Goal: Task Accomplishment & Management: Manage account settings

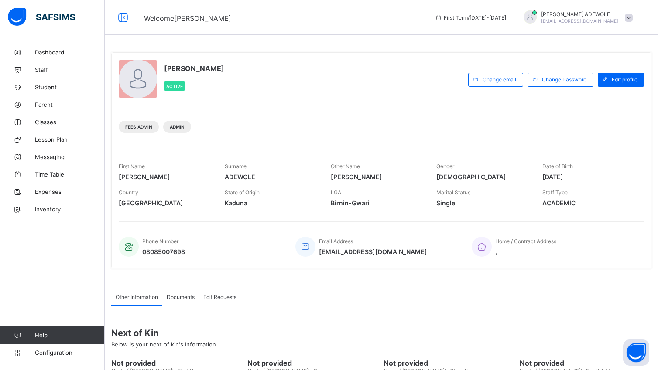
click at [181, 68] on span "[PERSON_NAME]" at bounding box center [194, 68] width 60 height 9
click at [44, 125] on span "Fees" at bounding box center [70, 122] width 70 height 7
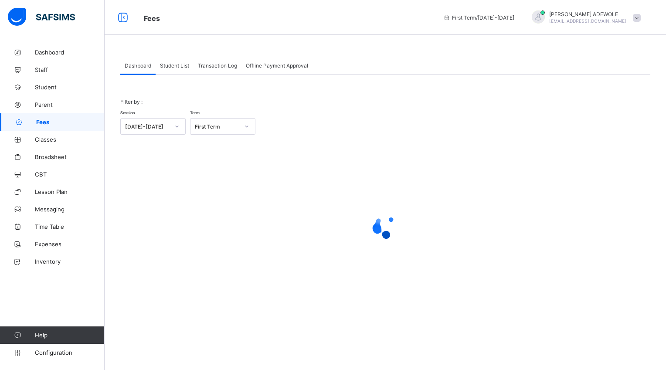
click at [180, 67] on span "Student List" at bounding box center [174, 65] width 29 height 7
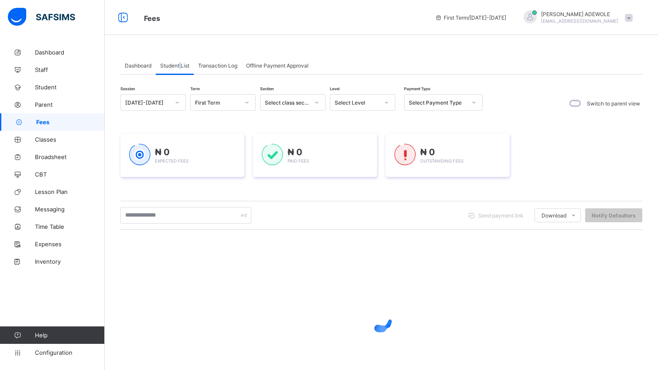
click at [180, 67] on span "Student List" at bounding box center [174, 65] width 29 height 7
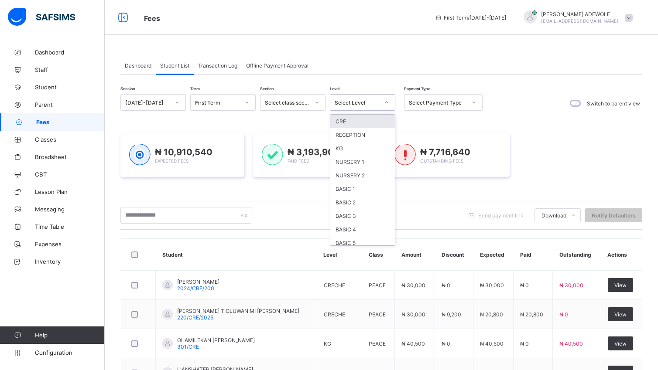
click at [388, 102] on icon at bounding box center [386, 102] width 5 height 9
click at [359, 163] on div "NURSERY 1" at bounding box center [362, 162] width 65 height 14
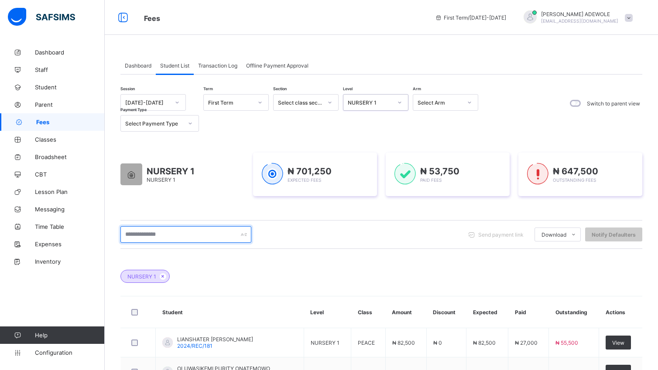
click at [182, 235] on input "text" at bounding box center [185, 234] width 131 height 17
click at [178, 235] on input "text" at bounding box center [185, 234] width 131 height 17
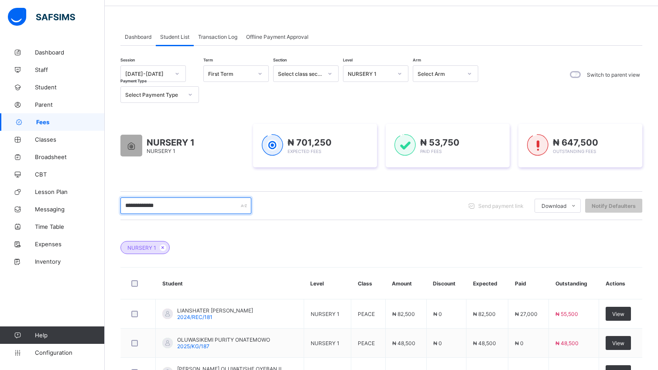
scroll to position [27, 0]
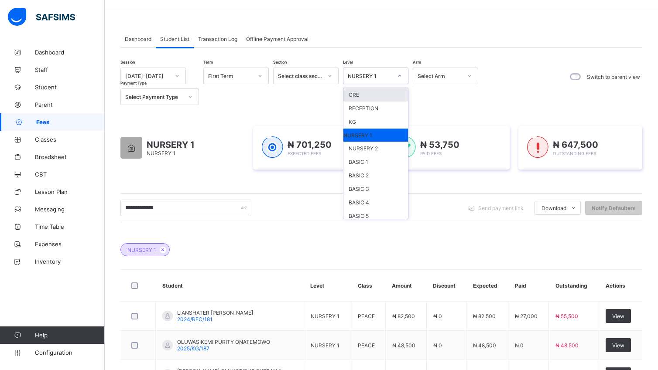
click at [399, 78] on icon at bounding box center [399, 76] width 5 height 9
click at [358, 122] on div "KG" at bounding box center [375, 122] width 65 height 14
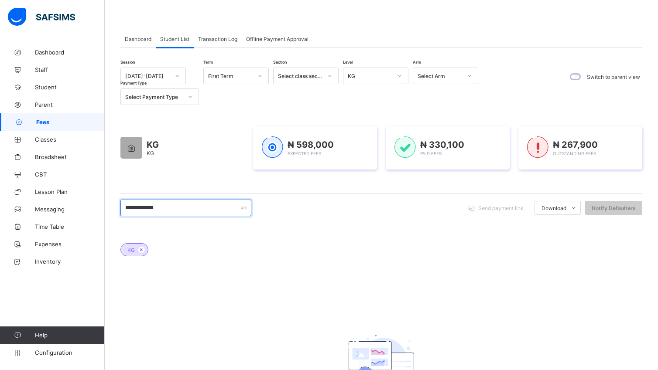
click at [166, 210] on input "**********" at bounding box center [185, 208] width 131 height 17
type input "*"
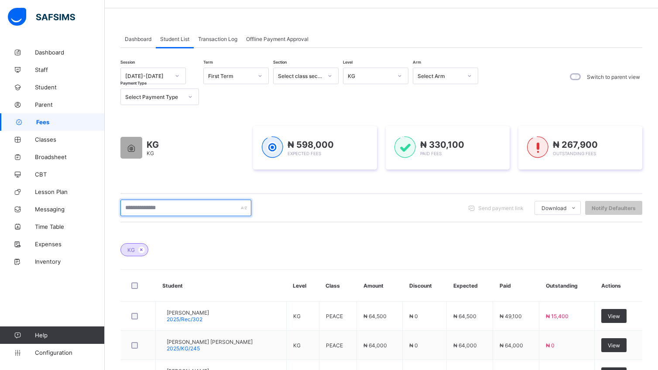
click at [175, 210] on input "text" at bounding box center [185, 208] width 131 height 17
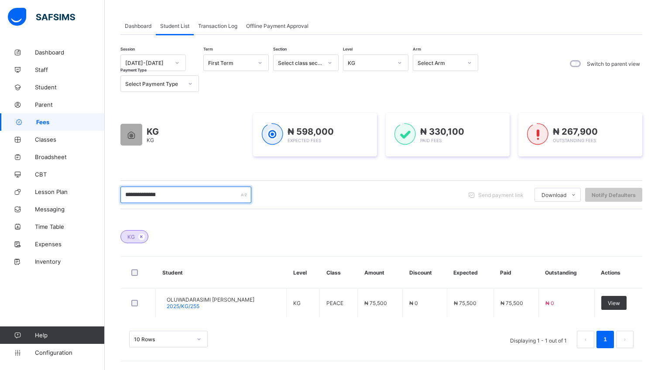
scroll to position [41, 0]
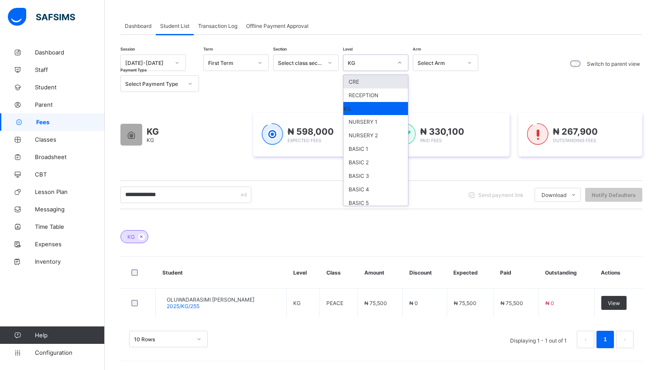
click at [399, 63] on icon at bounding box center [399, 62] width 5 height 9
click at [375, 133] on div "NURSERY 2" at bounding box center [375, 136] width 65 height 14
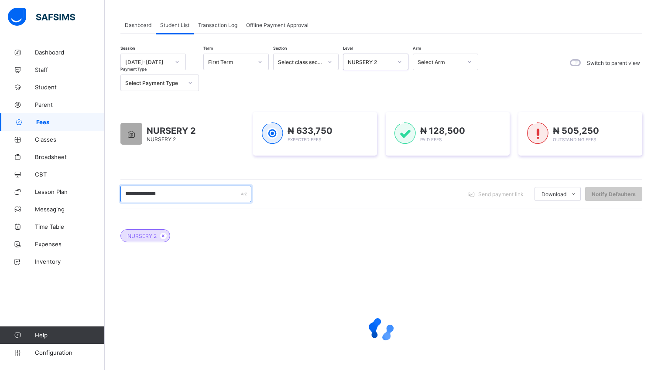
drag, startPoint x: 166, startPoint y: 195, endPoint x: 168, endPoint y: 199, distance: 5.1
click at [168, 198] on input "**********" at bounding box center [185, 194] width 131 height 17
type input "*"
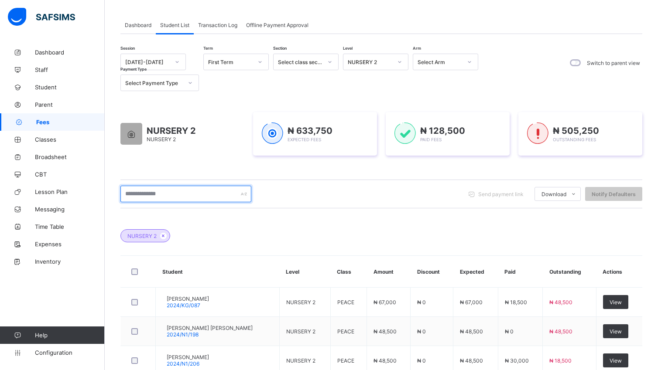
click at [176, 195] on input "text" at bounding box center [185, 194] width 131 height 17
click at [168, 186] on input "text" at bounding box center [185, 194] width 131 height 17
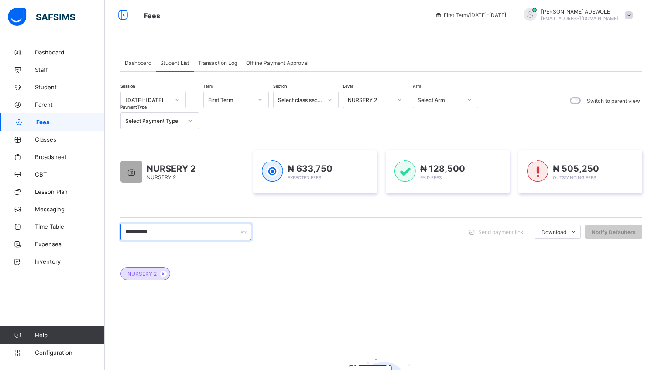
scroll to position [0, 0]
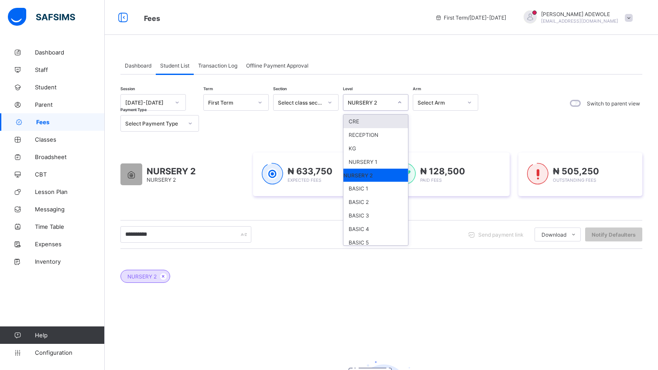
click at [377, 102] on div "NURSERY 2" at bounding box center [370, 102] width 44 height 7
click at [361, 214] on div "BASIC 3" at bounding box center [375, 216] width 65 height 14
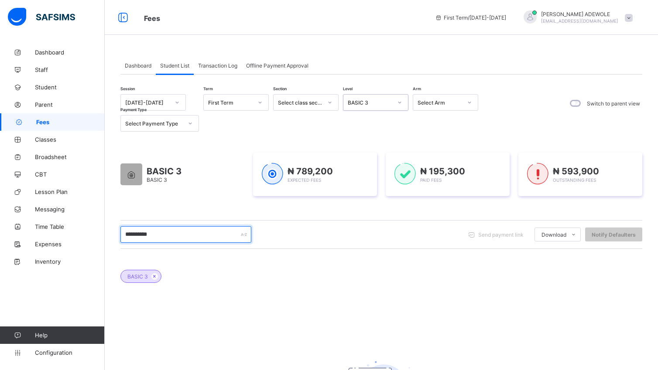
click at [172, 236] on input "**********" at bounding box center [185, 234] width 131 height 17
type input "*"
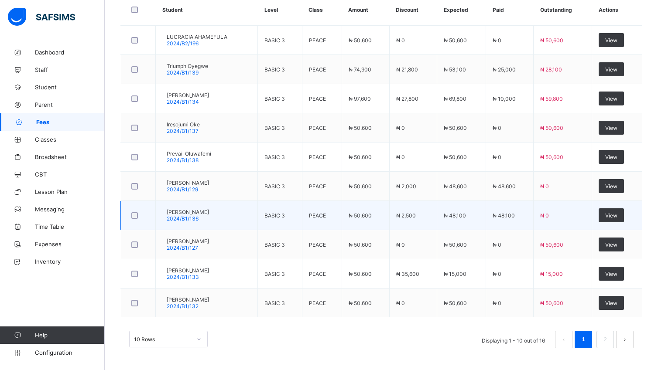
scroll to position [304, 0]
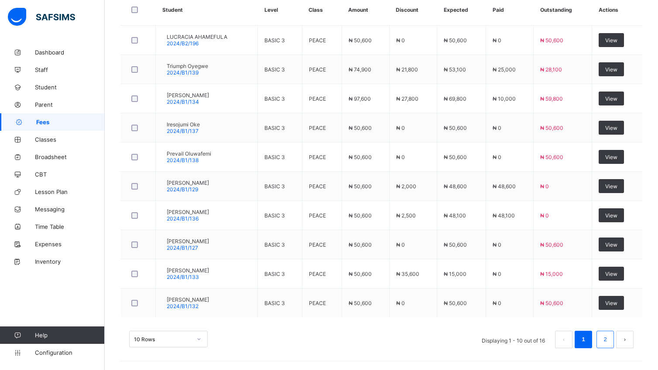
click at [609, 338] on link "2" at bounding box center [605, 339] width 8 height 11
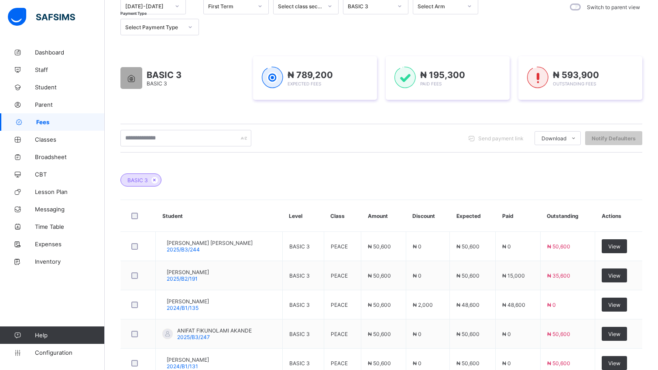
scroll to position [187, 0]
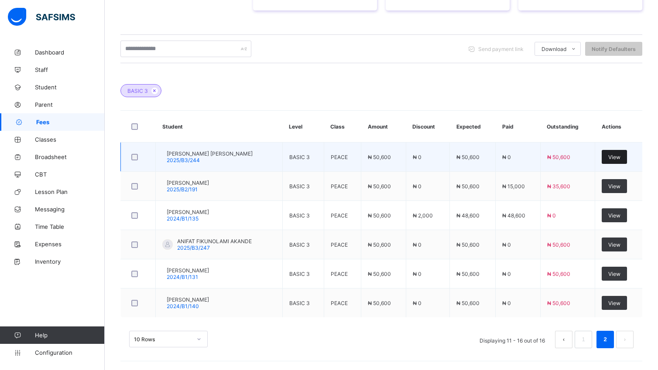
click at [625, 152] on div "View" at bounding box center [613, 157] width 25 height 14
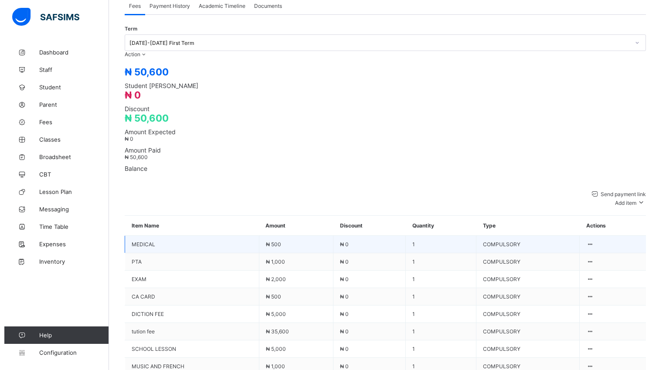
scroll to position [298, 0]
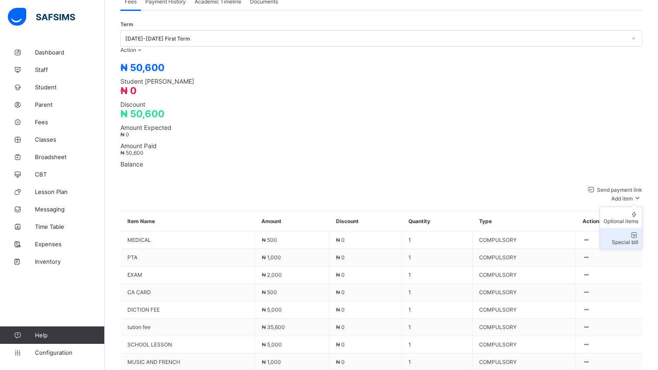
click at [633, 239] on div "Special bill" at bounding box center [620, 242] width 35 height 7
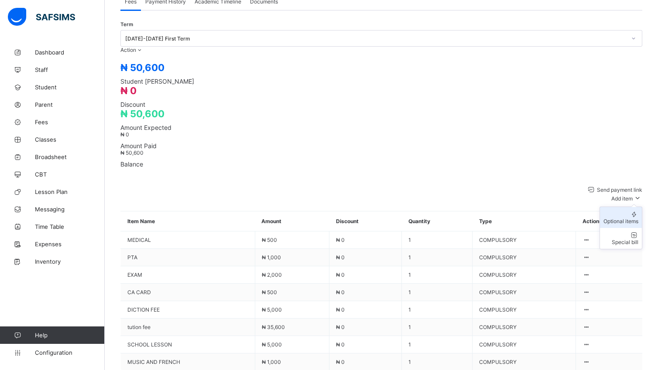
click at [622, 218] on div "Optional items" at bounding box center [620, 221] width 35 height 7
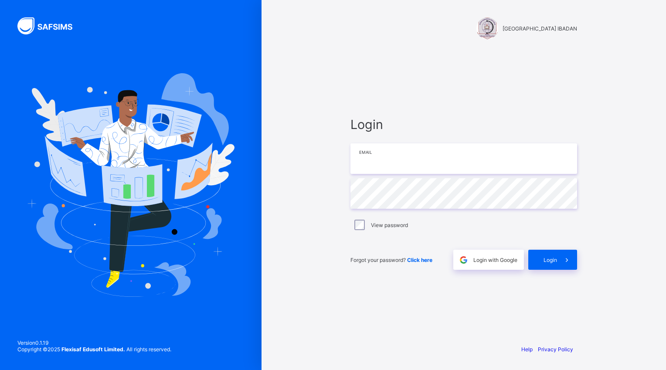
type input "**********"
click at [548, 262] on span "Login" at bounding box center [551, 260] width 14 height 7
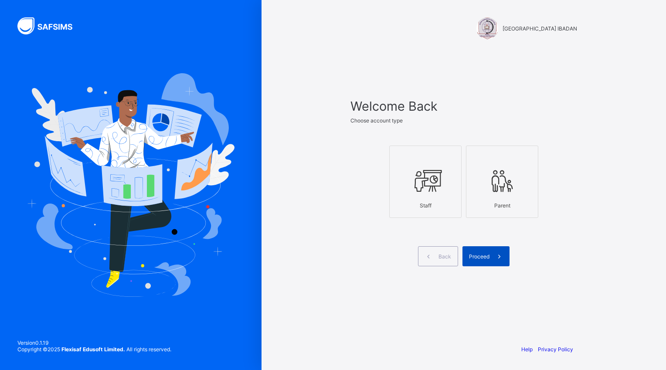
click at [495, 255] on icon at bounding box center [499, 257] width 9 height 8
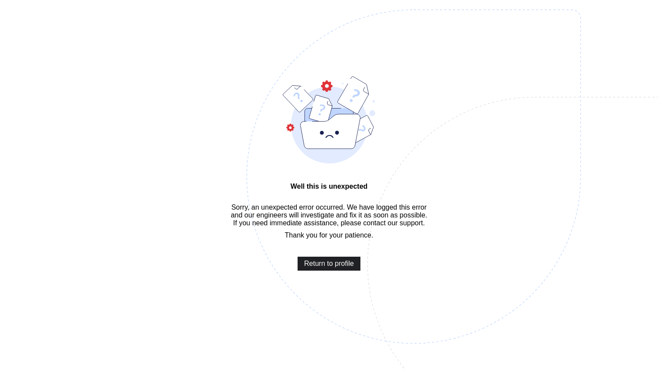
click at [330, 267] on span "Return to profile" at bounding box center [329, 264] width 50 height 8
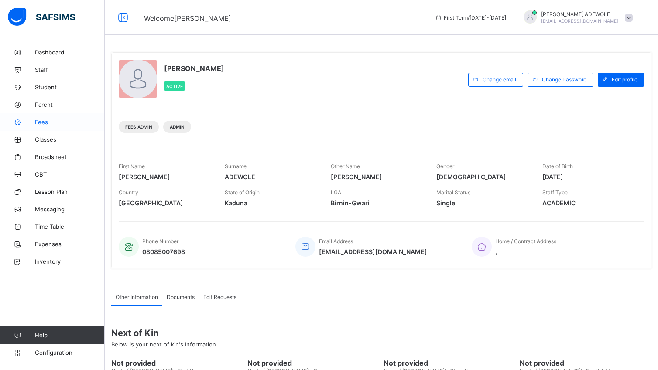
click at [48, 123] on span "Fees" at bounding box center [70, 122] width 70 height 7
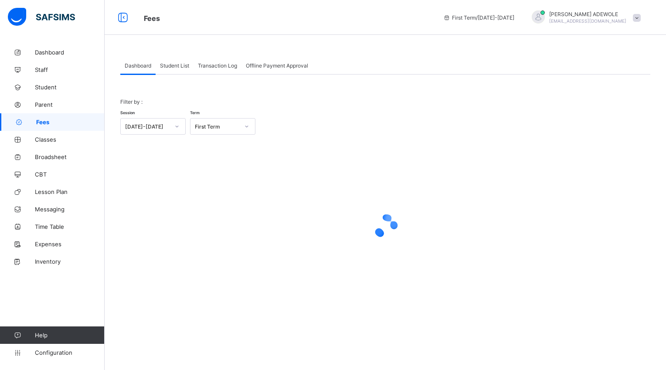
click at [167, 67] on span "Student List" at bounding box center [174, 65] width 29 height 7
click at [167, 70] on div "Student List" at bounding box center [175, 65] width 38 height 17
click at [169, 62] on span "Student List" at bounding box center [174, 65] width 29 height 7
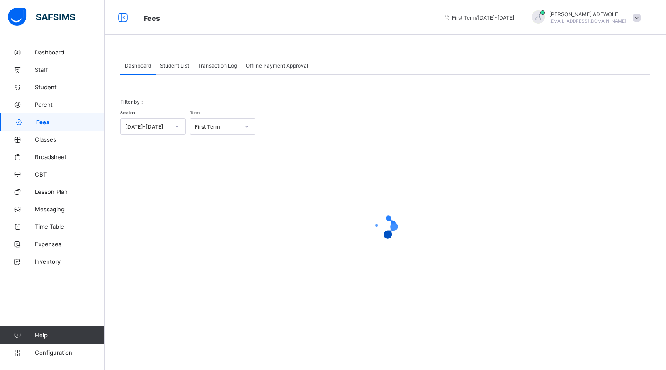
click at [169, 62] on span "Student List" at bounding box center [174, 65] width 29 height 7
click at [172, 65] on span "Student List" at bounding box center [174, 65] width 29 height 7
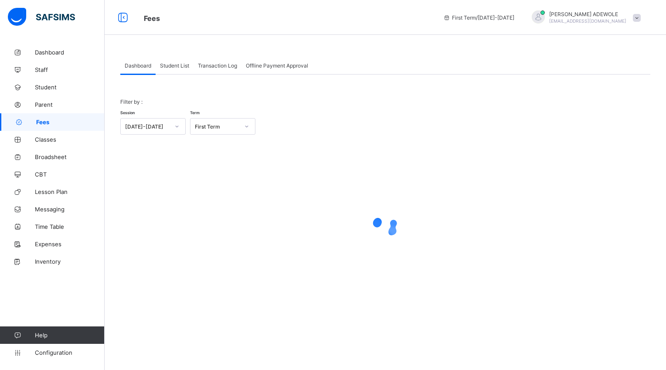
click at [172, 65] on span "Student List" at bounding box center [174, 65] width 29 height 7
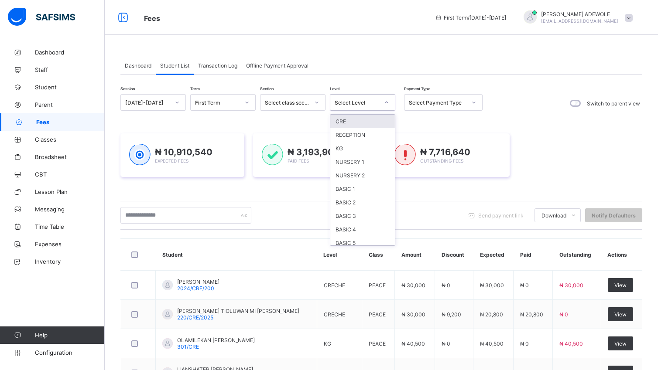
click at [388, 100] on icon at bounding box center [386, 102] width 5 height 9
click at [351, 213] on div "BASIC 3" at bounding box center [362, 216] width 65 height 14
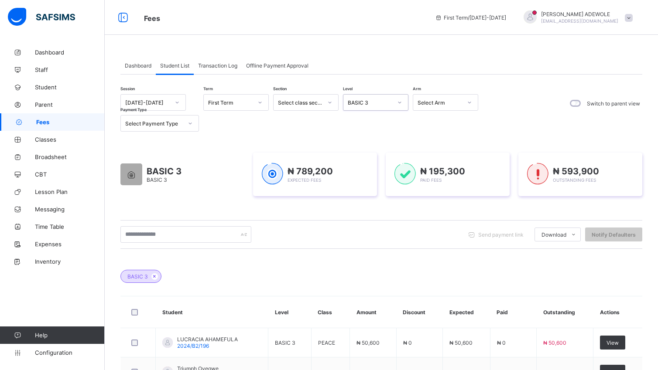
scroll to position [304, 0]
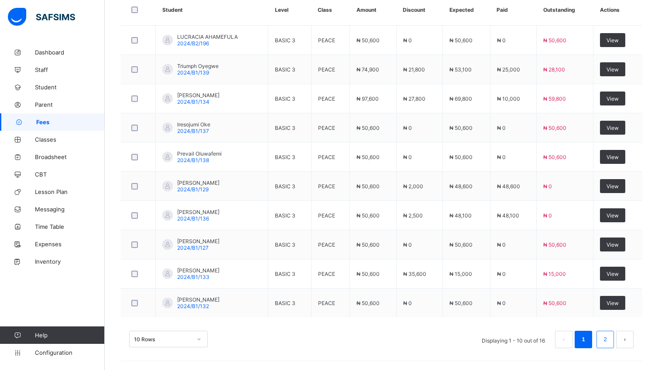
click at [609, 340] on link "2" at bounding box center [605, 339] width 8 height 11
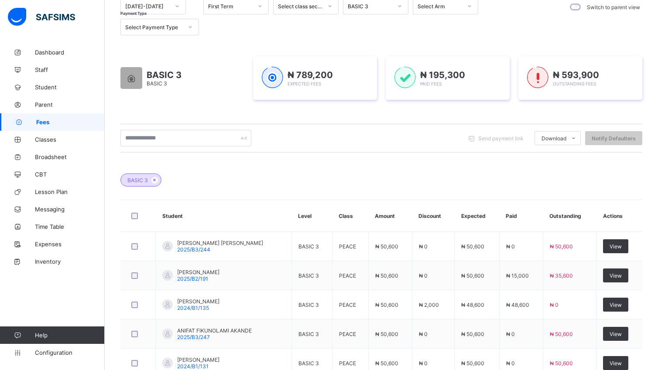
scroll to position [187, 0]
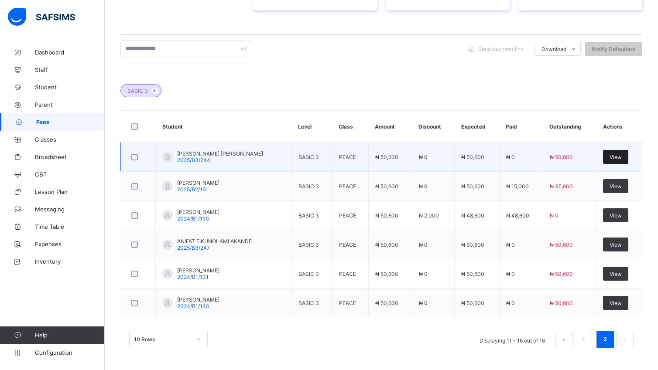
click at [621, 157] on span "View" at bounding box center [615, 157] width 12 height 7
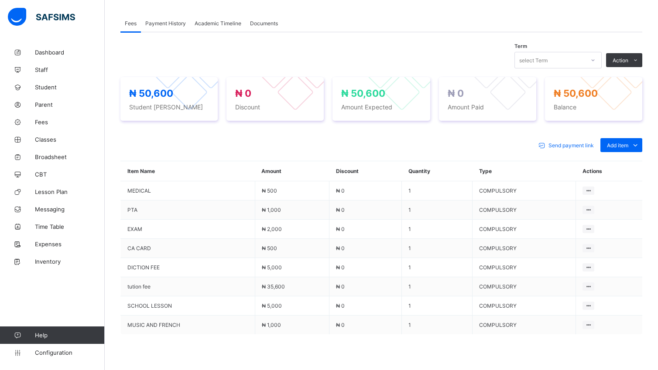
scroll to position [318, 0]
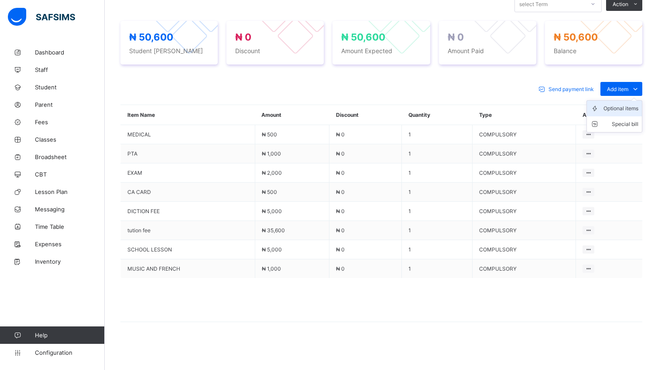
click at [633, 108] on div "Optional items" at bounding box center [620, 108] width 35 height 9
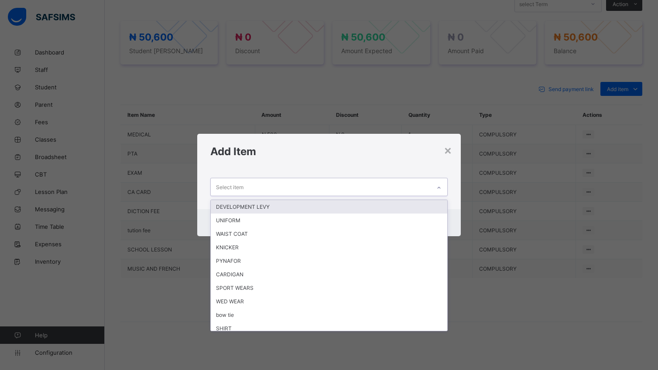
click at [440, 187] on icon at bounding box center [438, 188] width 3 height 2
click at [324, 210] on div "DEVELOPMENT LEVY" at bounding box center [329, 207] width 236 height 14
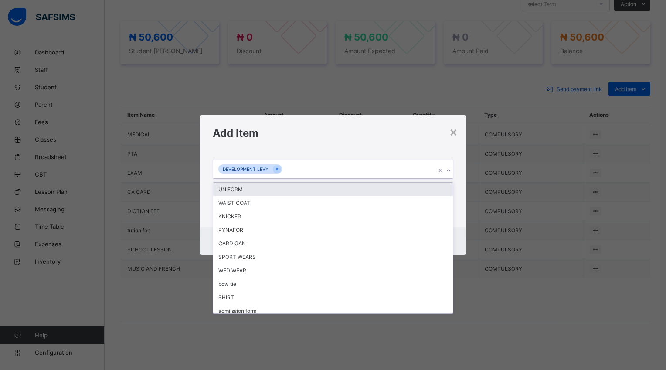
click at [449, 171] on icon at bounding box center [448, 170] width 5 height 9
click at [257, 192] on div "UNIFORM" at bounding box center [332, 190] width 239 height 14
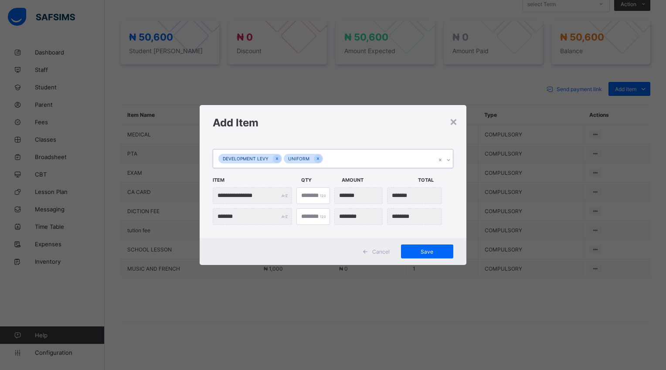
click at [447, 161] on icon at bounding box center [448, 160] width 5 height 9
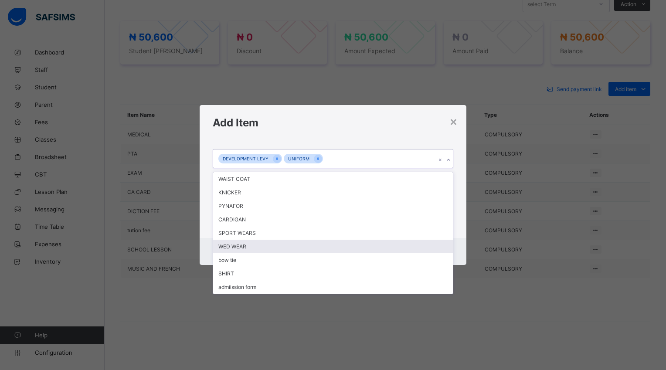
click at [238, 248] on div "WED WEAR" at bounding box center [332, 247] width 239 height 14
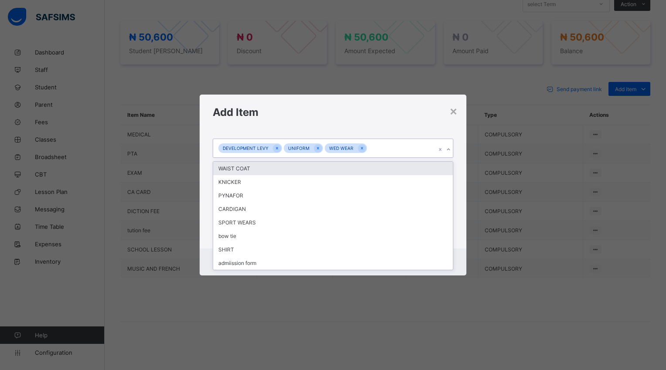
click at [449, 145] on div at bounding box center [449, 150] width 8 height 14
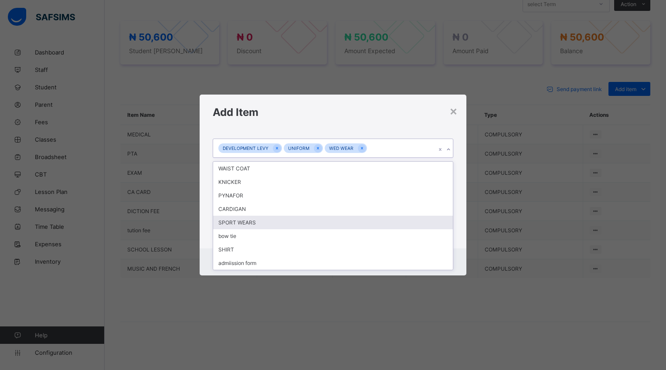
click at [236, 224] on div "SPORT WEARS" at bounding box center [332, 223] width 239 height 14
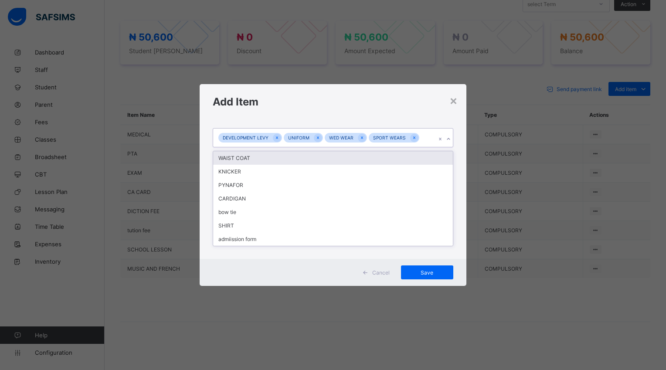
click at [449, 137] on icon at bounding box center [448, 139] width 5 height 9
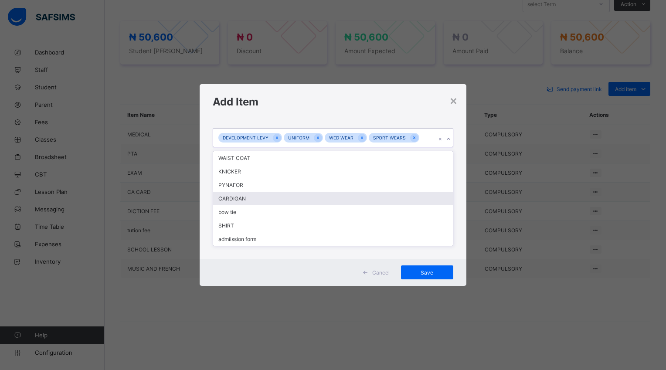
click at [241, 199] on div "CARDIGAN" at bounding box center [332, 199] width 239 height 14
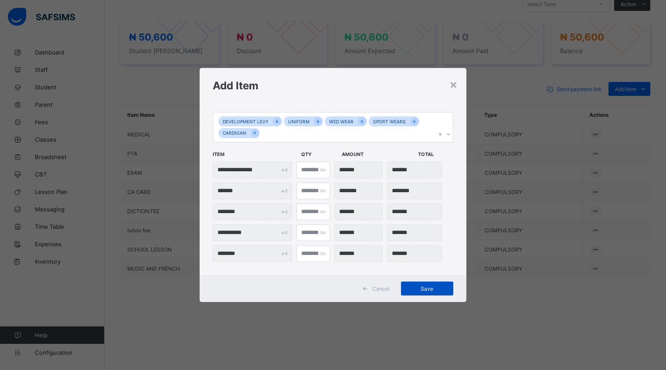
click at [437, 288] on span "Save" at bounding box center [427, 289] width 39 height 7
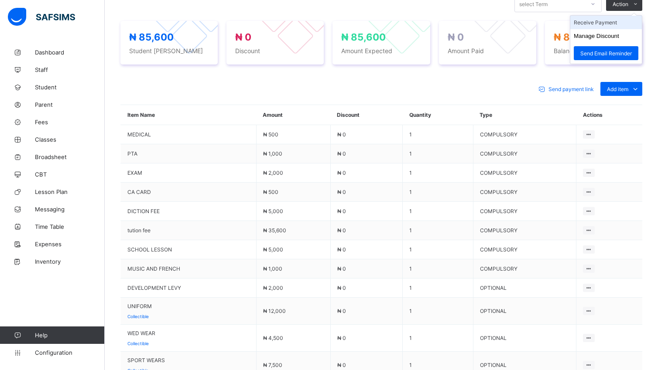
click at [622, 20] on li "Receive Payment" at bounding box center [606, 23] width 72 height 14
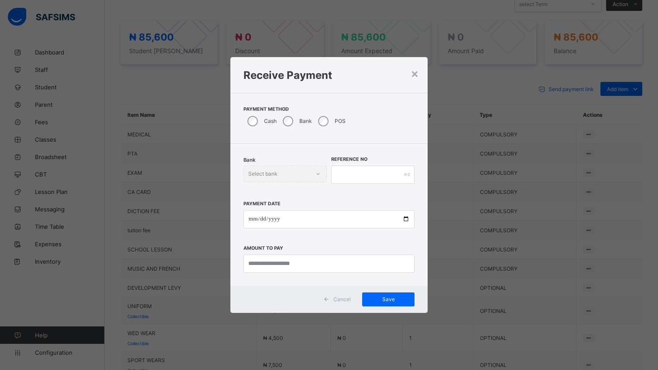
click at [318, 175] on div "Bank Select bank" at bounding box center [284, 174] width 83 height 17
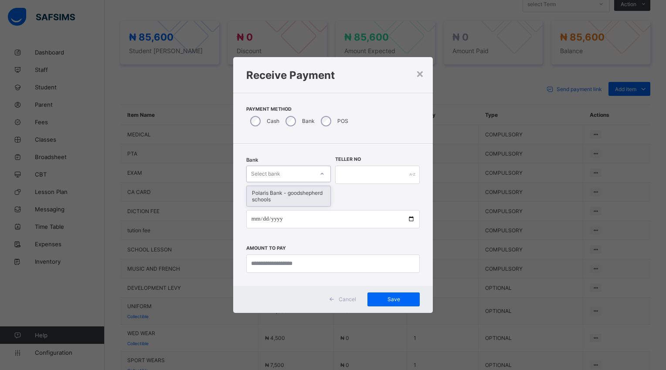
click at [323, 174] on icon at bounding box center [322, 174] width 5 height 9
click at [314, 195] on div "Polaris Bank - goodshepherd schools" at bounding box center [289, 196] width 84 height 20
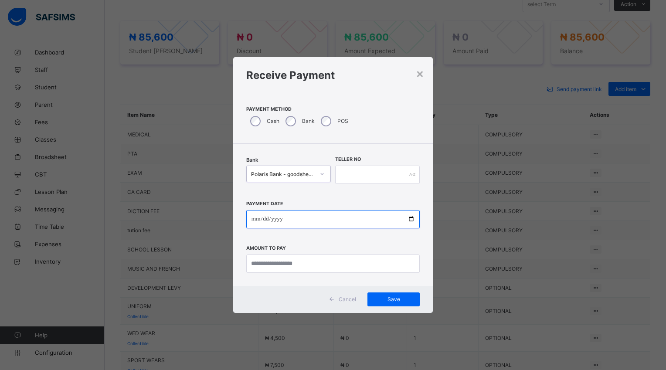
click at [411, 220] on input "date" at bounding box center [333, 219] width 174 height 18
type input "**********"
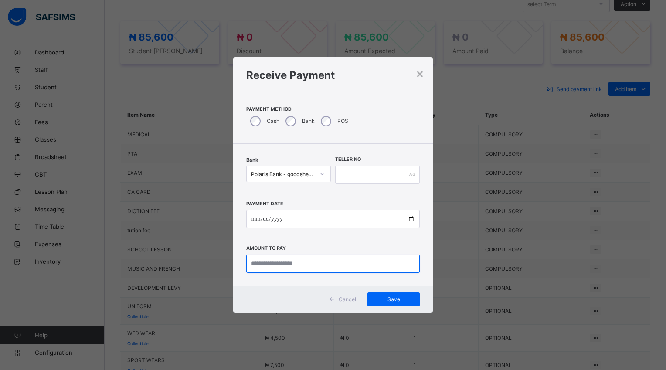
click at [321, 264] on input "currency" at bounding box center [333, 264] width 174 height 18
type input "********"
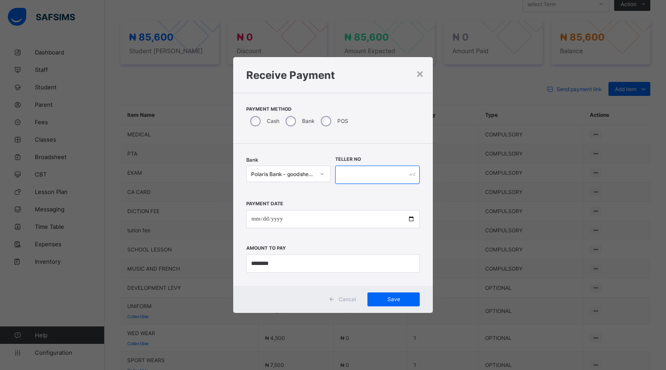
drag, startPoint x: 351, startPoint y: 177, endPoint x: 342, endPoint y: 156, distance: 22.7
click at [351, 177] on input "text" at bounding box center [377, 175] width 85 height 18
type input "*****"
click at [393, 302] on span "Save" at bounding box center [393, 299] width 39 height 7
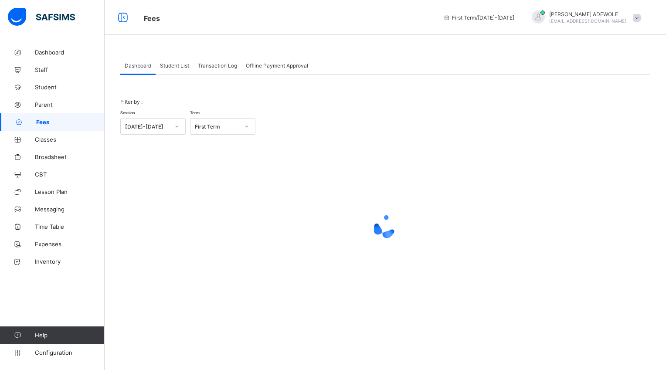
click at [180, 65] on span "Student List" at bounding box center [174, 65] width 29 height 7
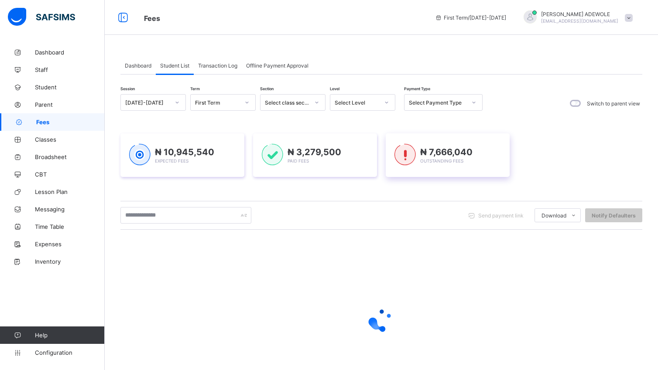
click at [385, 102] on icon at bounding box center [386, 103] width 3 height 2
click at [388, 106] on icon at bounding box center [386, 102] width 5 height 9
click at [391, 102] on div at bounding box center [386, 103] width 15 height 14
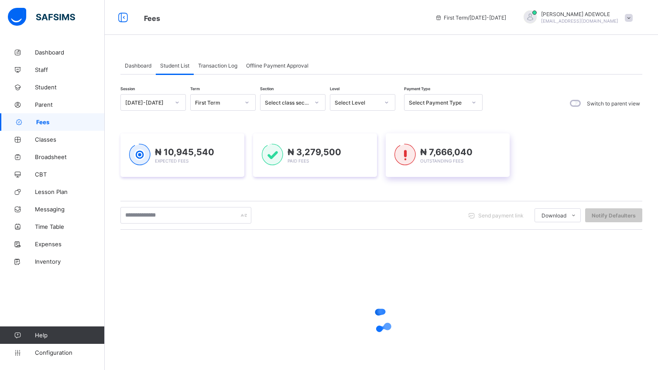
click at [391, 102] on div at bounding box center [386, 103] width 15 height 14
click at [391, 99] on div at bounding box center [386, 103] width 15 height 14
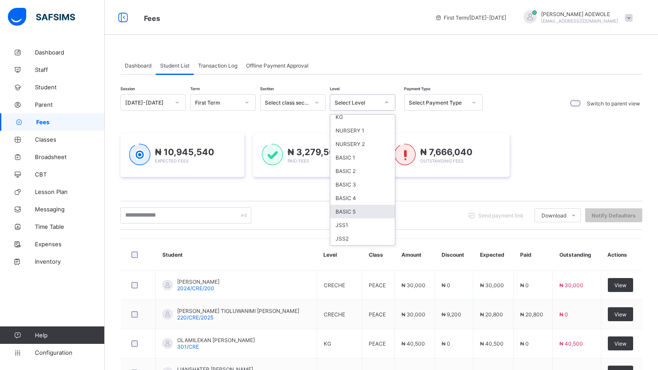
scroll to position [32, 0]
click at [372, 222] on div "JSS1" at bounding box center [362, 225] width 65 height 14
click at [372, 222] on div "Send payment link Download Students Payment Students Payment Status Student Ite…" at bounding box center [381, 215] width 522 height 29
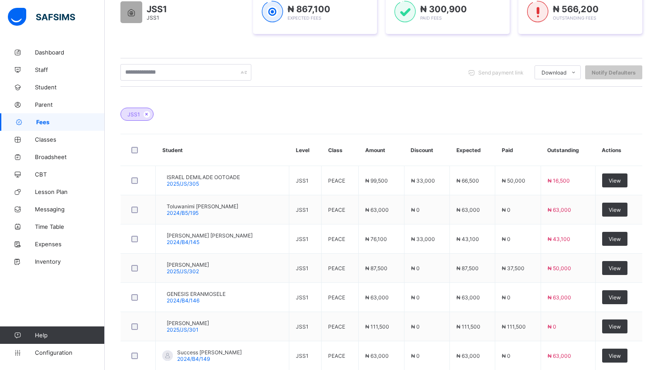
scroll to position [167, 0]
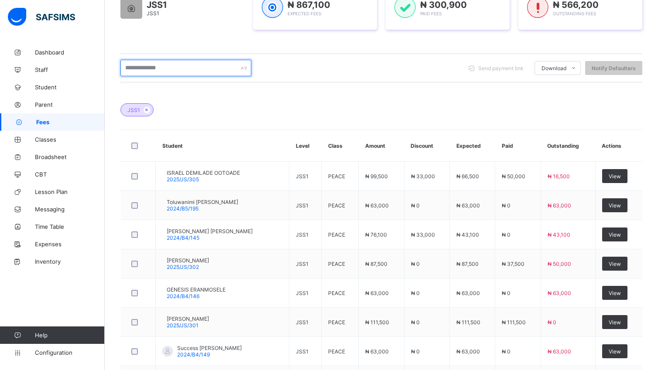
click at [181, 74] on input "text" at bounding box center [185, 68] width 131 height 17
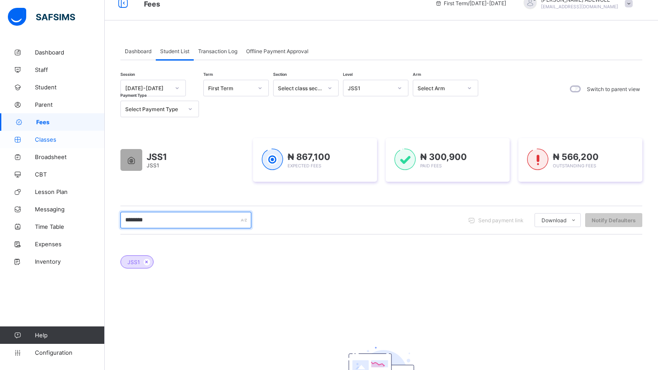
scroll to position [0, 0]
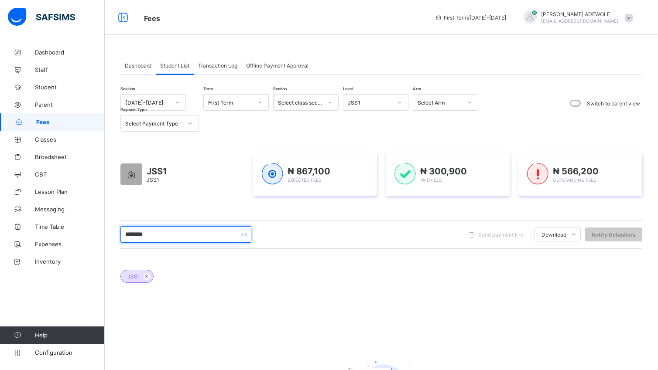
type input "********"
click at [400, 104] on icon at bounding box center [399, 102] width 5 height 9
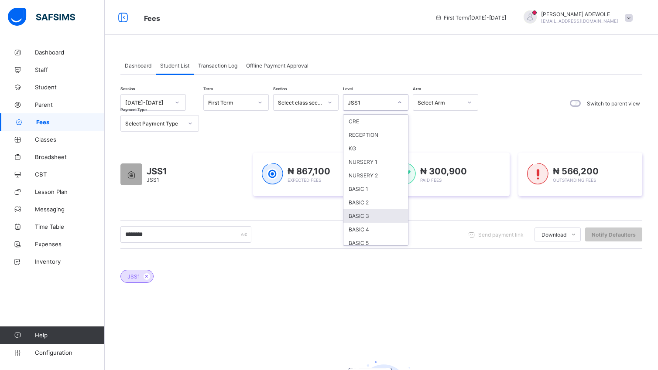
click at [388, 215] on div "BASIC 3" at bounding box center [375, 216] width 65 height 14
click at [402, 100] on div at bounding box center [399, 103] width 15 height 14
click at [367, 216] on div "BASIC 3" at bounding box center [375, 215] width 65 height 13
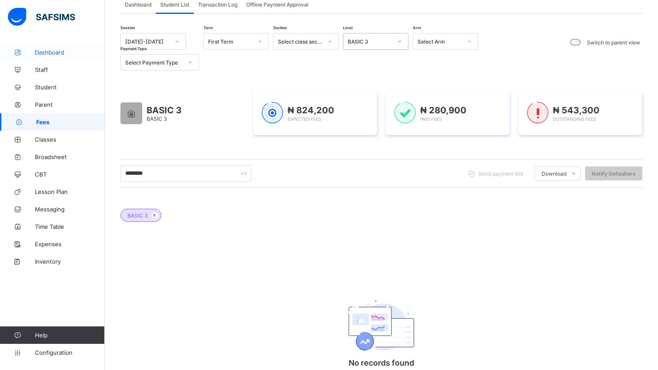
scroll to position [54, 0]
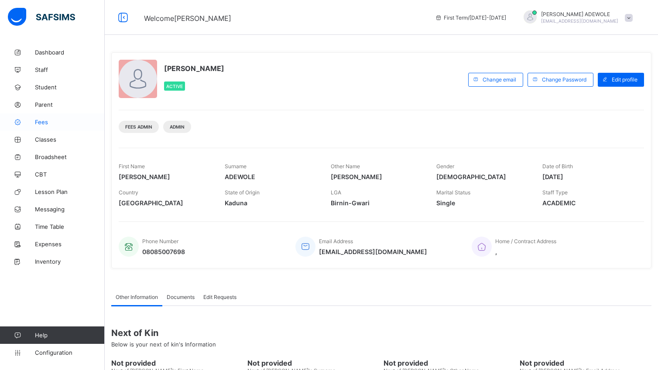
click at [43, 124] on span "Fees" at bounding box center [70, 122] width 70 height 7
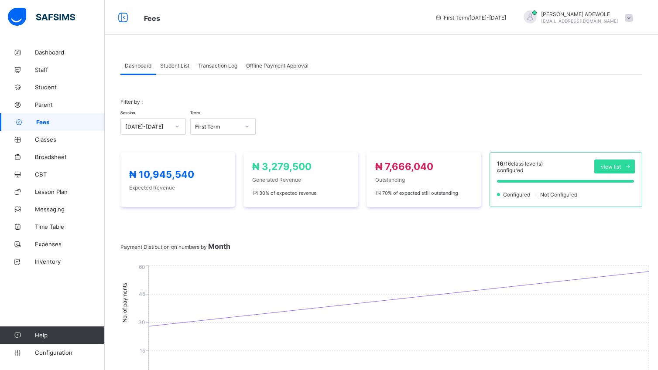
click at [170, 63] on span "Student List" at bounding box center [174, 65] width 29 height 7
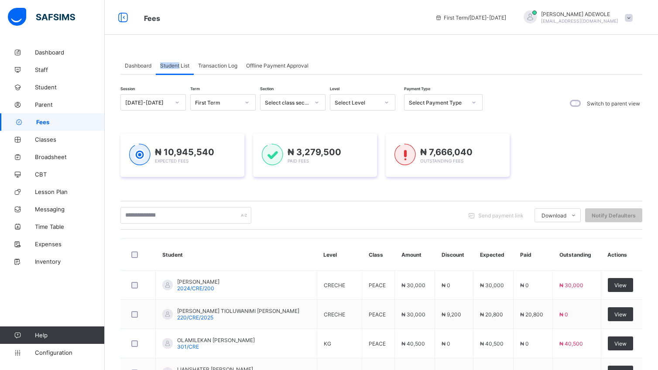
click at [171, 65] on span "Student List" at bounding box center [174, 65] width 29 height 7
click at [384, 100] on icon at bounding box center [386, 102] width 5 height 9
click at [359, 212] on div "BASIC 3" at bounding box center [362, 216] width 65 height 14
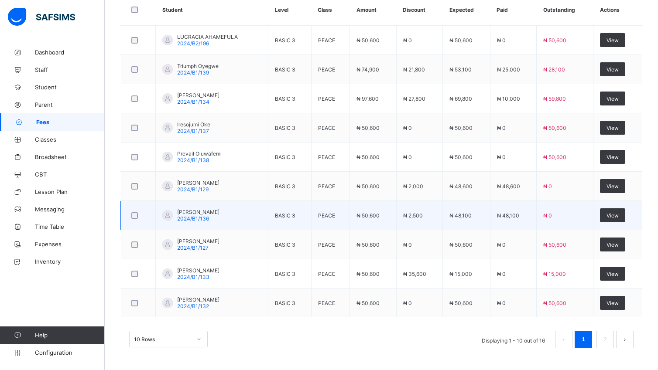
scroll to position [304, 0]
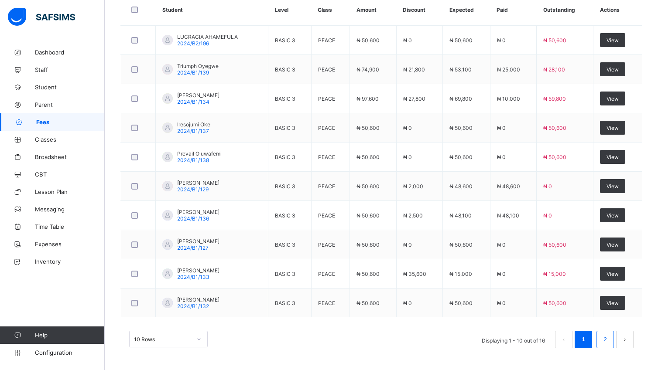
click at [609, 342] on link "2" at bounding box center [605, 339] width 8 height 11
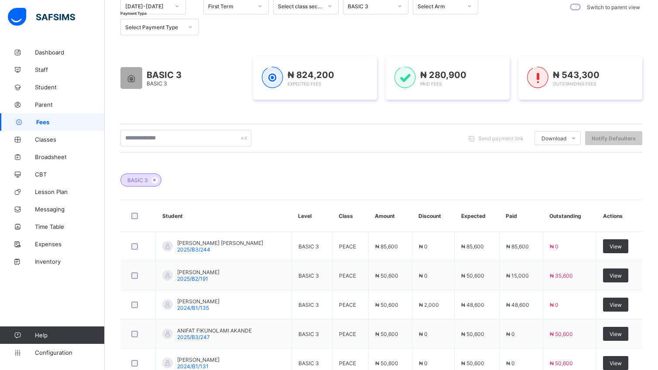
scroll to position [187, 0]
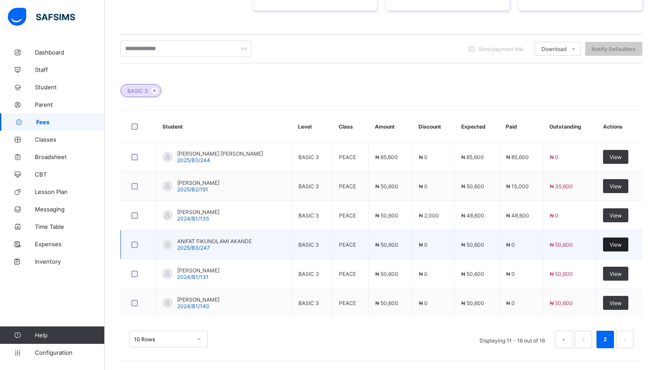
click at [622, 242] on span "View" at bounding box center [615, 245] width 12 height 7
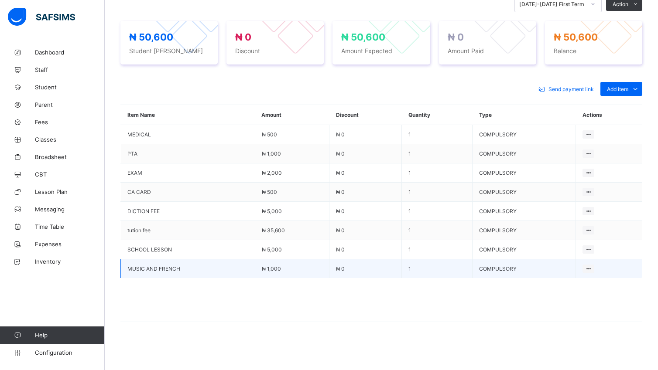
scroll to position [318, 0]
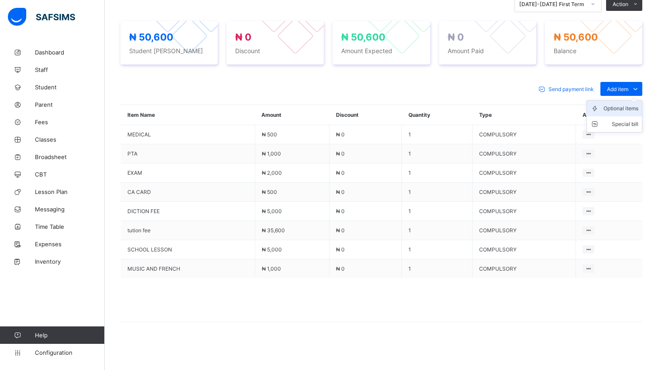
click at [634, 109] on div "Optional items" at bounding box center [620, 108] width 35 height 9
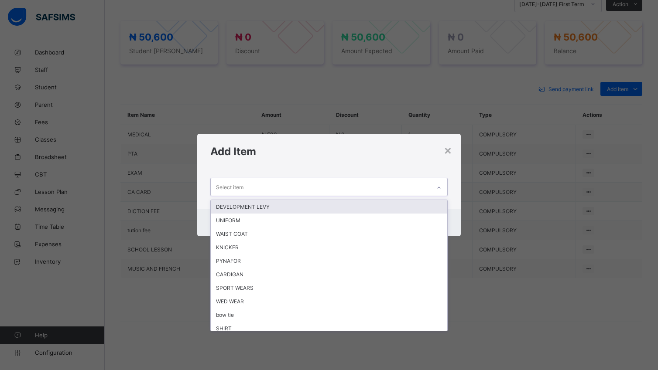
click at [440, 187] on icon at bounding box center [438, 188] width 5 height 9
click at [277, 210] on div "DEVELOPMENT LEVY" at bounding box center [329, 207] width 236 height 14
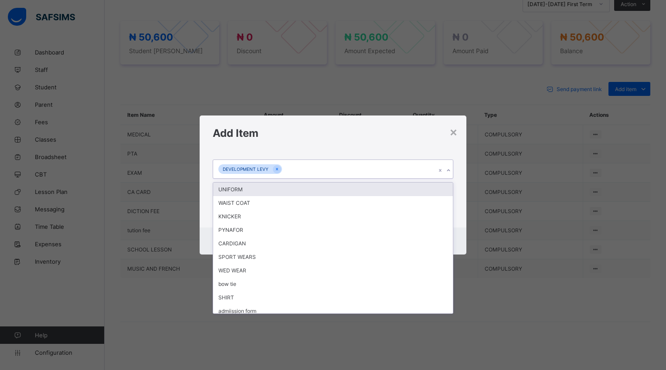
click at [448, 171] on icon at bounding box center [448, 170] width 5 height 9
click at [417, 187] on div "UNIFORM" at bounding box center [332, 190] width 239 height 14
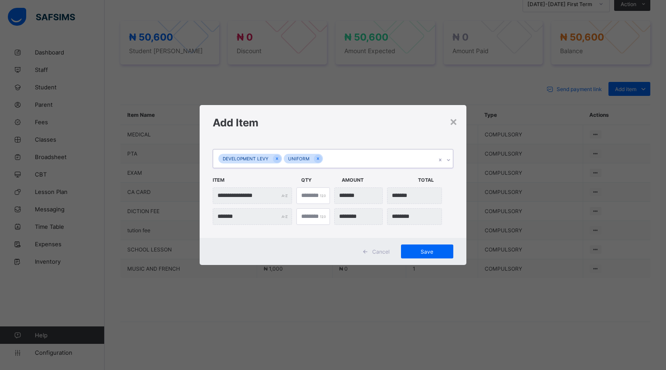
click at [448, 161] on icon at bounding box center [448, 160] width 3 height 2
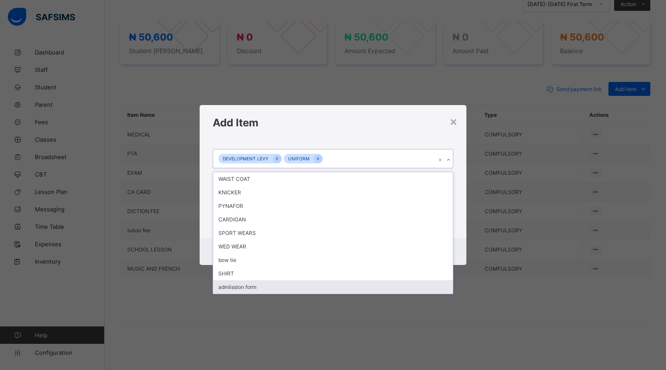
click at [243, 287] on div "admiission form" at bounding box center [332, 287] width 239 height 14
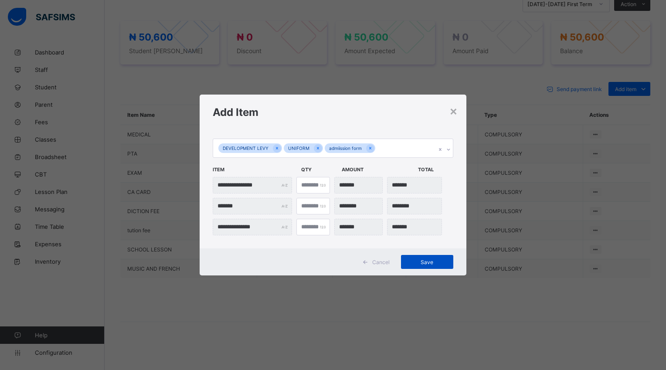
click at [435, 264] on span "Save" at bounding box center [427, 262] width 39 height 7
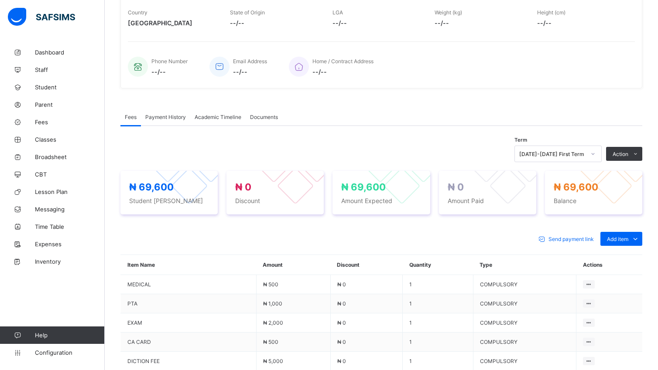
scroll to position [162, 0]
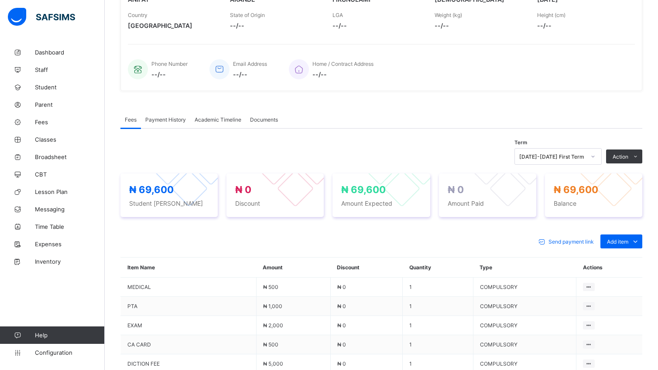
click at [281, 122] on div "Documents" at bounding box center [264, 119] width 37 height 17
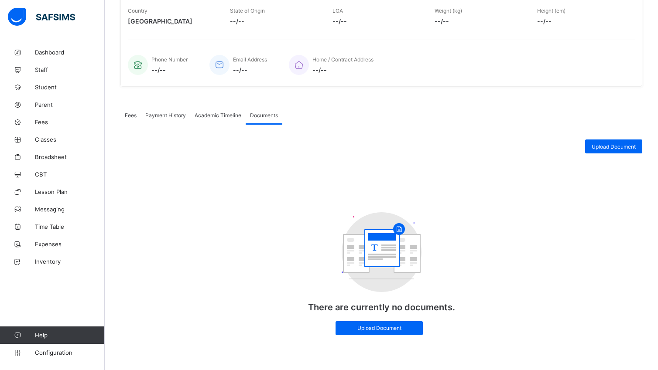
scroll to position [171, 0]
click at [58, 178] on link "CBT" at bounding box center [52, 174] width 105 height 17
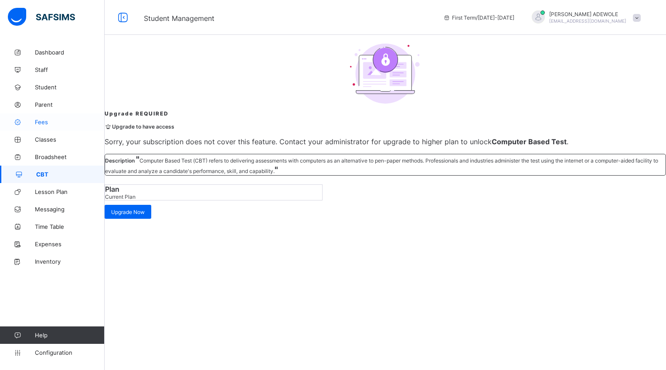
click at [44, 123] on span "Fees" at bounding box center [70, 122] width 70 height 7
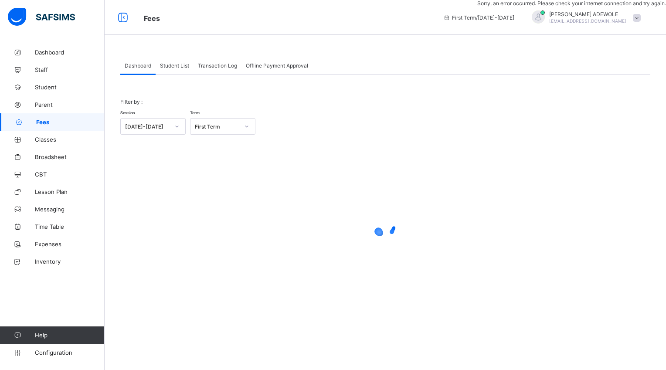
click at [171, 68] on span "Student List" at bounding box center [174, 65] width 29 height 7
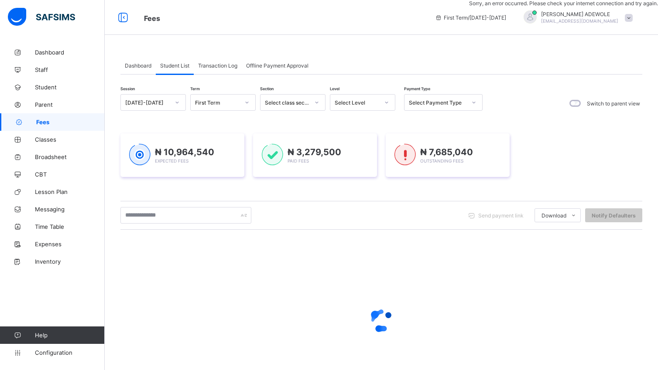
click at [388, 104] on icon at bounding box center [386, 102] width 5 height 9
click at [384, 102] on icon at bounding box center [386, 102] width 5 height 9
click at [384, 99] on icon at bounding box center [386, 102] width 5 height 9
click at [385, 98] on div at bounding box center [386, 103] width 15 height 14
click at [385, 111] on div "Select Level" at bounding box center [362, 102] width 65 height 17
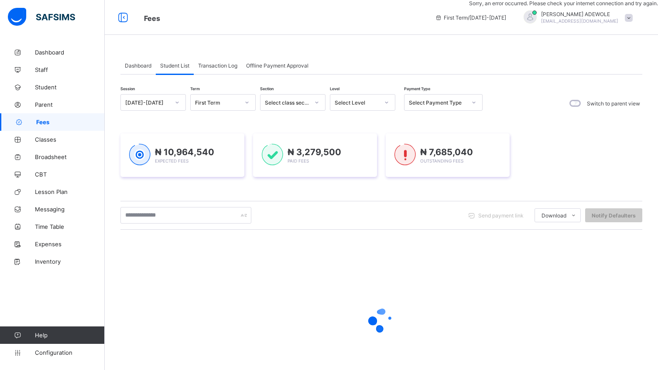
click at [381, 100] on div at bounding box center [386, 103] width 15 height 14
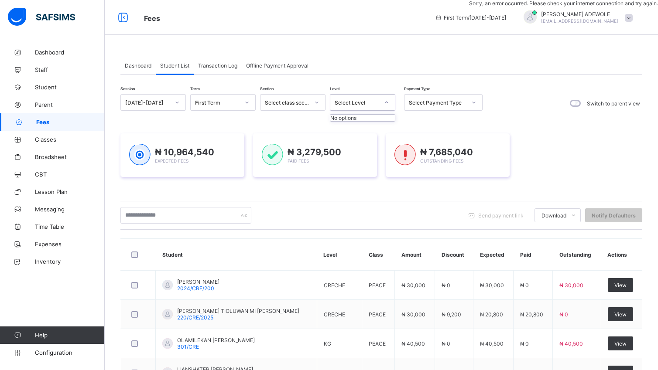
click at [386, 101] on icon at bounding box center [386, 102] width 5 height 9
click at [385, 101] on icon at bounding box center [386, 102] width 5 height 9
click at [384, 95] on div at bounding box center [386, 103] width 17 height 16
click at [386, 105] on icon at bounding box center [386, 102] width 5 height 9
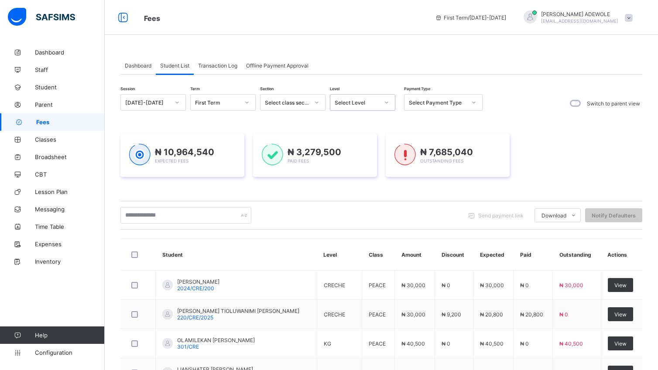
click at [385, 103] on icon at bounding box center [386, 102] width 5 height 9
click at [384, 103] on icon at bounding box center [386, 102] width 5 height 9
click at [388, 102] on icon at bounding box center [386, 102] width 5 height 9
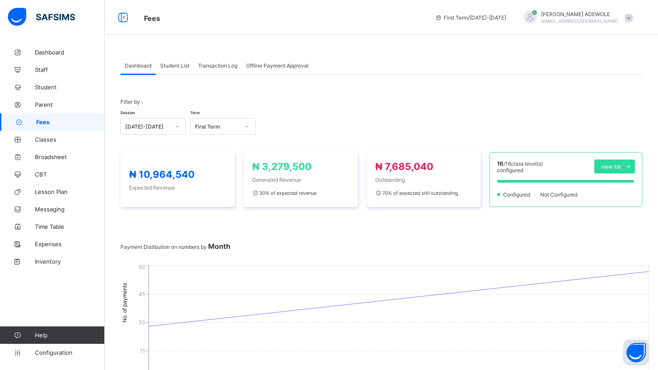
click at [173, 66] on span "Student List" at bounding box center [174, 65] width 29 height 7
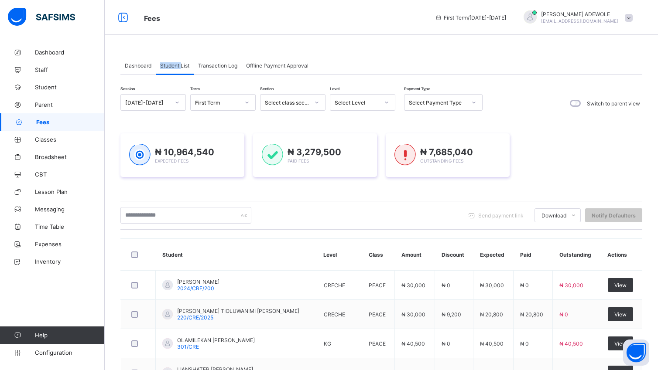
click at [173, 66] on span "Student List" at bounding box center [174, 65] width 29 height 7
click at [388, 103] on icon at bounding box center [386, 102] width 5 height 9
click at [362, 214] on div "BASIC 3" at bounding box center [362, 216] width 65 height 14
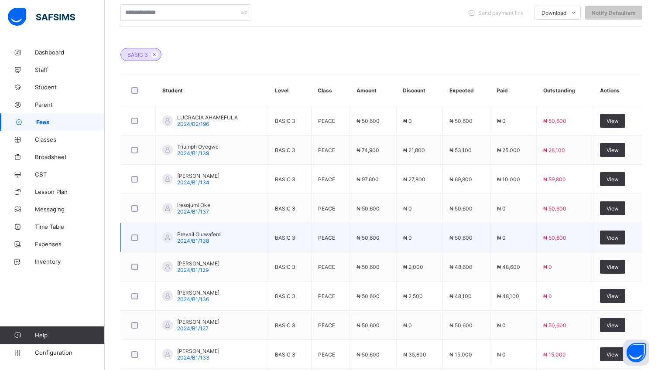
scroll to position [304, 0]
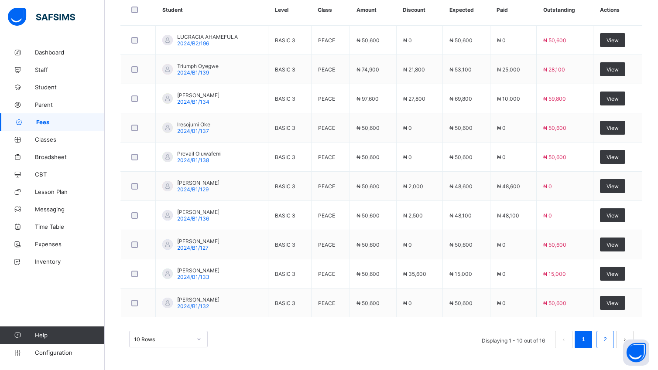
click at [609, 341] on link "2" at bounding box center [605, 339] width 8 height 11
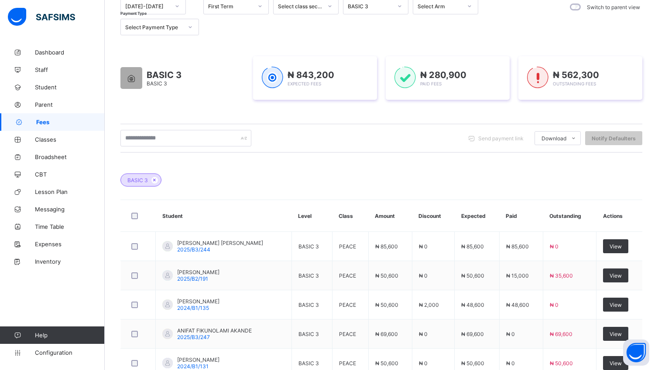
scroll to position [187, 0]
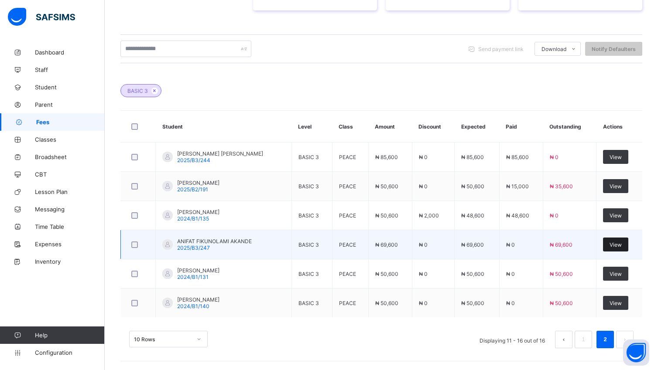
click at [618, 242] on span "View" at bounding box center [615, 245] width 12 height 7
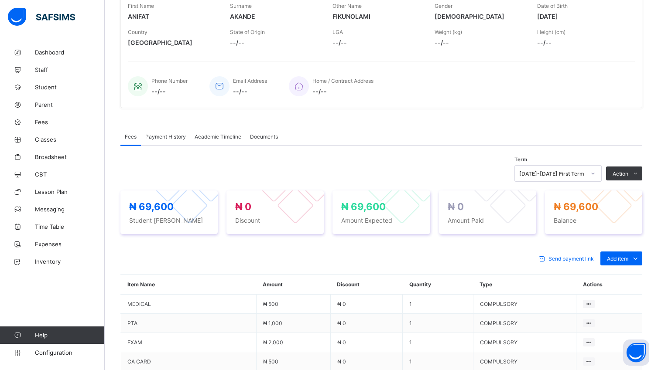
scroll to position [187, 0]
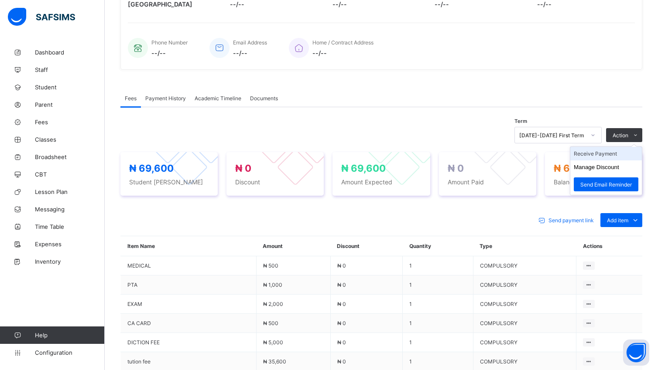
click at [605, 157] on li "Receive Payment" at bounding box center [606, 154] width 72 height 14
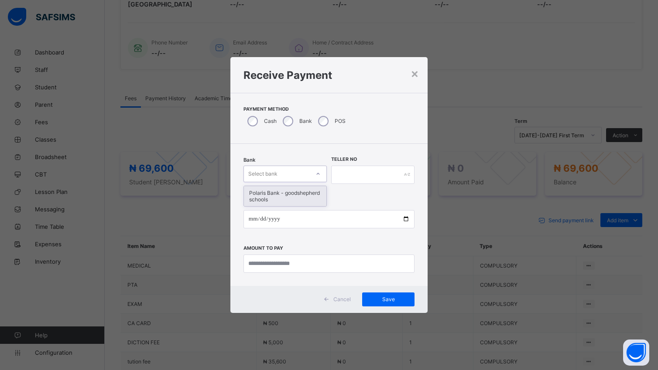
click at [318, 170] on icon at bounding box center [317, 174] width 5 height 9
click at [311, 198] on div "Polaris Bank - goodshepherd schools" at bounding box center [285, 196] width 82 height 20
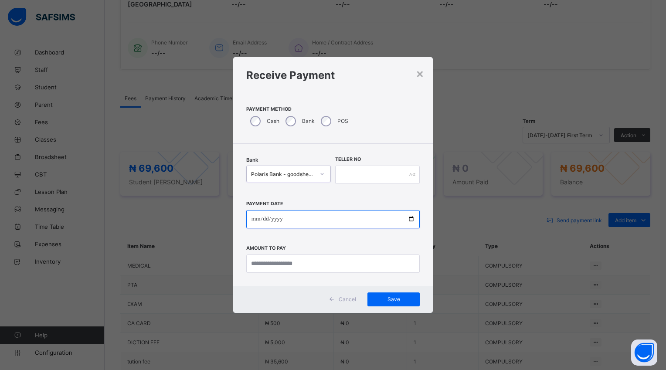
click at [409, 222] on input "date" at bounding box center [333, 219] width 174 height 18
type input "**********"
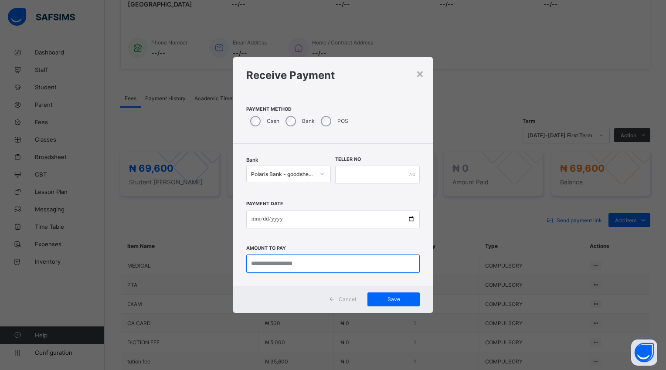
click at [321, 264] on input "currency" at bounding box center [333, 264] width 174 height 18
type input "********"
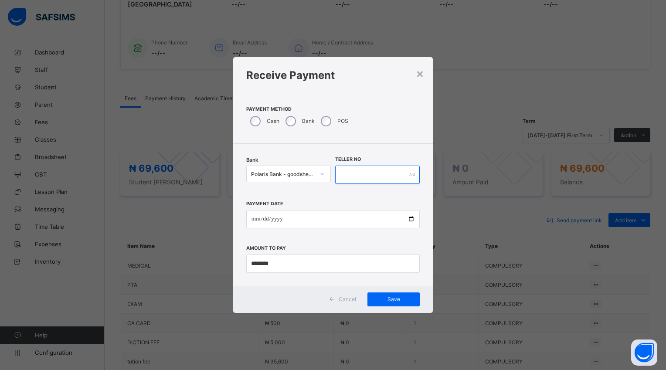
click at [346, 176] on input "text" at bounding box center [377, 175] width 85 height 18
type input "*****"
click at [389, 301] on span "Save" at bounding box center [393, 299] width 39 height 7
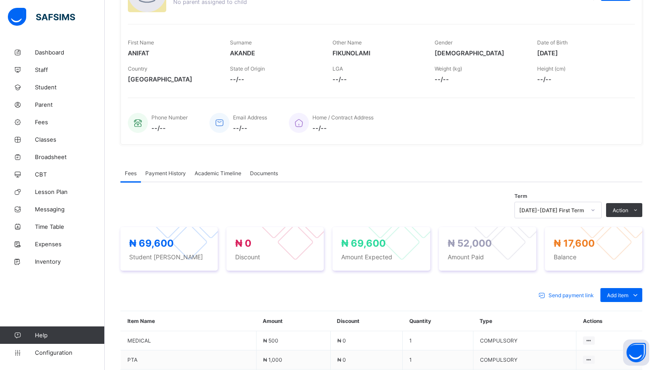
scroll to position [217, 0]
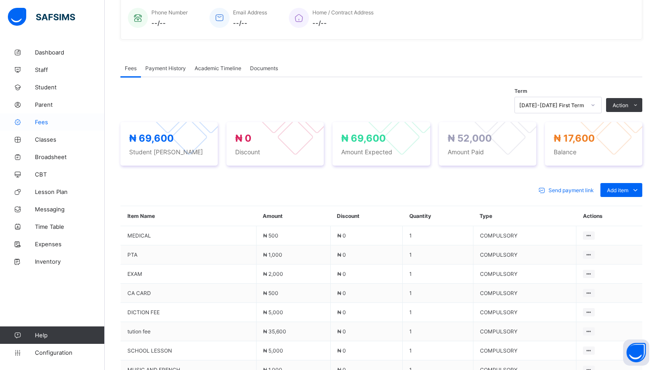
click at [43, 122] on span "Fees" at bounding box center [70, 122] width 70 height 7
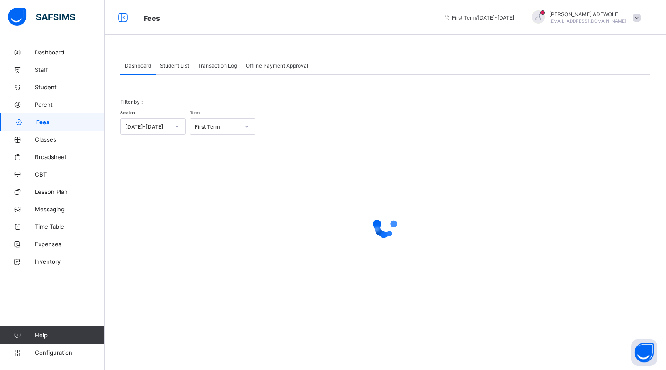
click at [177, 68] on div "Student List" at bounding box center [175, 65] width 38 height 17
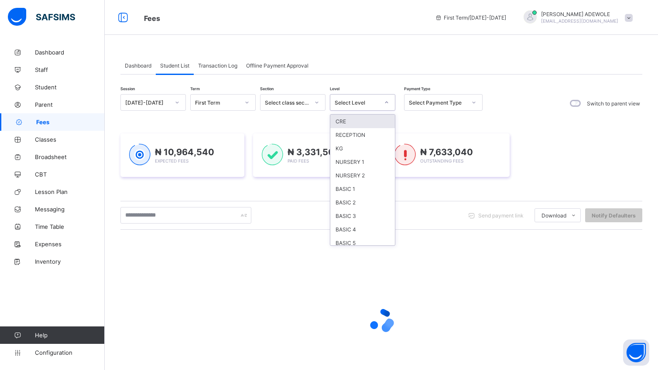
click at [386, 102] on icon at bounding box center [386, 102] width 5 height 9
click at [357, 215] on div "BASIC 3" at bounding box center [362, 216] width 65 height 14
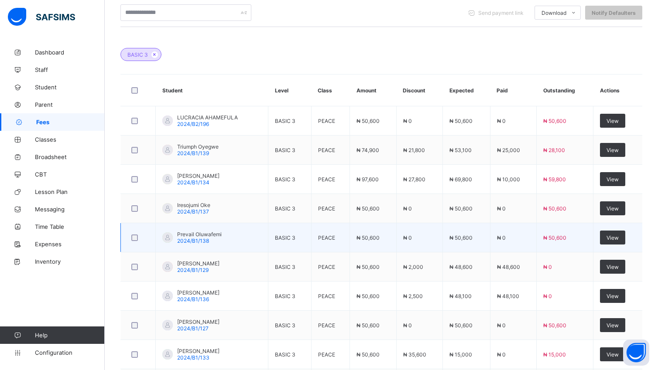
scroll to position [304, 0]
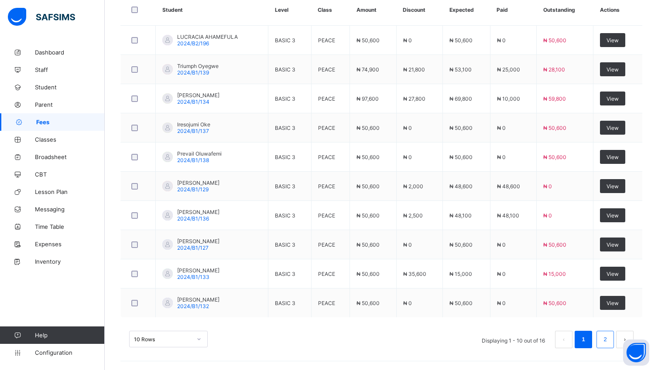
click at [609, 343] on link "2" at bounding box center [605, 339] width 8 height 11
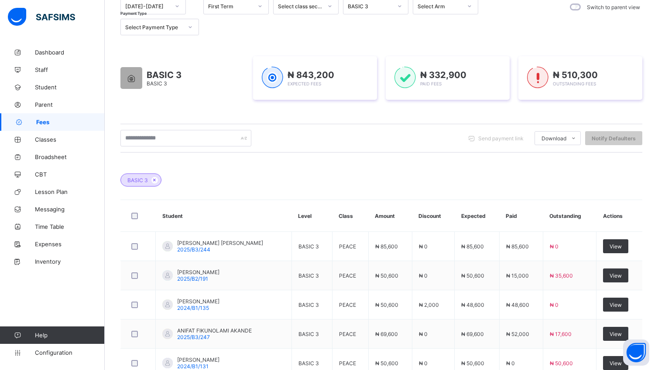
scroll to position [187, 0]
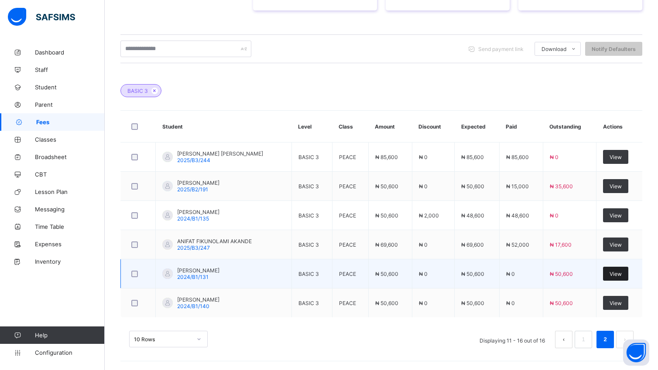
click at [622, 274] on span "View" at bounding box center [615, 274] width 12 height 7
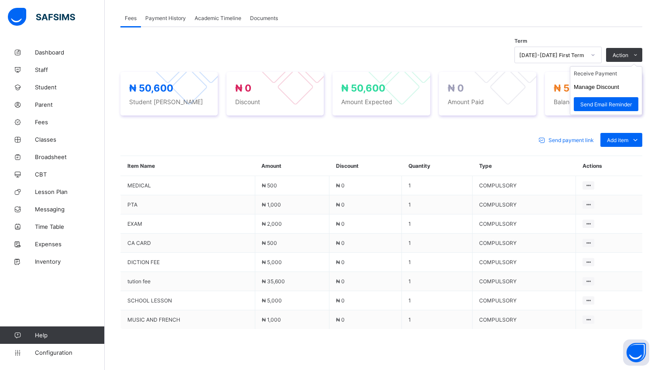
scroll to position [263, 0]
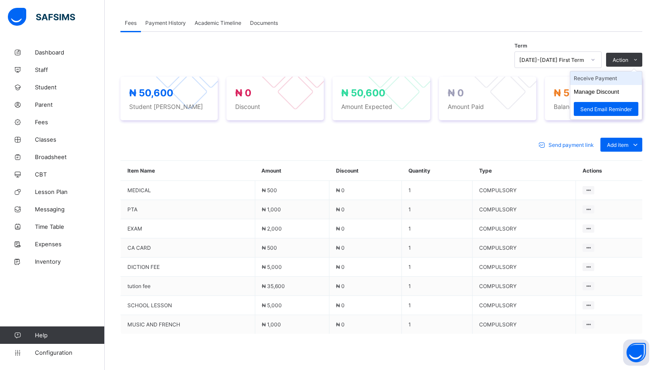
click at [615, 79] on li "Receive Payment" at bounding box center [606, 79] width 72 height 14
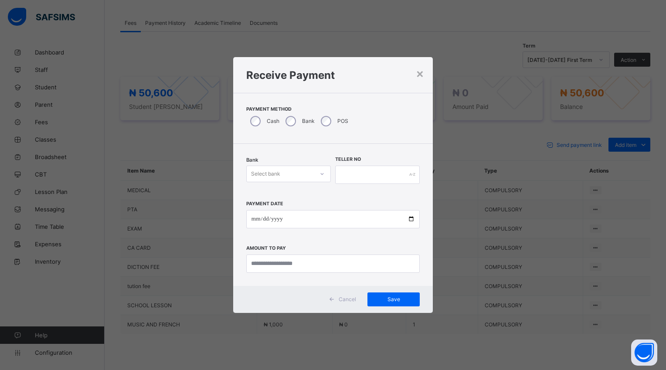
click at [320, 175] on icon at bounding box center [322, 174] width 5 height 9
click at [314, 195] on div "Polaris Bank - goodshepherd schools" at bounding box center [289, 196] width 84 height 20
click at [412, 220] on input "date" at bounding box center [333, 219] width 174 height 18
type input "**********"
click at [317, 266] on input "currency" at bounding box center [333, 264] width 174 height 18
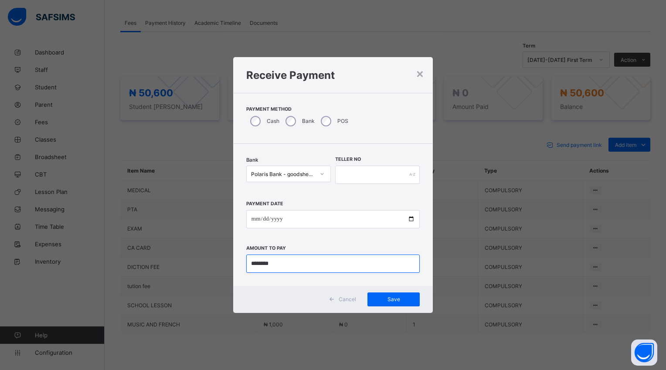
type input "********"
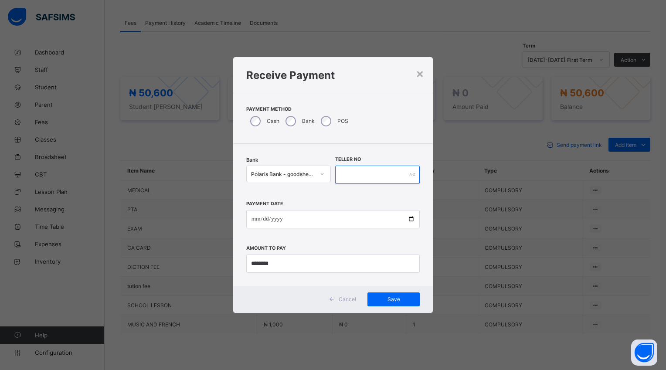
click at [351, 177] on input "text" at bounding box center [377, 175] width 85 height 18
type input "*****"
click at [386, 301] on span "Save" at bounding box center [393, 299] width 39 height 7
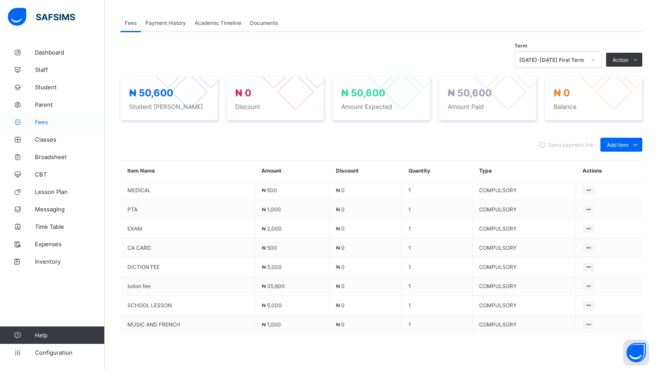
click at [37, 124] on span "Fees" at bounding box center [70, 122] width 70 height 7
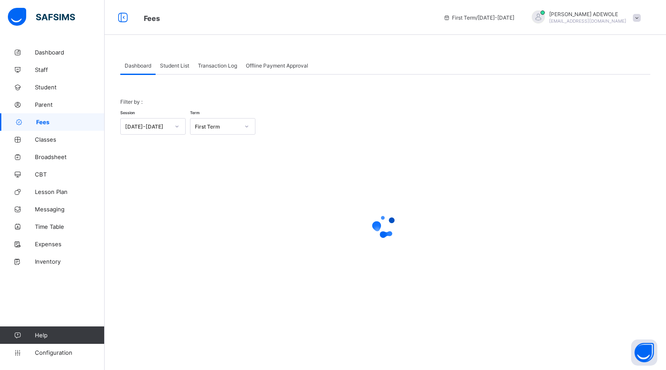
click at [172, 64] on span "Student List" at bounding box center [174, 65] width 29 height 7
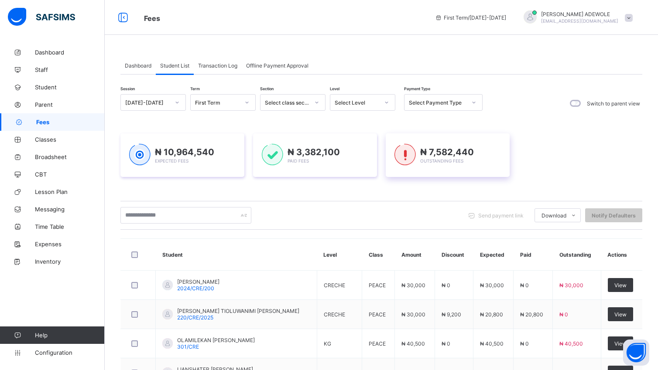
click at [388, 102] on icon at bounding box center [386, 102] width 5 height 9
click at [386, 103] on icon at bounding box center [386, 102] width 5 height 9
click at [390, 101] on div at bounding box center [386, 103] width 15 height 14
click at [356, 190] on div "BASIC 1" at bounding box center [362, 189] width 65 height 14
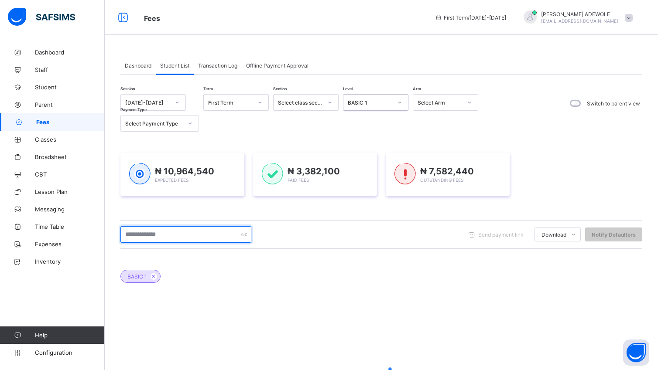
click at [189, 233] on input "text" at bounding box center [185, 234] width 131 height 17
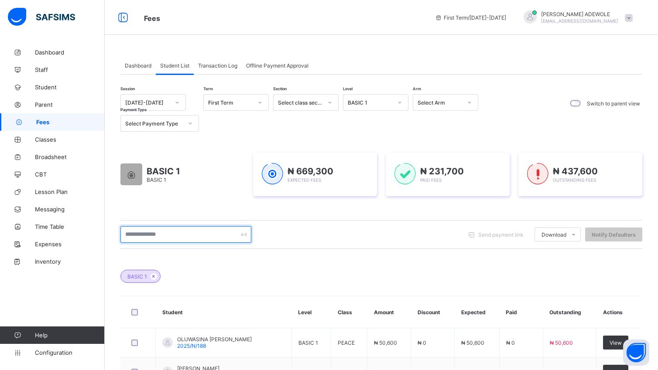
click at [182, 238] on input "text" at bounding box center [185, 234] width 131 height 17
click at [172, 235] on input "text" at bounding box center [185, 234] width 131 height 17
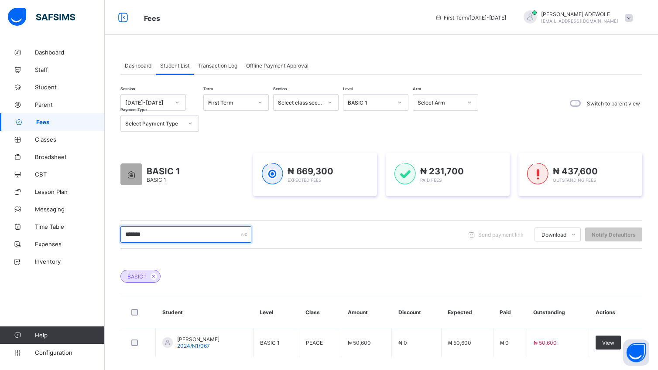
scroll to position [41, 0]
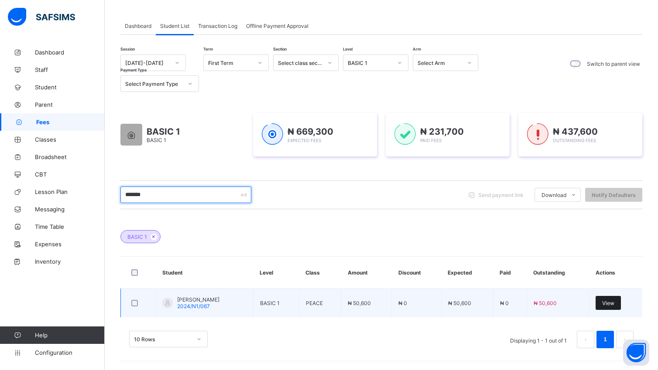
type input "*******"
click at [614, 303] on span "View" at bounding box center [608, 303] width 12 height 7
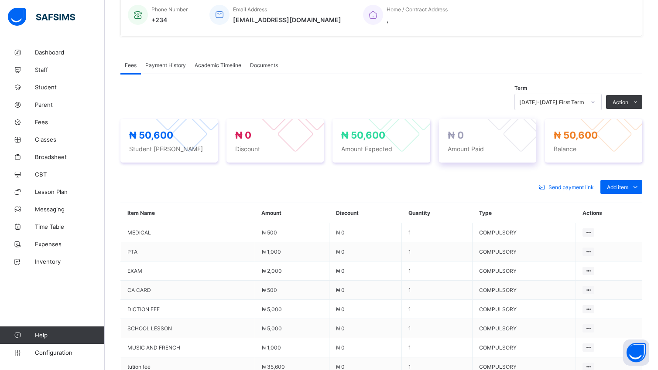
scroll to position [222, 0]
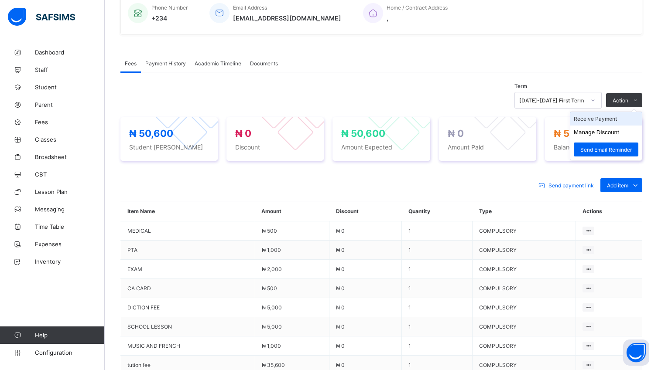
click at [602, 120] on li "Receive Payment" at bounding box center [606, 119] width 72 height 14
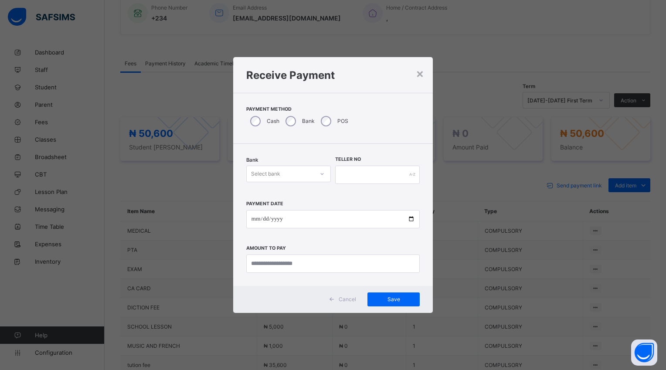
click at [325, 172] on div at bounding box center [322, 174] width 15 height 14
click at [325, 192] on div "Polaris Bank - goodshepherd schools" at bounding box center [289, 196] width 84 height 20
drag, startPoint x: 410, startPoint y: 220, endPoint x: 406, endPoint y: 215, distance: 6.5
click at [410, 220] on input "date" at bounding box center [333, 219] width 174 height 18
type input "**********"
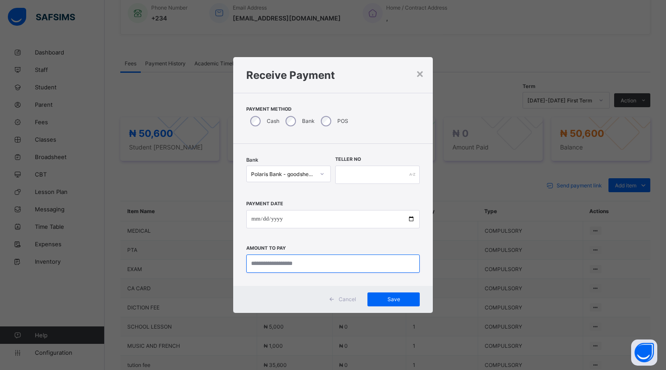
click at [313, 264] on input "currency" at bounding box center [333, 264] width 174 height 18
type input "********"
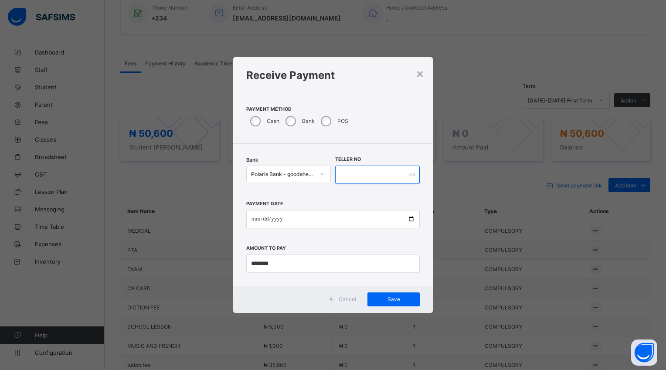
click at [347, 174] on input "text" at bounding box center [377, 175] width 85 height 18
type input "*****"
click at [399, 297] on span "Save" at bounding box center [393, 299] width 39 height 7
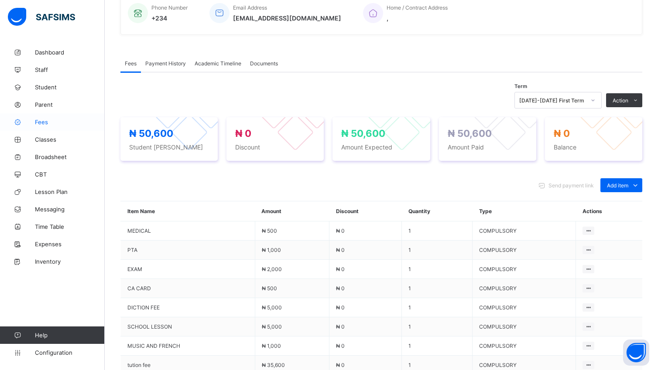
click at [43, 121] on span "Fees" at bounding box center [70, 122] width 70 height 7
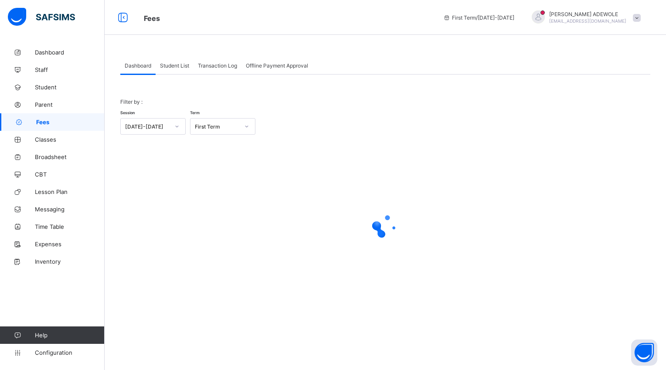
click at [167, 63] on span "Student List" at bounding box center [174, 65] width 29 height 7
click at [168, 67] on span "Student List" at bounding box center [174, 65] width 29 height 7
click at [178, 65] on span "Student List" at bounding box center [174, 65] width 29 height 7
click at [172, 68] on span "Student List" at bounding box center [174, 65] width 29 height 7
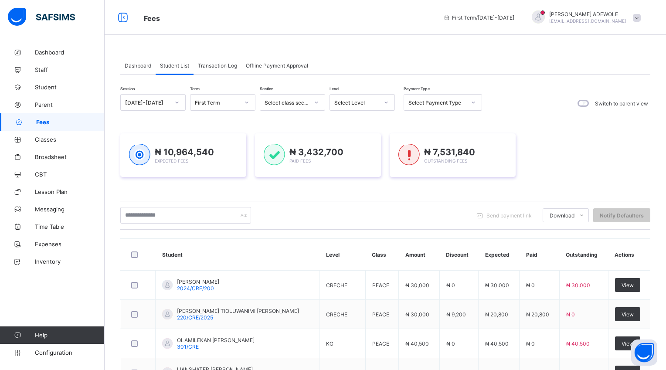
click at [172, 68] on span "Student List" at bounding box center [174, 65] width 29 height 7
click at [173, 68] on span "Student List" at bounding box center [174, 65] width 29 height 7
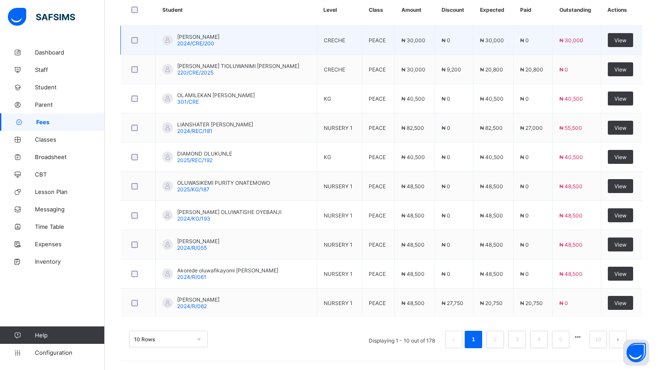
scroll to position [247, 0]
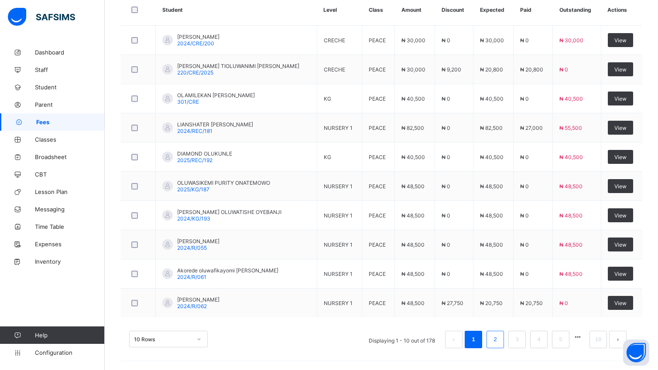
click at [499, 337] on link "2" at bounding box center [495, 339] width 8 height 11
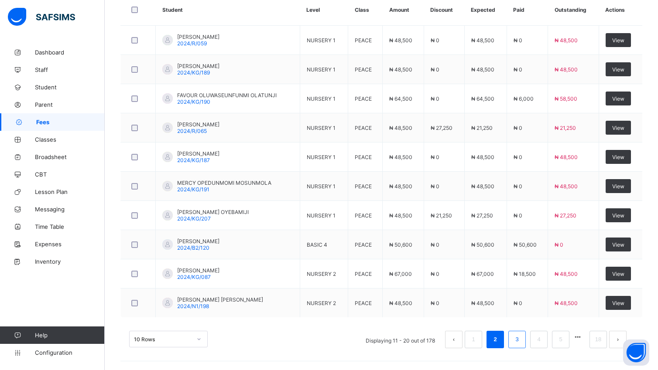
click at [521, 342] on link "3" at bounding box center [516, 339] width 8 height 11
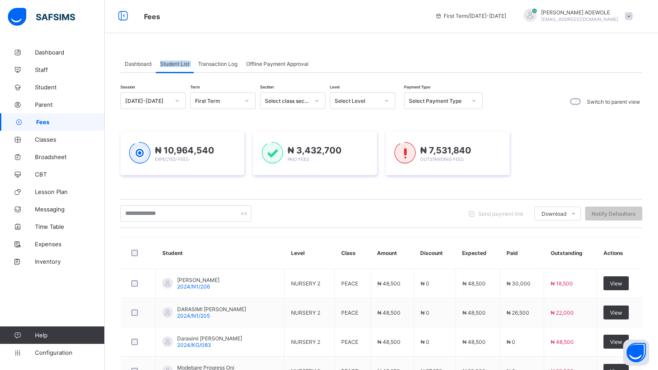
scroll to position [0, 0]
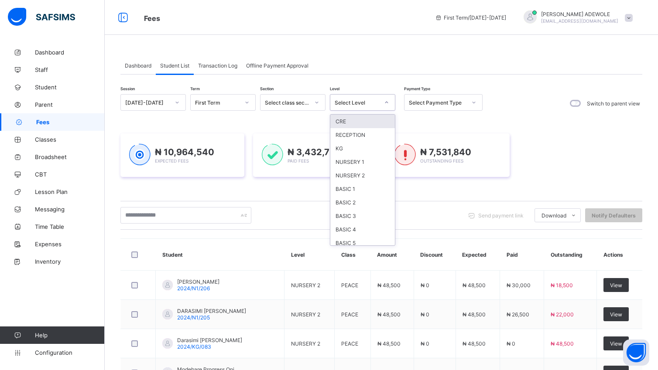
click at [388, 103] on icon at bounding box center [386, 102] width 5 height 9
click at [360, 215] on div "BASIC 3" at bounding box center [362, 216] width 65 height 14
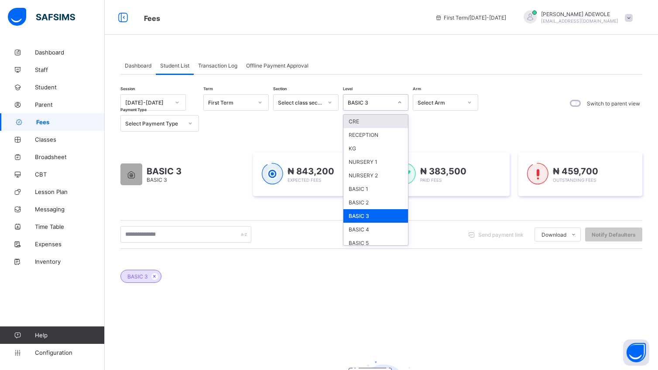
click at [397, 101] on icon at bounding box center [399, 102] width 5 height 9
click at [383, 215] on div "BASIC 3" at bounding box center [375, 216] width 65 height 14
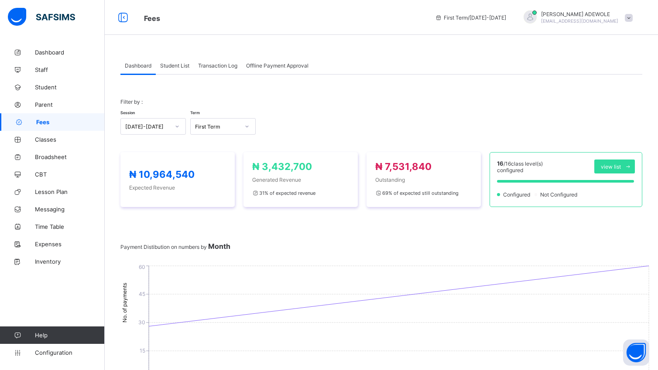
click at [168, 67] on span "Student List" at bounding box center [174, 65] width 29 height 7
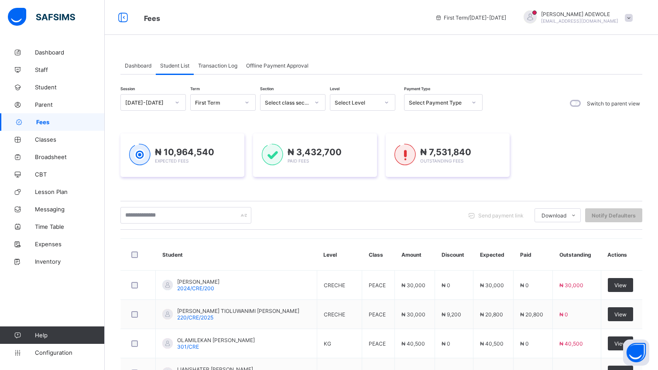
click at [386, 102] on icon at bounding box center [386, 102] width 5 height 9
click at [360, 209] on div "BASIC 3" at bounding box center [362, 216] width 65 height 14
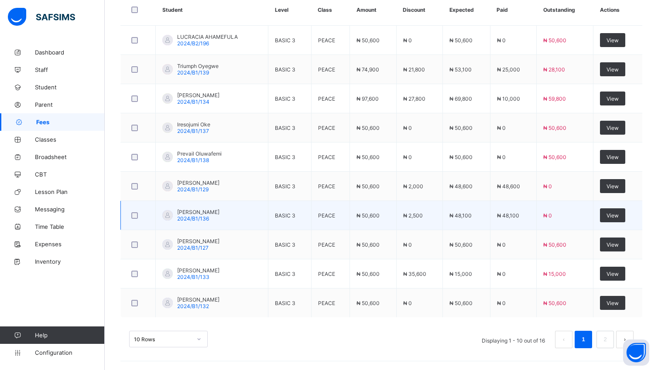
scroll to position [304, 0]
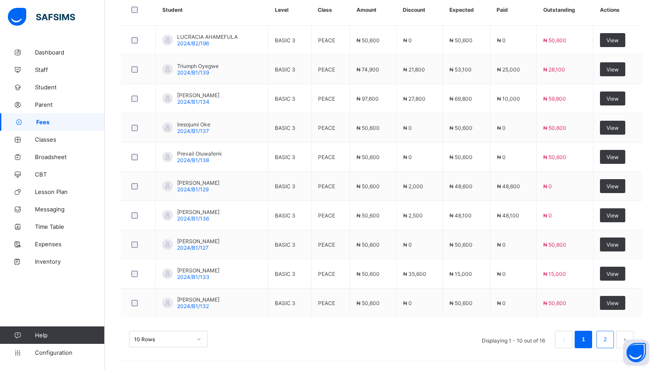
click at [609, 342] on link "2" at bounding box center [605, 339] width 8 height 11
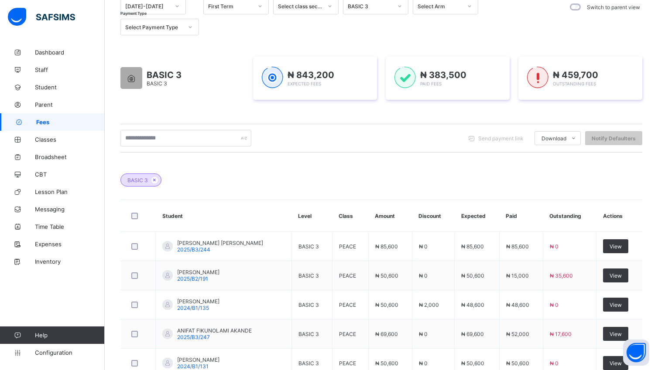
scroll to position [187, 0]
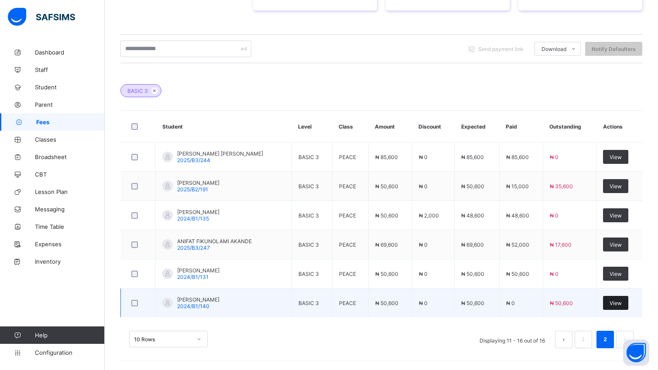
click at [625, 306] on div "View" at bounding box center [615, 303] width 25 height 14
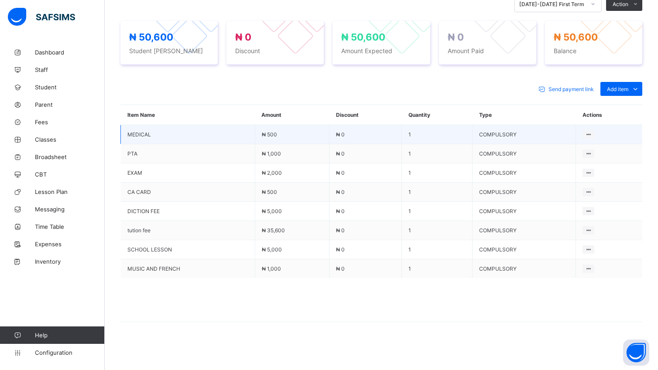
scroll to position [152, 0]
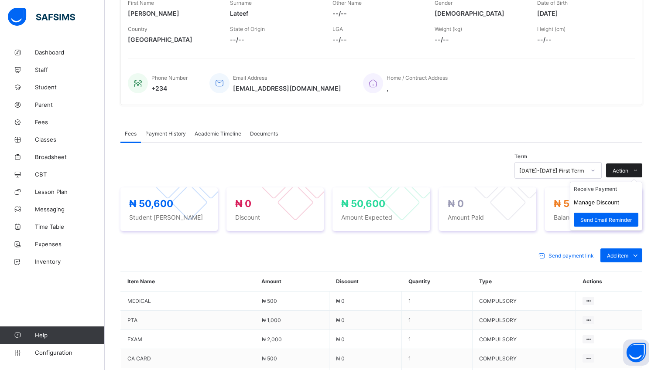
click at [625, 168] on span "Action" at bounding box center [620, 170] width 16 height 7
click at [613, 194] on li "Receive Payment" at bounding box center [606, 189] width 72 height 14
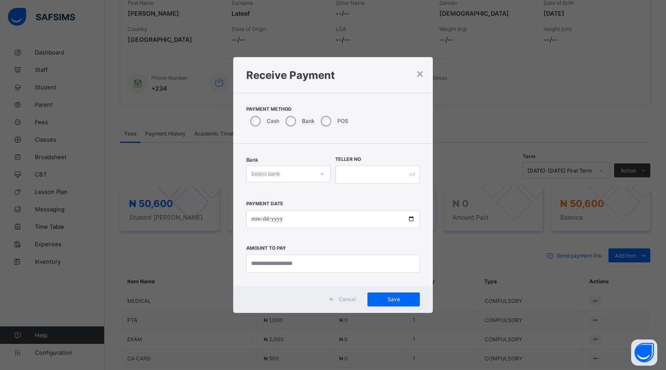
click at [321, 174] on icon at bounding box center [322, 174] width 5 height 9
click at [314, 196] on div "Polaris Bank - goodshepherd schools" at bounding box center [289, 196] width 84 height 20
click at [412, 217] on input "date" at bounding box center [333, 219] width 174 height 18
type input "**********"
click at [313, 265] on input "currency" at bounding box center [333, 264] width 174 height 18
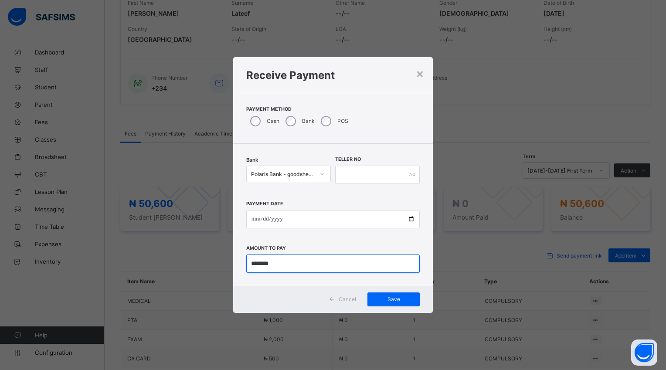
type input "********"
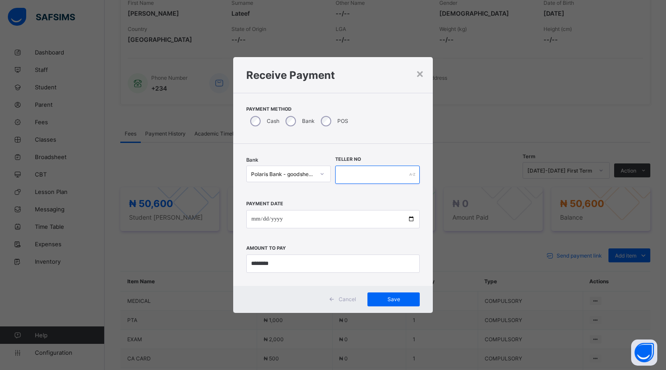
click at [346, 170] on input "text" at bounding box center [377, 175] width 85 height 18
type input "*****"
click at [391, 296] on span "Save" at bounding box center [393, 299] width 39 height 7
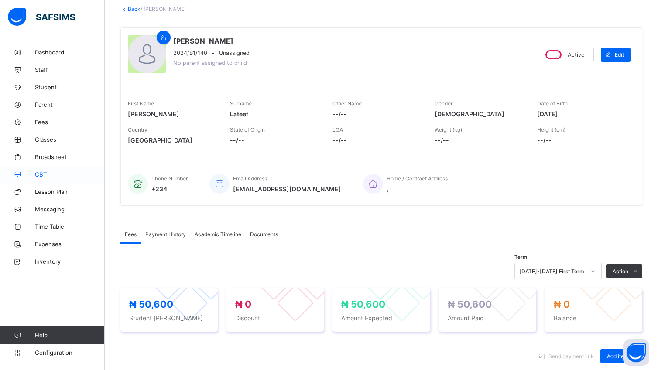
scroll to position [56, 0]
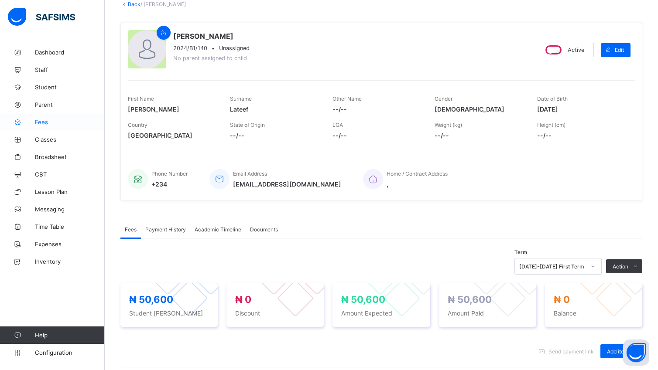
click at [45, 122] on span "Fees" at bounding box center [70, 122] width 70 height 7
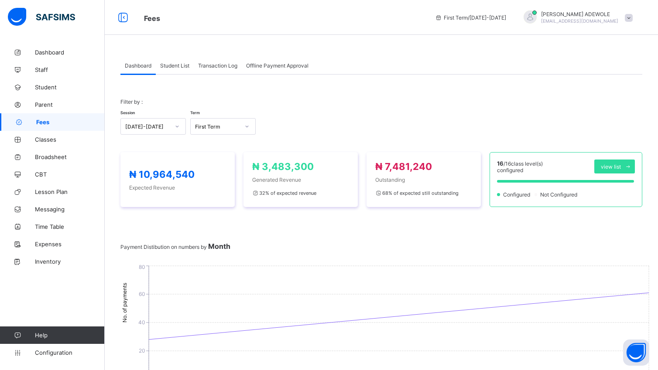
click at [177, 66] on span "Student List" at bounding box center [174, 65] width 29 height 7
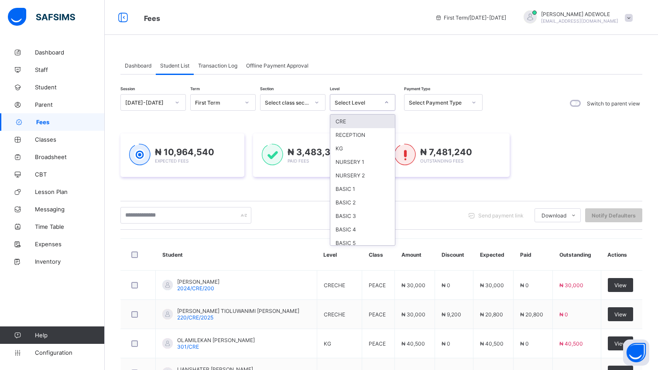
click at [386, 99] on div at bounding box center [386, 103] width 15 height 14
click at [337, 142] on div "BASIC 4" at bounding box center [362, 147] width 65 height 14
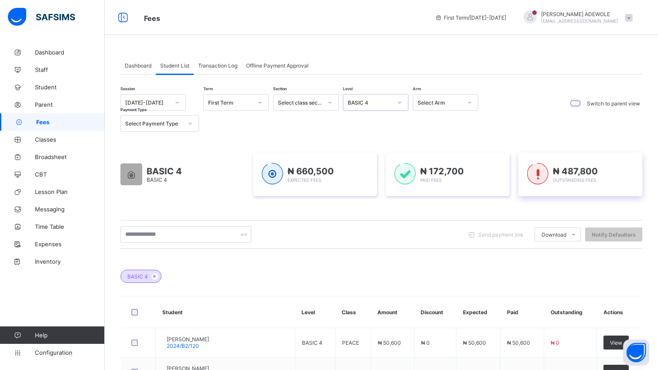
click at [571, 166] on span "₦ 487,800" at bounding box center [575, 171] width 45 height 10
click at [571, 167] on span "₦ 487,800" at bounding box center [575, 171] width 45 height 10
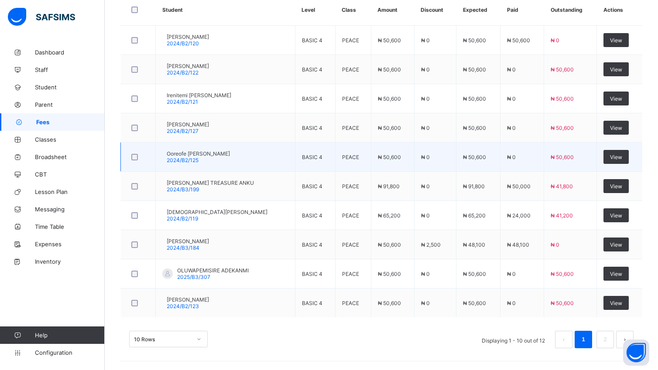
scroll to position [304, 0]
click at [622, 156] on span "View" at bounding box center [616, 157] width 12 height 7
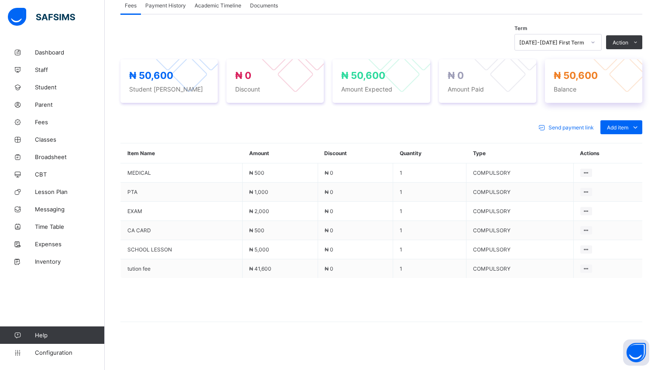
scroll to position [280, 0]
click at [608, 76] on button "Manage Discount" at bounding box center [596, 74] width 45 height 7
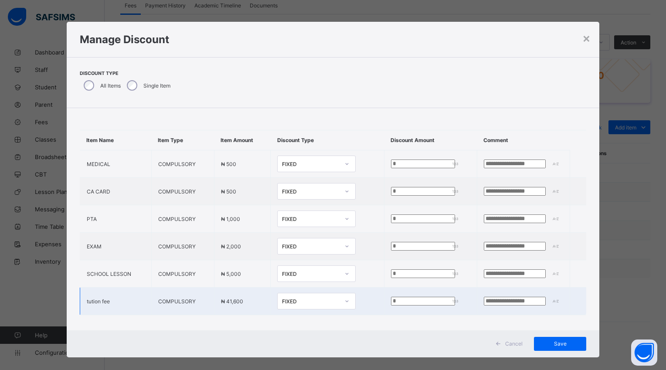
click at [391, 303] on input "*" at bounding box center [423, 301] width 65 height 9
type input "*****"
click at [577, 348] on div "Save" at bounding box center [560, 344] width 52 height 14
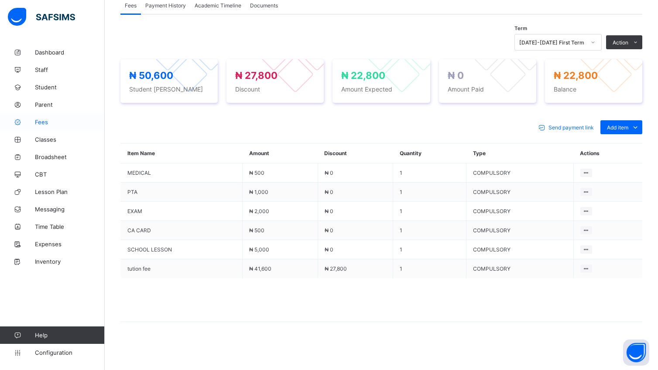
click at [42, 125] on span "Fees" at bounding box center [70, 122] width 70 height 7
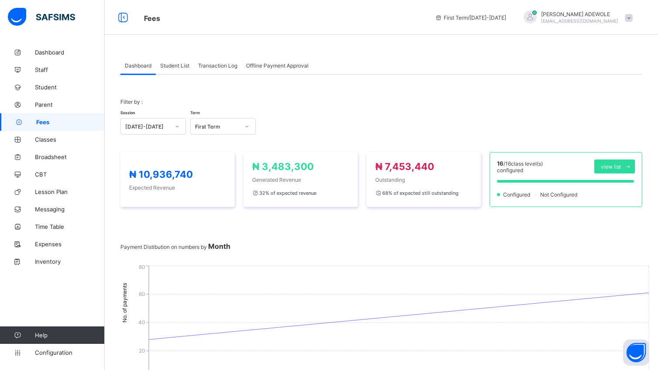
click at [167, 68] on div "Student List" at bounding box center [175, 65] width 38 height 17
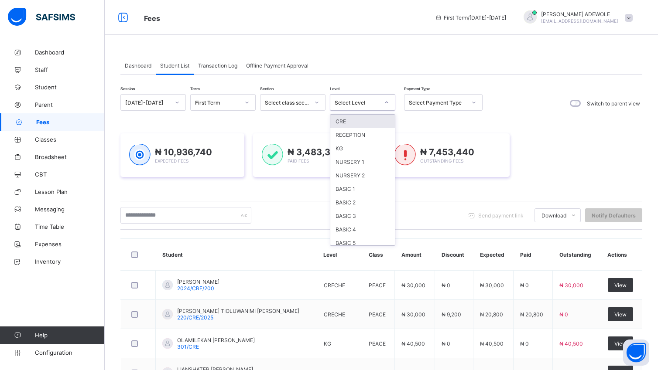
click at [386, 100] on icon at bounding box center [386, 102] width 5 height 9
click at [352, 229] on div "BASIC 4" at bounding box center [362, 230] width 65 height 14
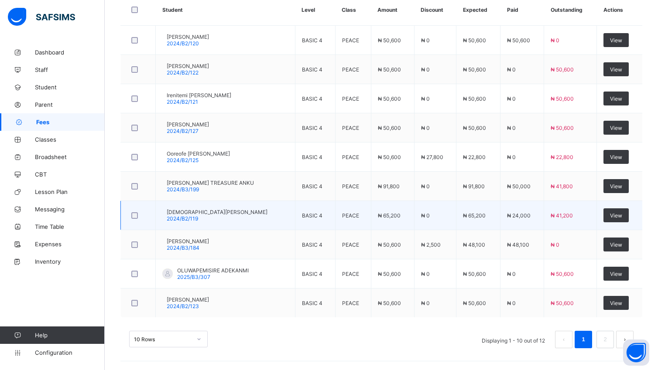
scroll to position [304, 0]
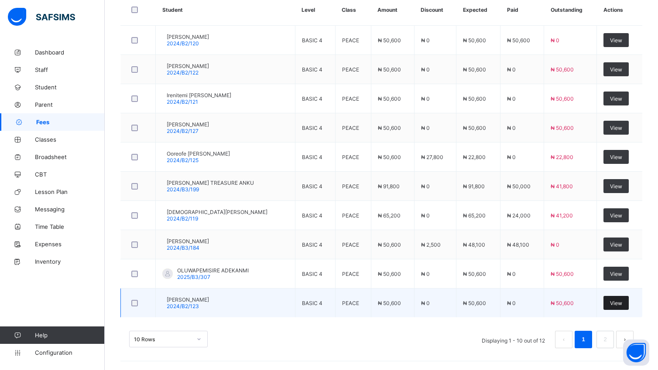
click at [622, 301] on span "View" at bounding box center [616, 303] width 12 height 7
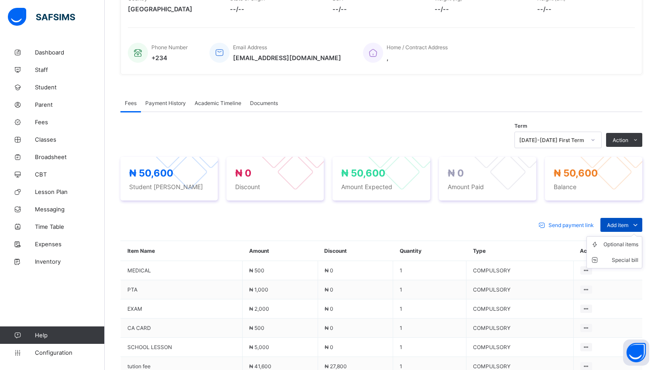
scroll to position [280, 0]
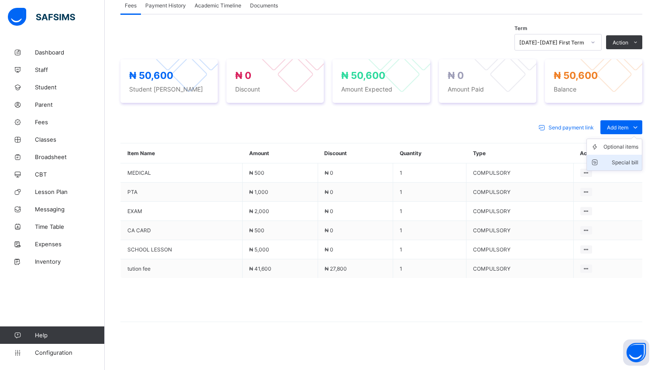
click at [632, 161] on div "Special bill" at bounding box center [620, 162] width 35 height 9
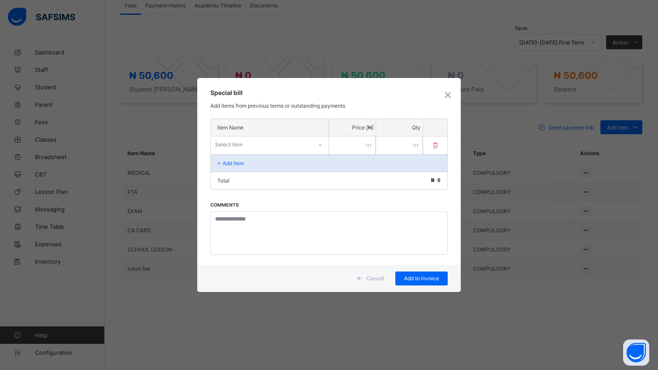
click at [339, 145] on input "number" at bounding box center [352, 146] width 47 height 18
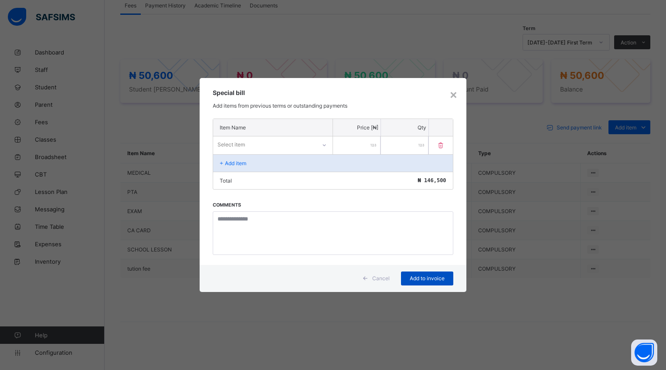
type input "******"
click at [432, 277] on span "Add to invoice" at bounding box center [427, 278] width 39 height 7
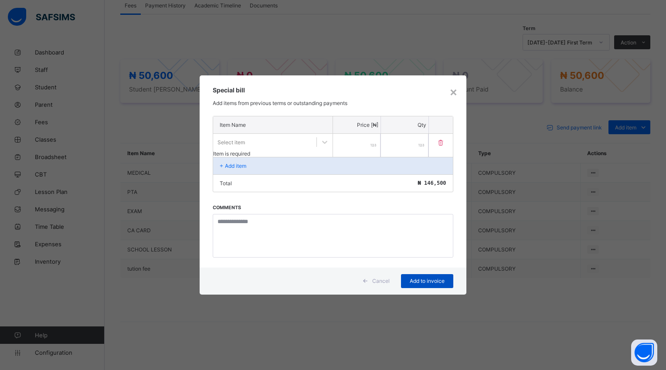
click at [432, 278] on span "Add to invoice" at bounding box center [427, 281] width 39 height 7
click at [420, 278] on span "Add to invoice" at bounding box center [427, 281] width 39 height 7
click at [418, 274] on div "Add to invoice" at bounding box center [427, 281] width 52 height 14
click at [431, 278] on span "Add to invoice" at bounding box center [427, 281] width 39 height 7
click at [451, 92] on div "×" at bounding box center [454, 91] width 8 height 15
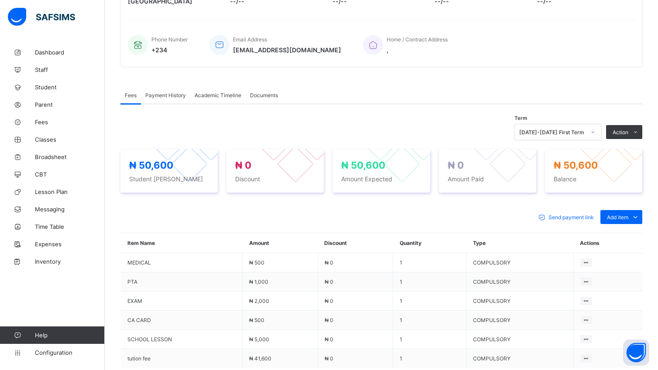
scroll to position [169, 0]
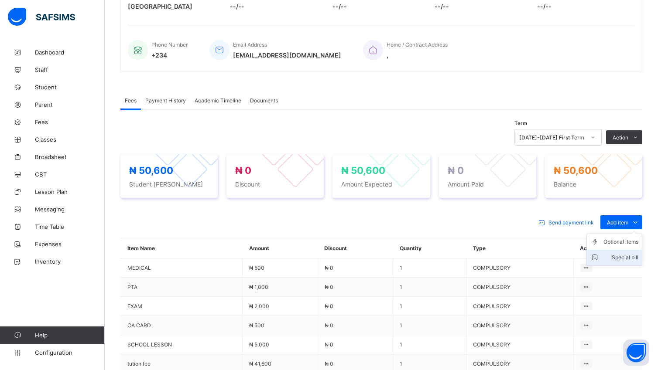
click at [642, 266] on li "Special bill" at bounding box center [614, 258] width 55 height 16
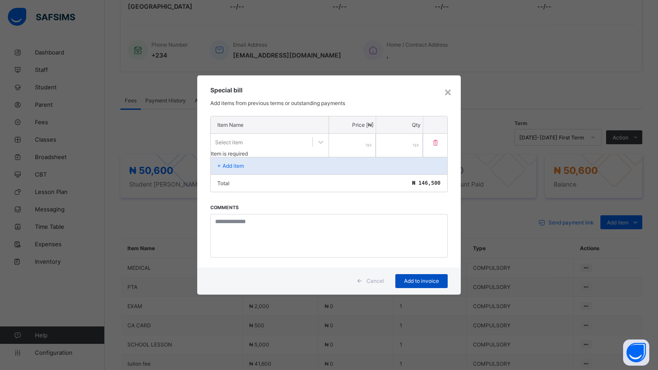
click at [417, 279] on span "Add to invoice" at bounding box center [421, 281] width 39 height 7
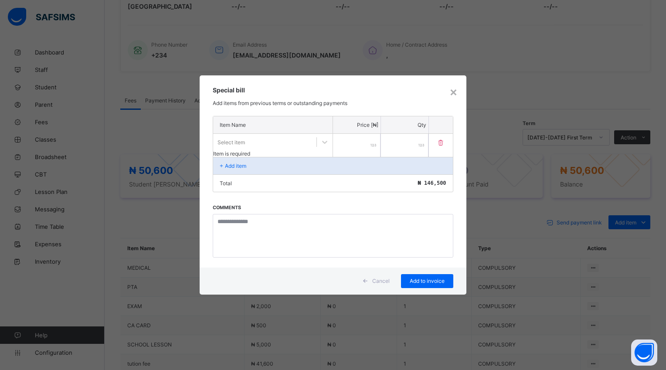
click at [448, 94] on h3 "Special bill" at bounding box center [333, 89] width 240 height 7
click at [454, 96] on div "×" at bounding box center [454, 91] width 8 height 15
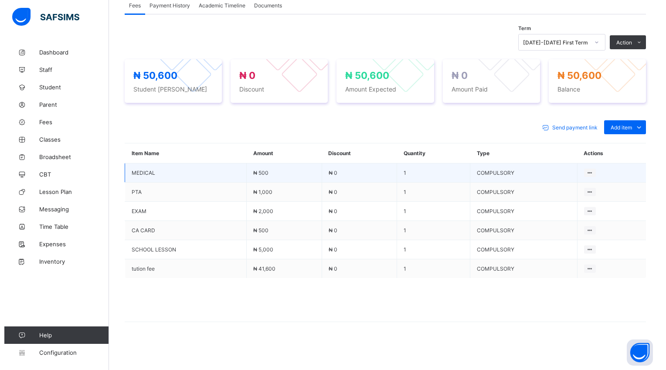
scroll to position [280, 0]
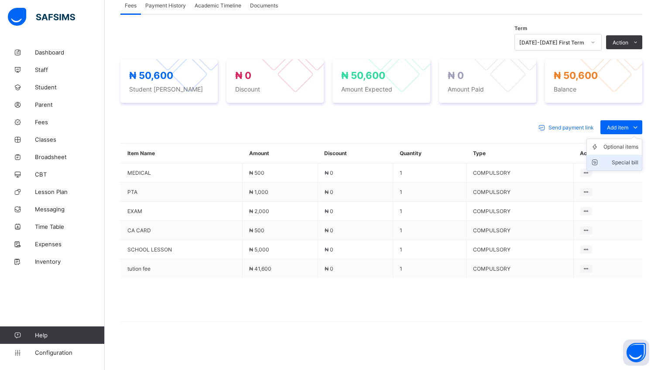
click at [638, 167] on div "Special bill" at bounding box center [620, 162] width 35 height 9
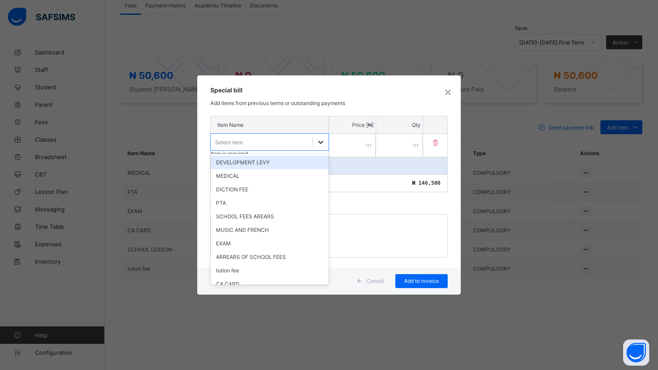
click at [320, 147] on icon at bounding box center [320, 142] width 9 height 9
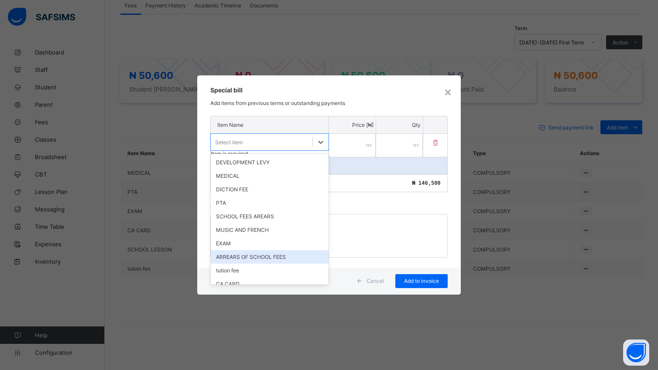
click at [249, 259] on div "ARREARS OF SCHOOL FEES" at bounding box center [270, 257] width 118 height 14
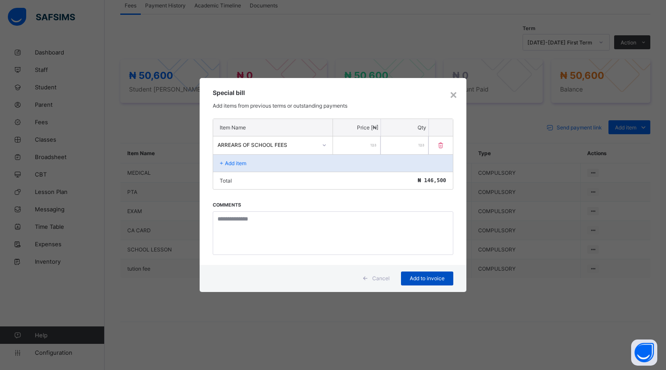
click at [419, 280] on span "Add to invoice" at bounding box center [427, 278] width 39 height 7
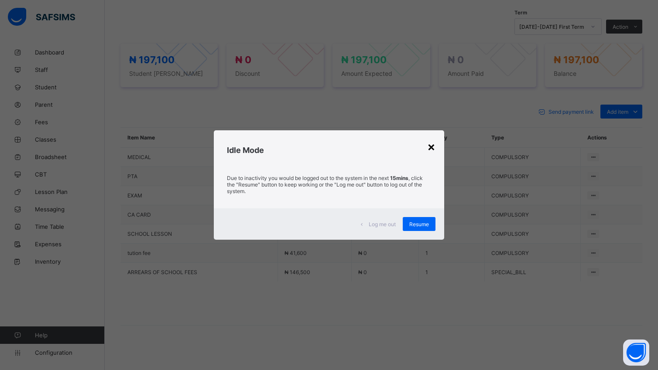
click at [431, 145] on div "×" at bounding box center [431, 146] width 8 height 15
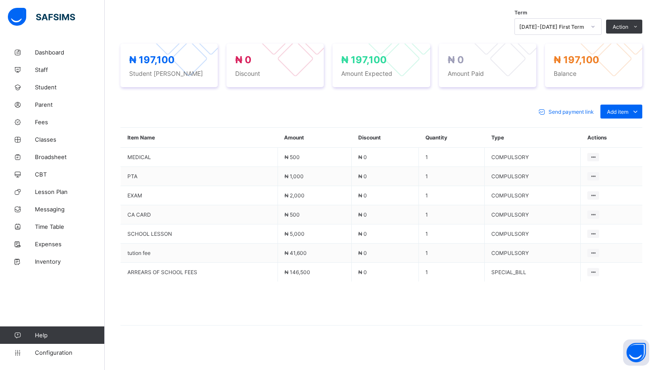
click at [599, 21] on div "Term 2025-2026 First Term Action Receive Payment Manage Discount Send Email Rem…" at bounding box center [381, 173] width 522 height 349
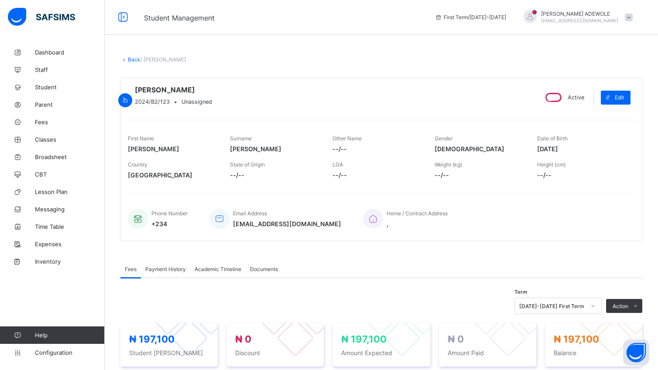
scroll to position [0, 0]
click at [43, 124] on span "Fees" at bounding box center [70, 122] width 70 height 7
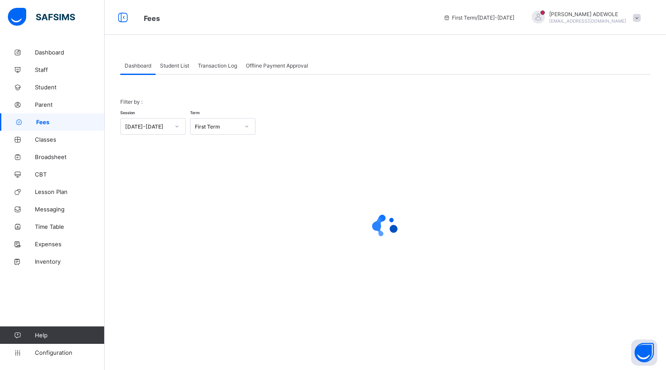
click at [182, 68] on span "Student List" at bounding box center [174, 65] width 29 height 7
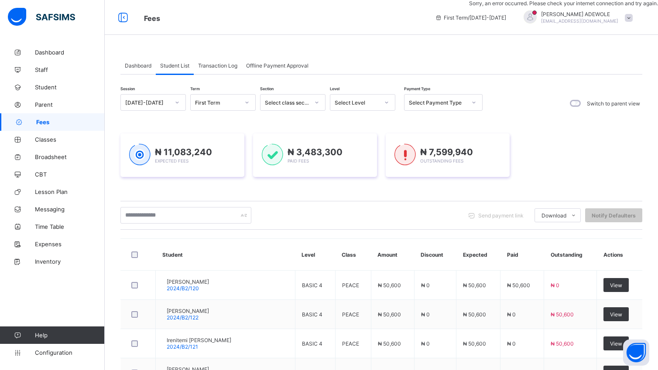
click at [385, 105] on icon at bounding box center [386, 102] width 5 height 9
click at [386, 103] on icon at bounding box center [386, 102] width 5 height 9
click at [375, 119] on div "Session 2025-2026 Term First Term Section Select class section Level 0 results …" at bounding box center [381, 348] width 522 height 508
click at [388, 102] on icon at bounding box center [386, 102] width 5 height 9
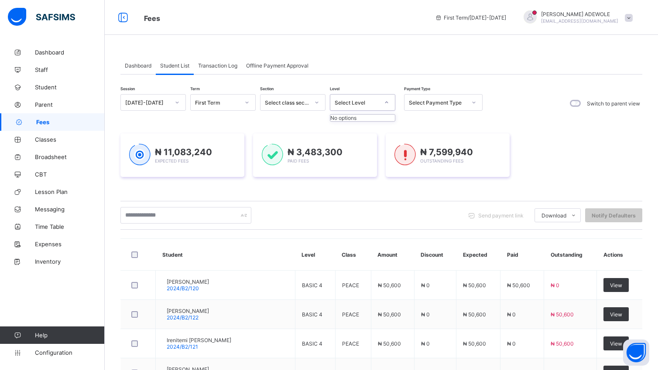
click at [388, 102] on icon at bounding box center [386, 102] width 5 height 9
click at [386, 103] on icon at bounding box center [386, 102] width 5 height 9
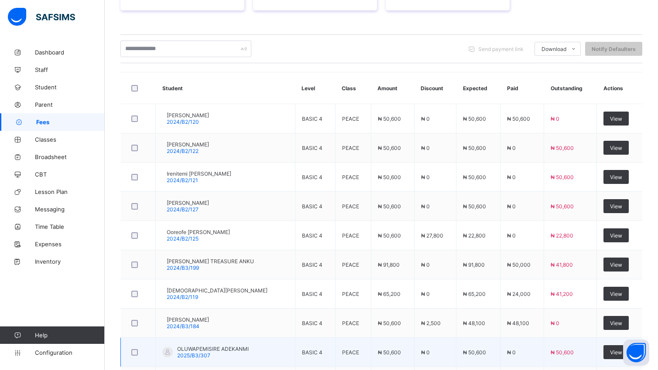
scroll to position [247, 0]
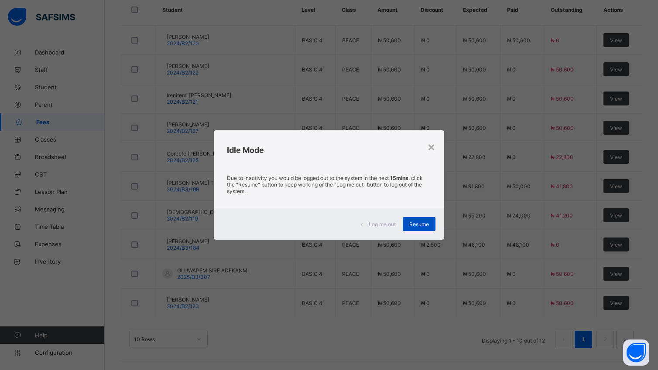
click at [413, 221] on span "Resume" at bounding box center [419, 224] width 20 height 7
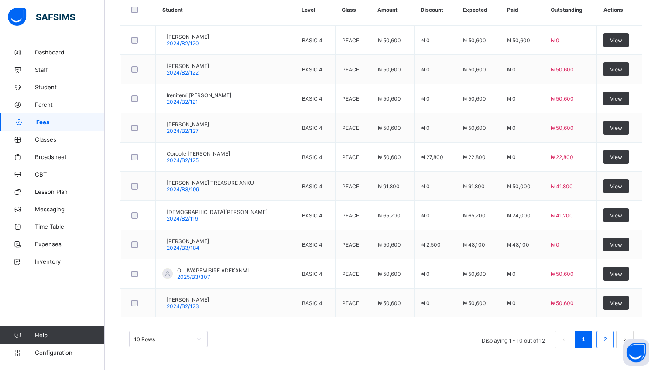
click at [609, 344] on link "2" at bounding box center [605, 339] width 8 height 11
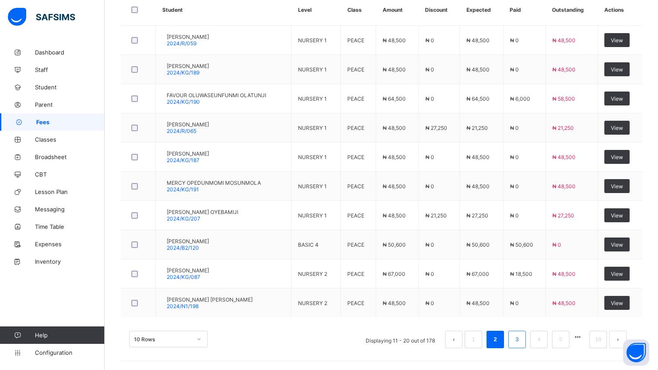
click at [521, 340] on link "3" at bounding box center [516, 339] width 8 height 11
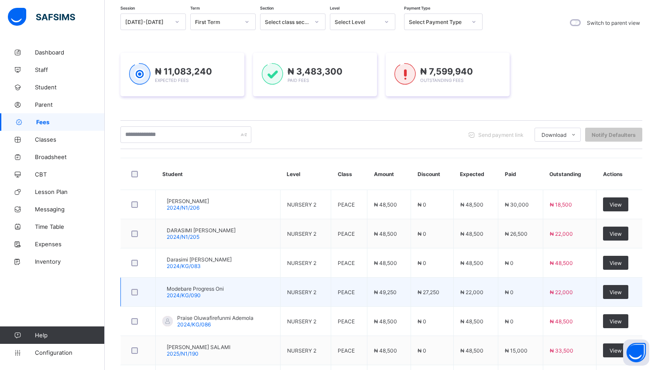
scroll to position [80, 0]
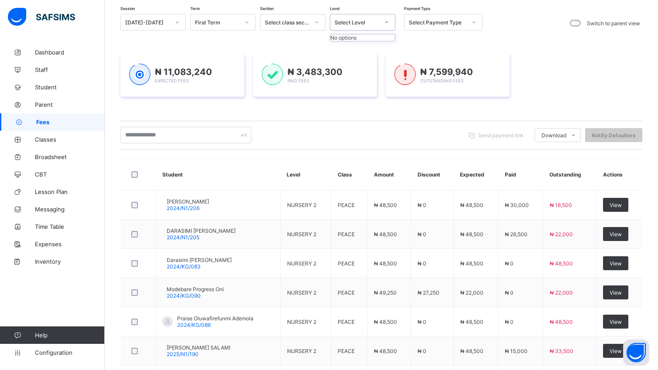
click at [386, 23] on icon at bounding box center [386, 22] width 5 height 9
click at [385, 23] on icon at bounding box center [386, 22] width 5 height 9
click at [387, 24] on icon at bounding box center [386, 22] width 5 height 9
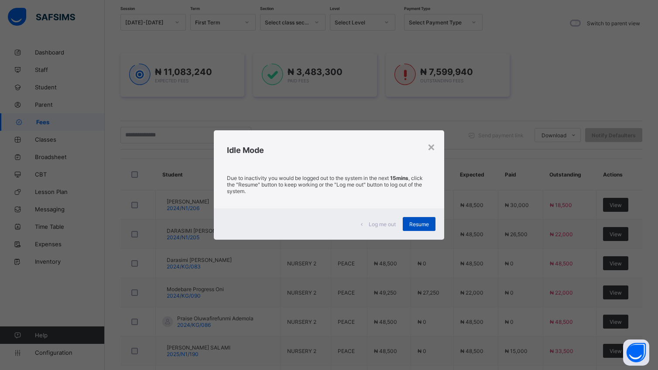
click at [416, 220] on div "Resume" at bounding box center [419, 224] width 33 height 14
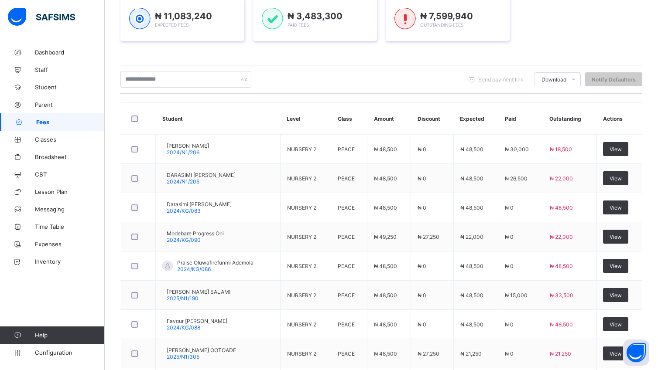
scroll to position [0, 0]
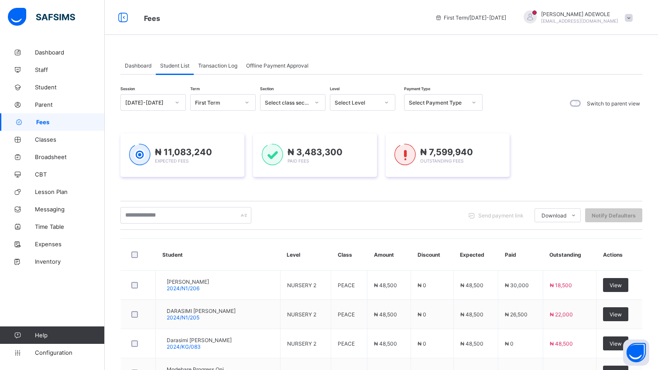
click at [388, 104] on icon at bounding box center [386, 102] width 5 height 9
click at [350, 121] on div "No options" at bounding box center [362, 118] width 65 height 7
click at [386, 105] on icon at bounding box center [386, 102] width 5 height 9
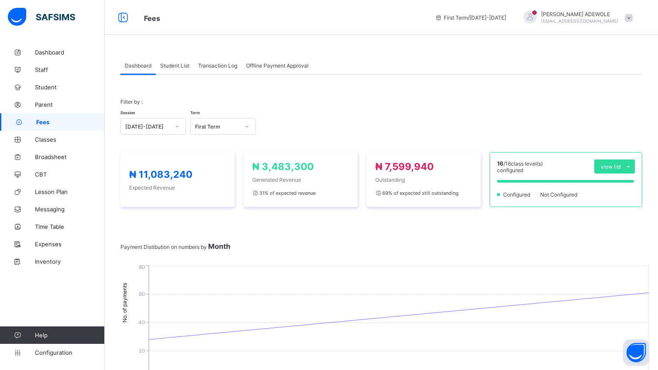
click at [172, 66] on span "Student List" at bounding box center [174, 65] width 29 height 7
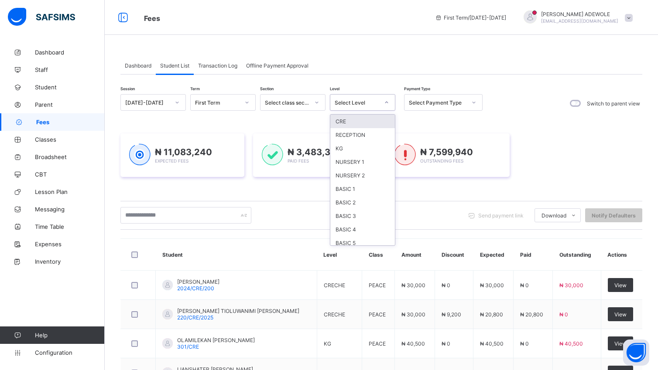
click at [387, 100] on icon at bounding box center [386, 102] width 5 height 9
click at [375, 225] on div "BASIC 4" at bounding box center [362, 230] width 65 height 14
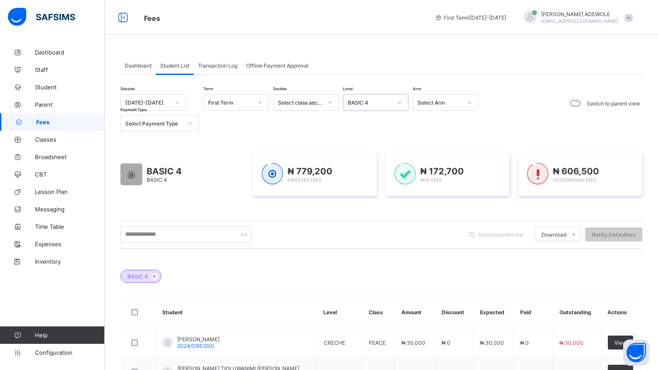
click at [398, 102] on icon at bounding box center [399, 103] width 3 height 2
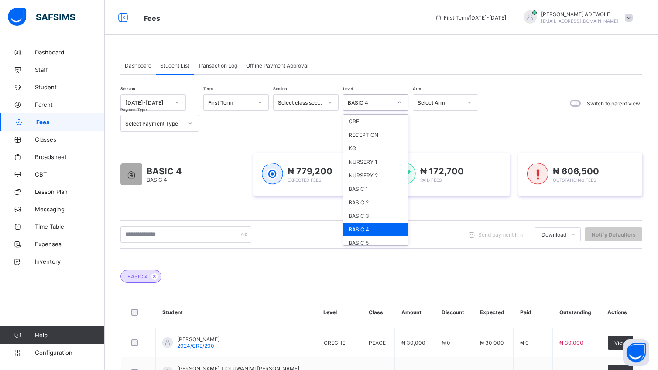
drag, startPoint x: 372, startPoint y: 227, endPoint x: 376, endPoint y: 222, distance: 5.7
click at [374, 227] on div "BASIC 4" at bounding box center [375, 230] width 65 height 14
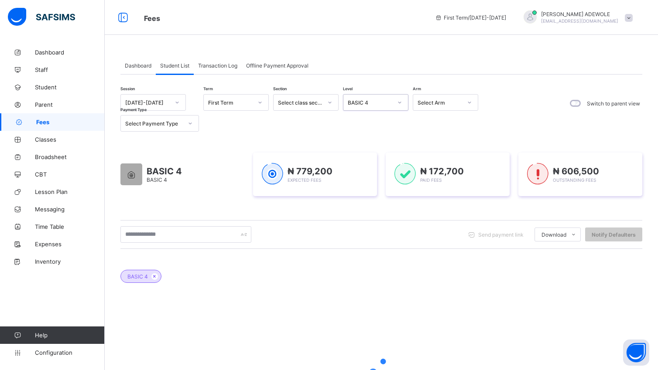
click at [377, 221] on div "Send payment link Download Students Payment Students Payment Status Student Ite…" at bounding box center [381, 234] width 522 height 29
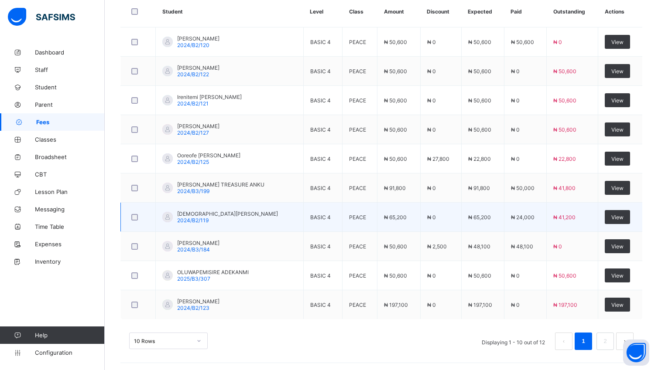
scroll to position [304, 0]
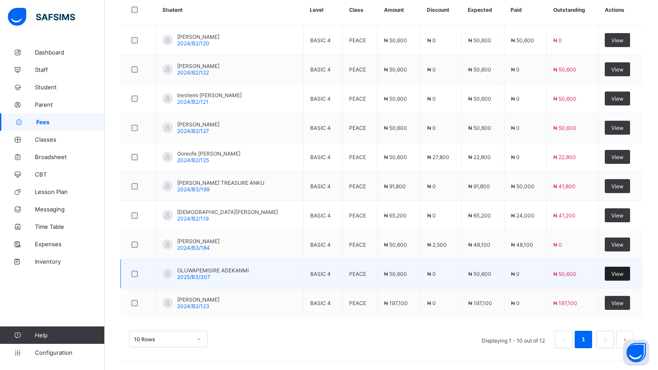
click at [615, 277] on div "View" at bounding box center [617, 274] width 25 height 14
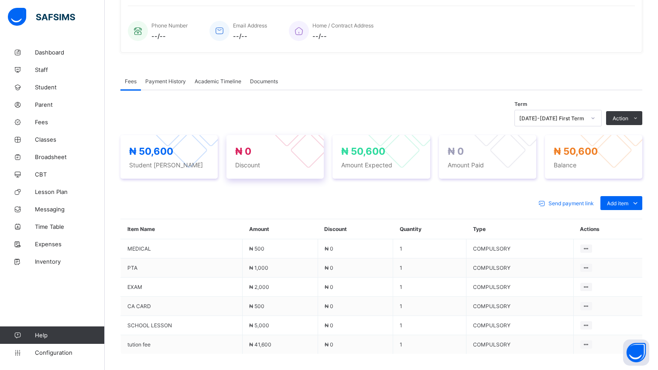
scroll to position [215, 0]
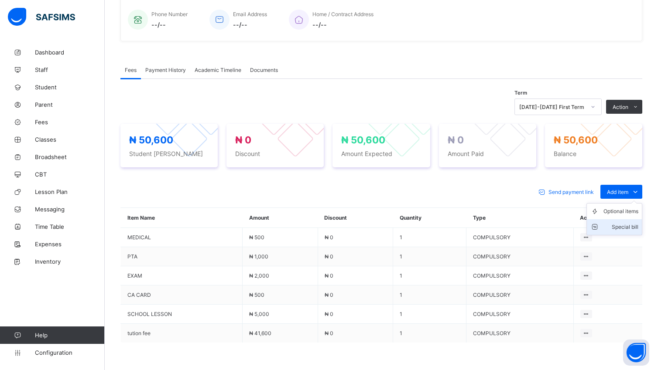
click at [641, 232] on li "Special bill" at bounding box center [614, 227] width 55 height 16
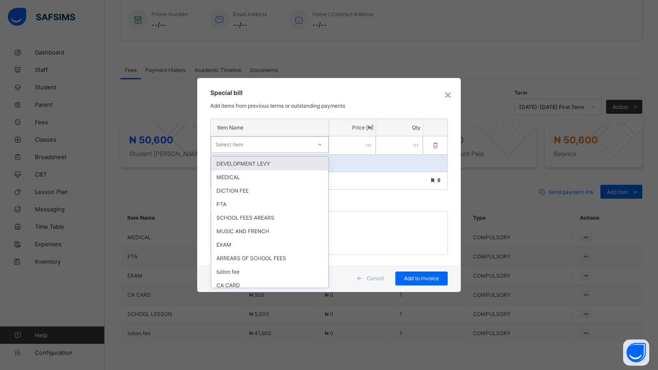
click at [321, 143] on icon at bounding box center [319, 144] width 5 height 9
click at [285, 262] on div "ARREARS OF SCHOOL FEES" at bounding box center [269, 259] width 117 height 14
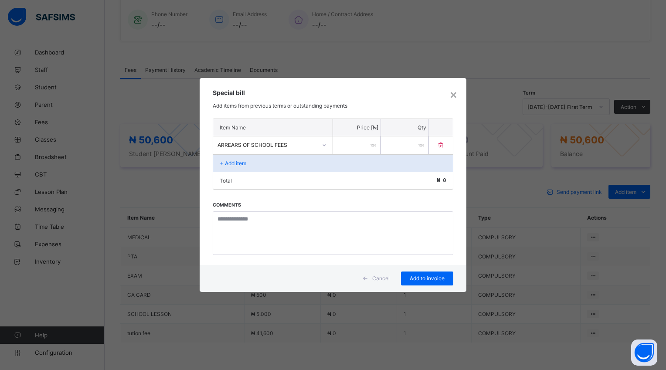
click at [342, 149] on input "number" at bounding box center [357, 146] width 48 height 18
click at [342, 148] on input "number" at bounding box center [357, 146] width 48 height 18
type input "*****"
click at [429, 279] on span "Add to invoice" at bounding box center [427, 278] width 39 height 7
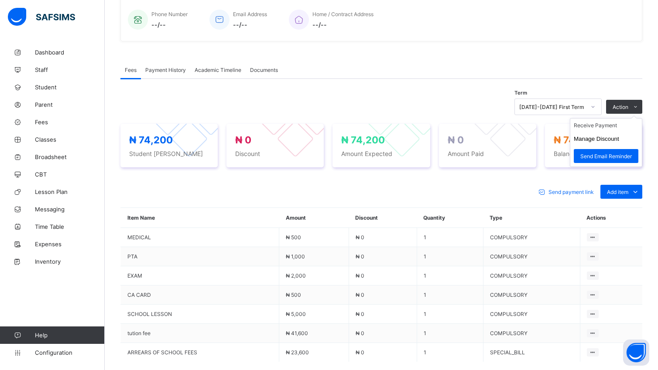
click at [616, 120] on ul "Receive Payment Manage Discount Send Email Reminder" at bounding box center [606, 142] width 72 height 49
click at [600, 126] on li "Receive Payment" at bounding box center [606, 126] width 72 height 14
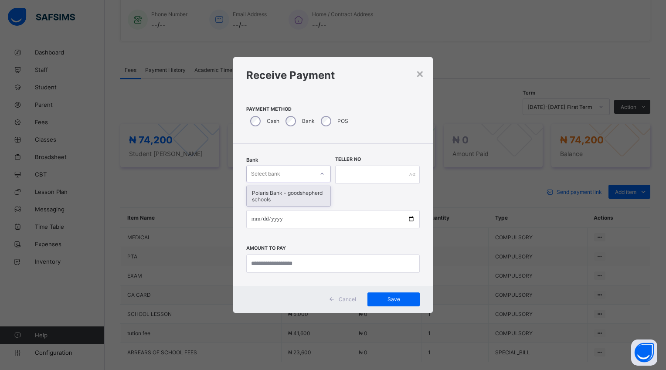
click at [321, 174] on icon at bounding box center [322, 174] width 5 height 9
click at [304, 198] on div "Polaris Bank - goodshepherd schools" at bounding box center [289, 196] width 84 height 20
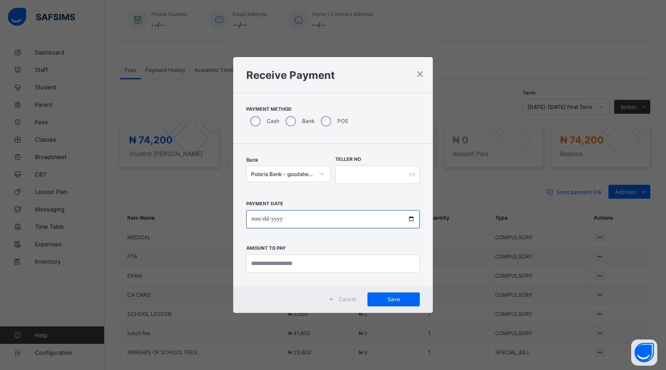
click at [409, 218] on input "date" at bounding box center [333, 219] width 174 height 18
type input "**********"
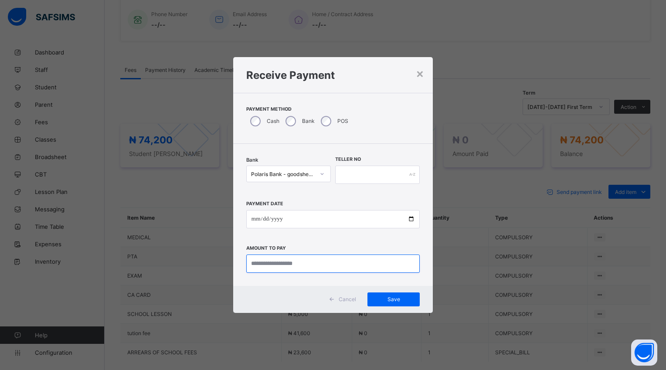
click at [310, 266] on input "currency" at bounding box center [333, 264] width 174 height 18
type input "********"
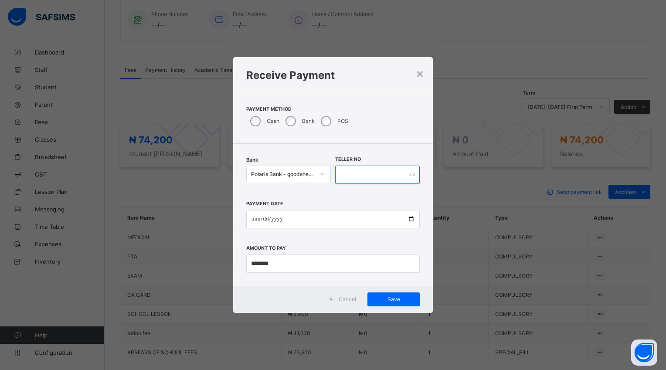
click at [341, 176] on input "text" at bounding box center [377, 175] width 85 height 18
click at [347, 176] on input "text" at bounding box center [377, 175] width 85 height 18
type input "*****"
click at [373, 293] on div "Save" at bounding box center [394, 300] width 52 height 14
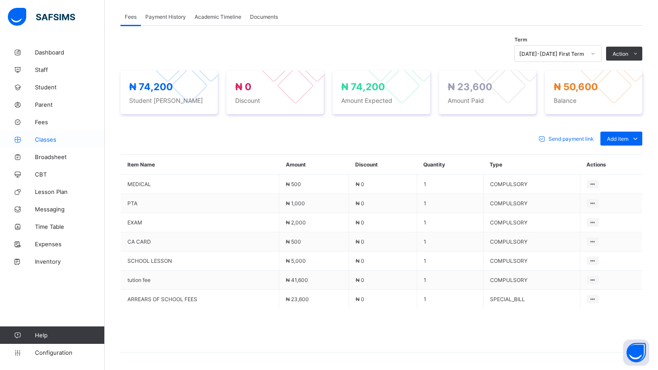
scroll to position [271, 0]
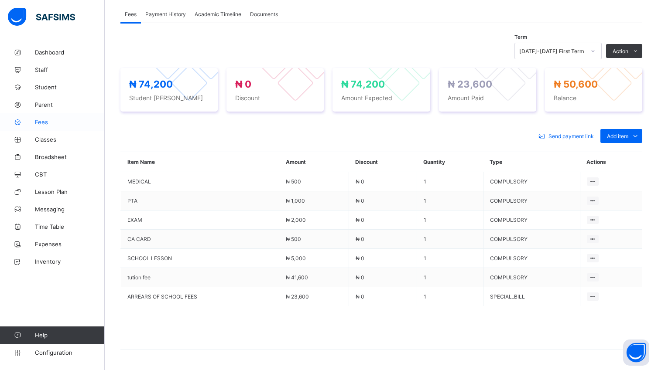
click at [42, 124] on span "Fees" at bounding box center [70, 122] width 70 height 7
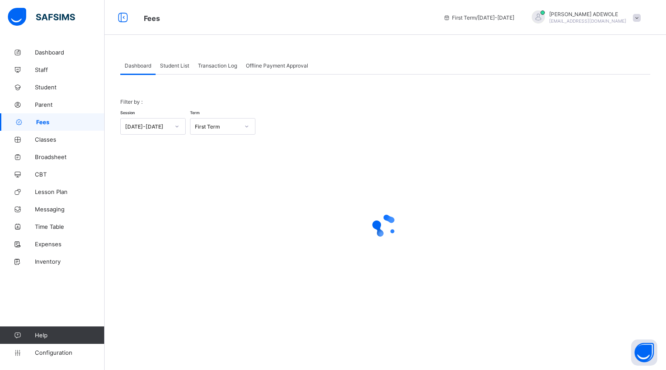
click at [168, 68] on span "Student List" at bounding box center [174, 65] width 29 height 7
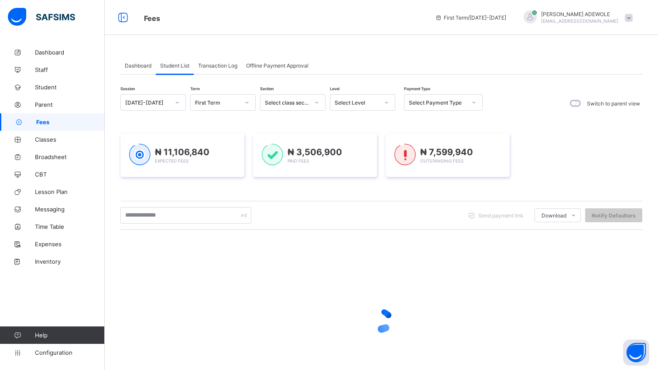
click at [387, 105] on div at bounding box center [386, 103] width 15 height 14
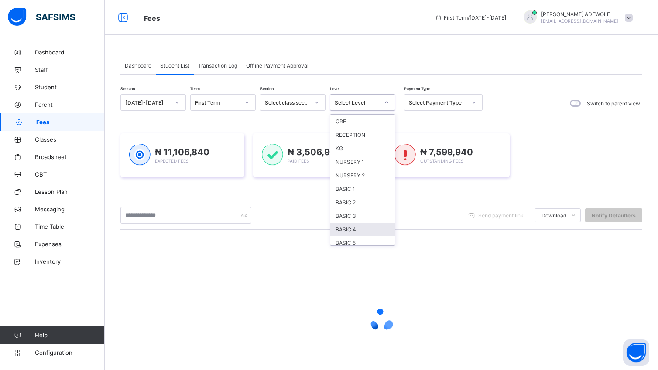
click at [358, 227] on div "BASIC 4" at bounding box center [362, 230] width 65 height 14
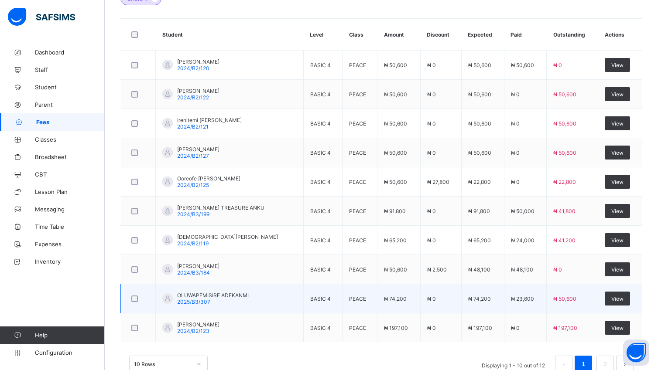
scroll to position [304, 0]
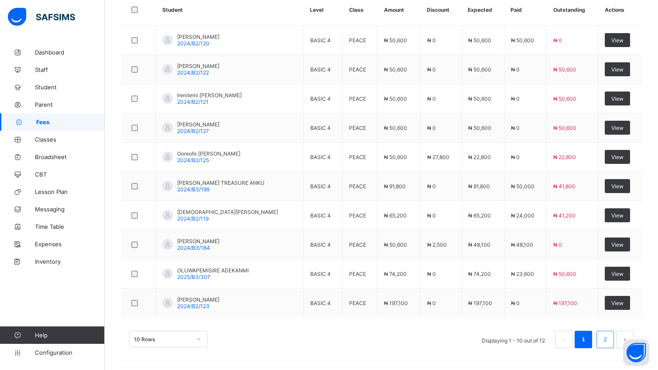
click at [609, 338] on link "2" at bounding box center [605, 339] width 8 height 11
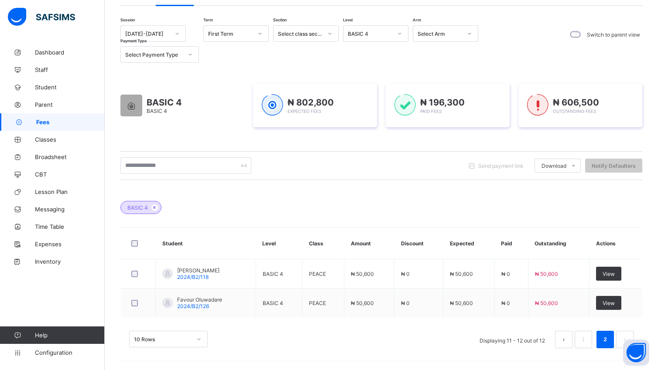
scroll to position [70, 0]
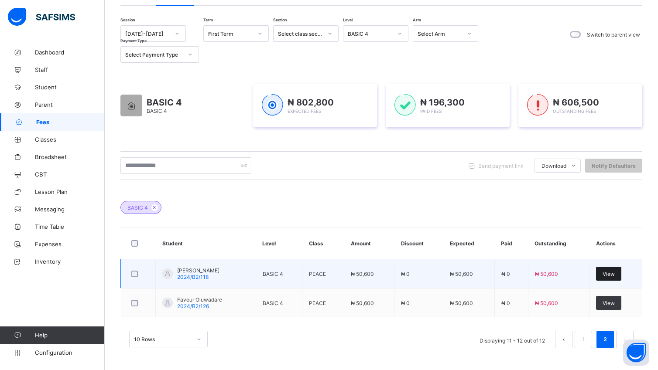
click at [615, 273] on span "View" at bounding box center [608, 274] width 12 height 7
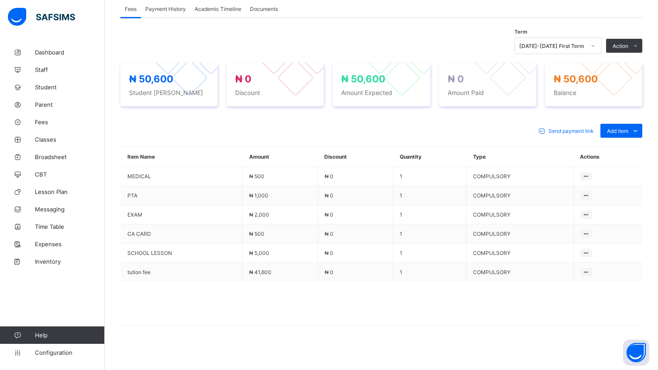
scroll to position [280, 0]
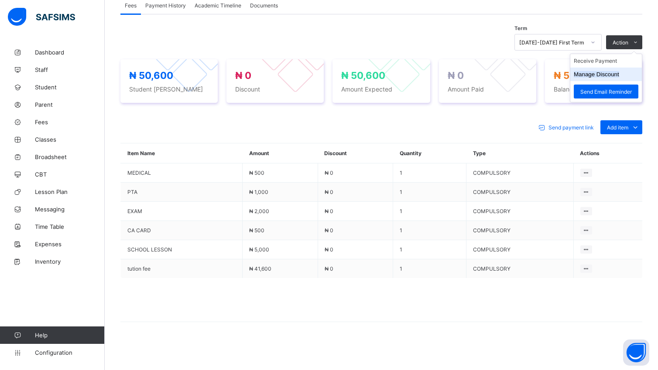
click at [608, 77] on button "Manage Discount" at bounding box center [596, 74] width 45 height 7
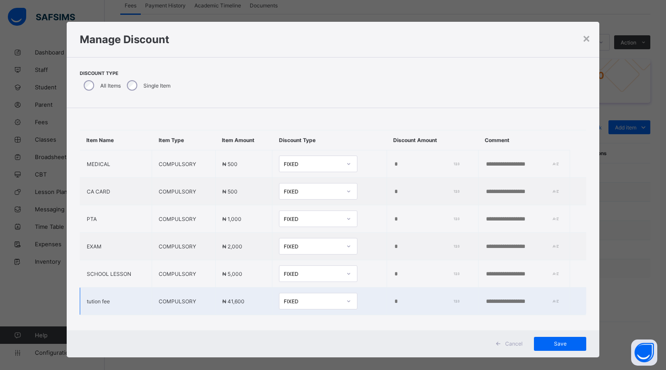
click at [387, 296] on td "*****" at bounding box center [433, 301] width 92 height 27
click at [388, 297] on td "*****" at bounding box center [433, 301] width 92 height 27
click at [395, 299] on input "*****" at bounding box center [425, 301] width 63 height 7
type input "*"
click at [394, 300] on input "*" at bounding box center [425, 301] width 63 height 7
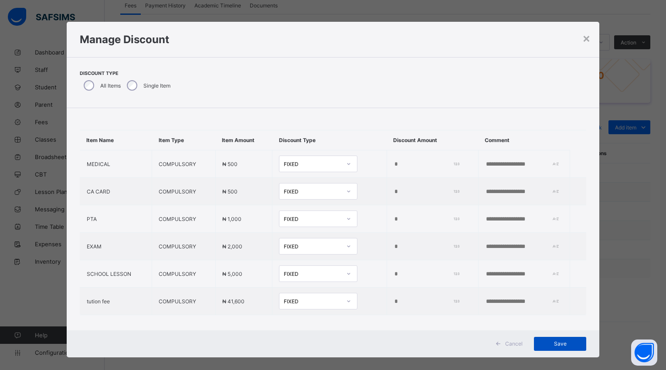
type input "*****"
drag, startPoint x: 574, startPoint y: 348, endPoint x: 567, endPoint y: 334, distance: 16.2
click at [573, 345] on div "Save" at bounding box center [560, 344] width 52 height 14
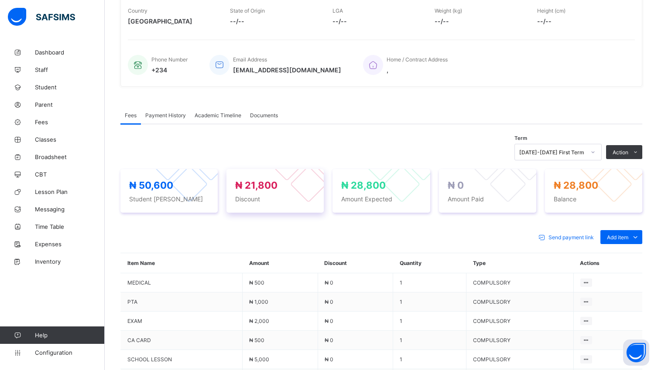
scroll to position [169, 0]
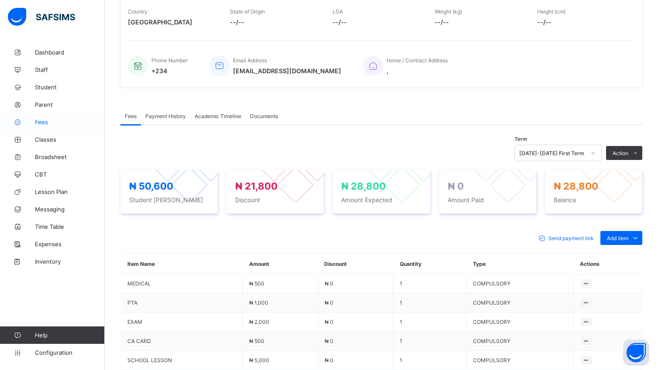
click at [42, 123] on span "Fees" at bounding box center [70, 122] width 70 height 7
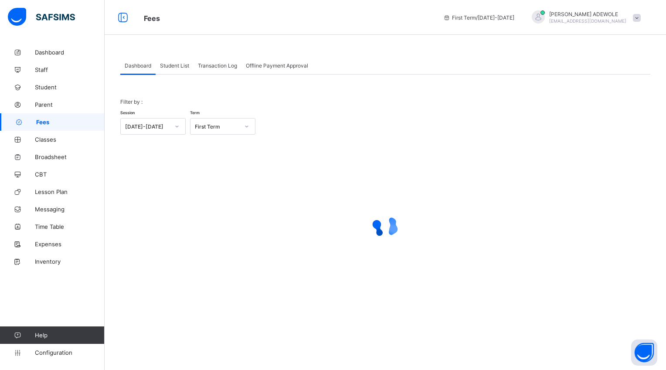
click at [166, 67] on span "Student List" at bounding box center [174, 65] width 29 height 7
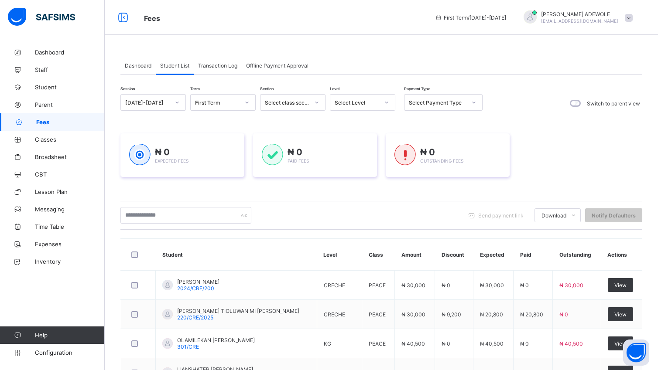
click at [386, 105] on icon at bounding box center [386, 102] width 5 height 9
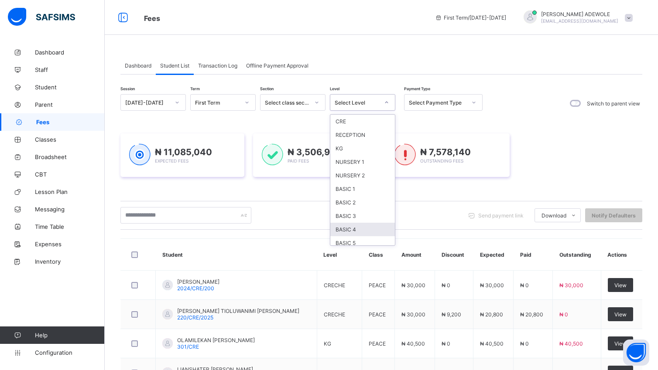
click at [358, 229] on div "BASIC 4" at bounding box center [362, 230] width 65 height 14
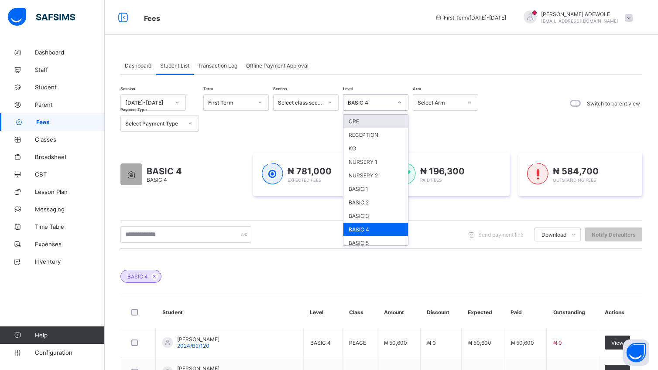
click at [402, 102] on div at bounding box center [399, 103] width 15 height 14
click at [384, 229] on div "BASIC 4" at bounding box center [375, 230] width 65 height 14
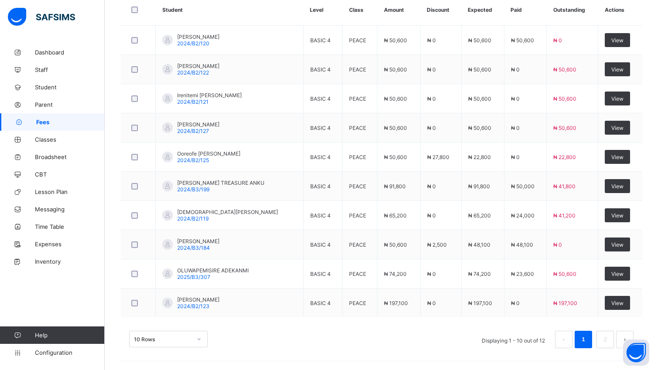
scroll to position [304, 0]
click at [609, 337] on link "2" at bounding box center [605, 339] width 8 height 11
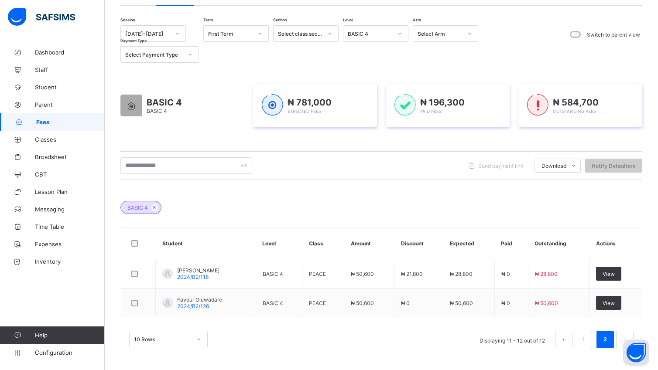
scroll to position [70, 0]
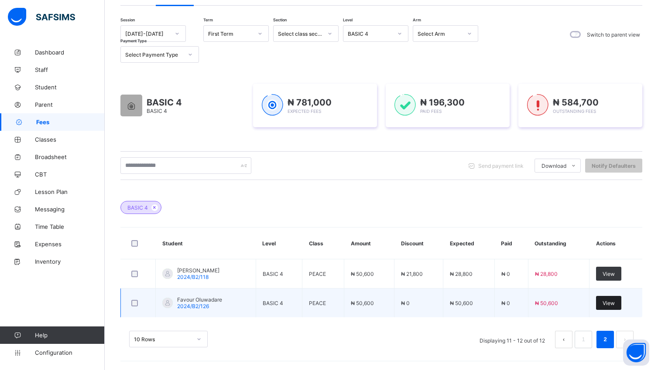
click at [615, 304] on span "View" at bounding box center [608, 303] width 12 height 7
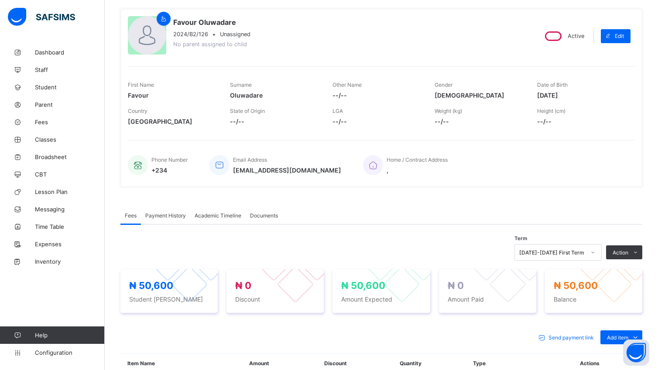
scroll to position [236, 0]
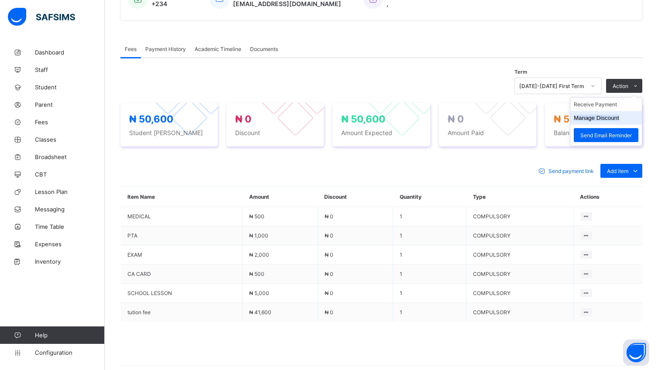
click at [619, 120] on button "Manage Discount" at bounding box center [596, 118] width 45 height 7
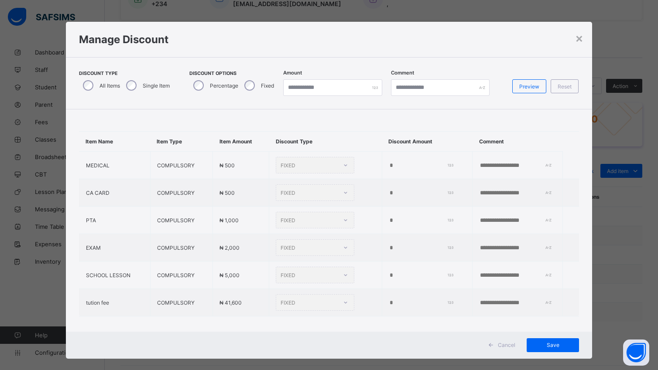
type input "*"
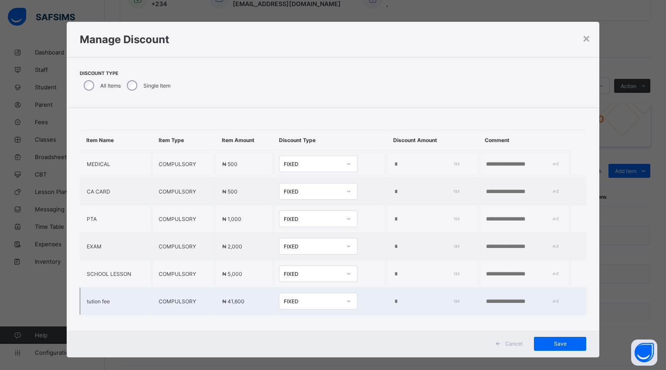
click at [394, 304] on input "*" at bounding box center [425, 301] width 63 height 7
type input "*****"
click at [550, 344] on span "Save" at bounding box center [560, 344] width 39 height 7
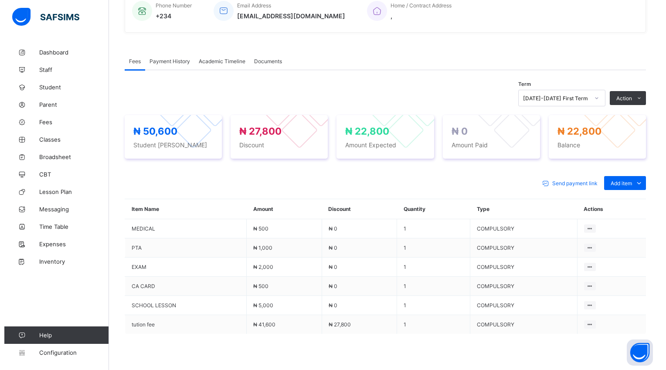
scroll to position [280, 0]
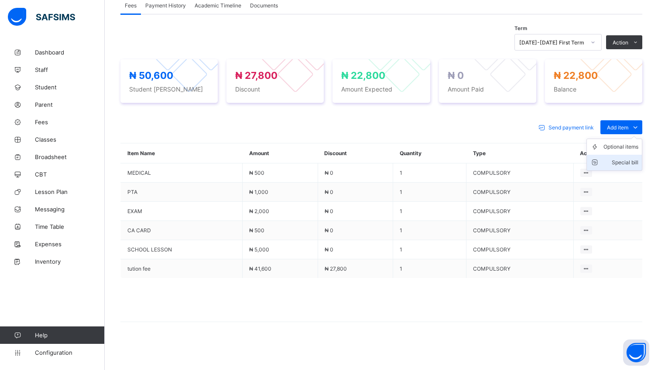
click at [632, 164] on div "Special bill" at bounding box center [620, 162] width 35 height 9
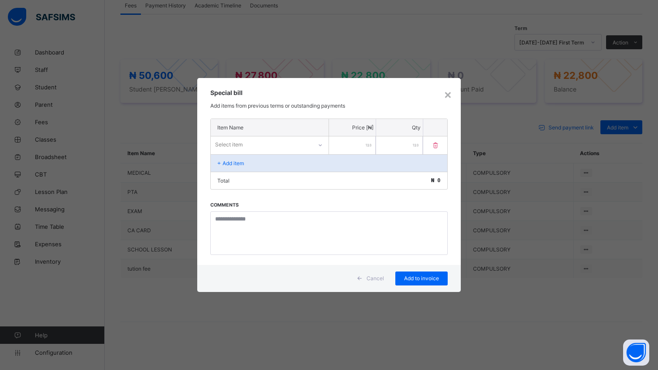
click at [320, 148] on div at bounding box center [320, 145] width 15 height 14
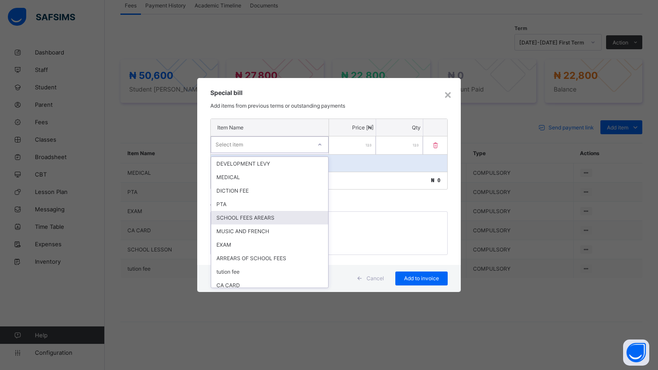
click at [294, 216] on div "SCHOOL FEES AREARS" at bounding box center [269, 218] width 117 height 14
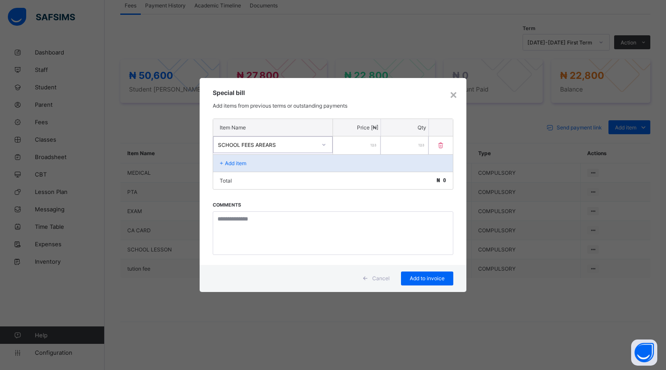
click at [346, 143] on input "number" at bounding box center [357, 146] width 48 height 18
type input "*****"
click at [427, 277] on span "Add to invoice" at bounding box center [427, 278] width 39 height 7
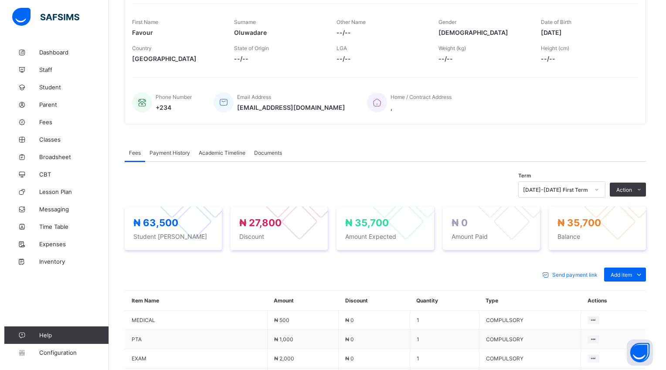
scroll to position [299, 0]
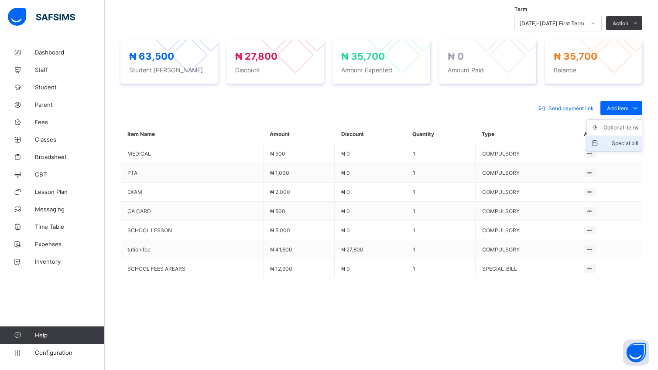
click at [638, 145] on div "Special bill" at bounding box center [620, 143] width 35 height 9
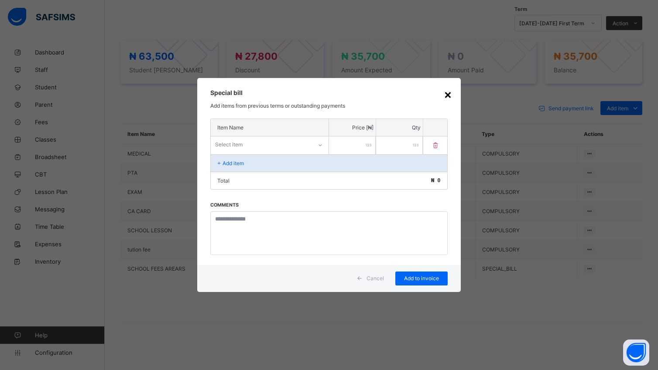
click at [451, 93] on div "×" at bounding box center [448, 94] width 8 height 15
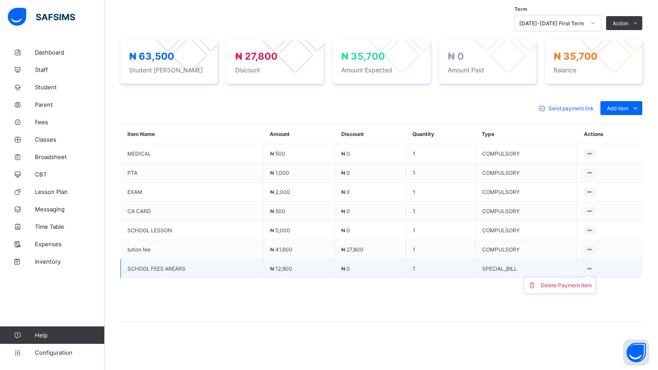
click at [595, 277] on ul "Delete Payment Item" at bounding box center [559, 285] width 72 height 17
click at [577, 272] on td "SPECIAL_BILL" at bounding box center [526, 269] width 102 height 19
click at [581, 288] on div "Delete Payment Item" at bounding box center [565, 285] width 51 height 9
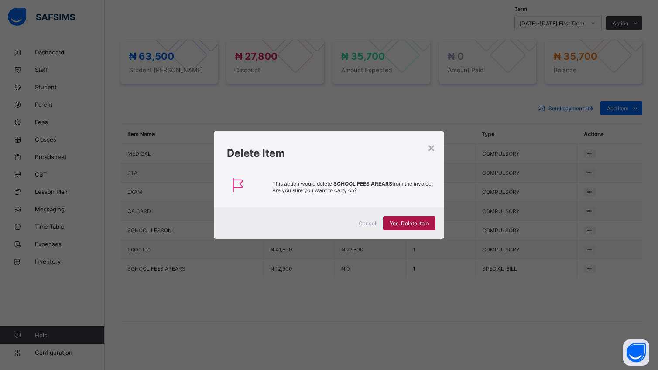
click at [404, 222] on span "Yes, Delete Item" at bounding box center [408, 223] width 39 height 7
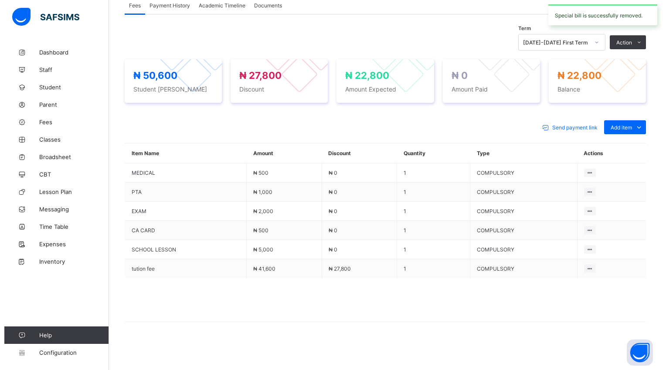
scroll to position [280, 0]
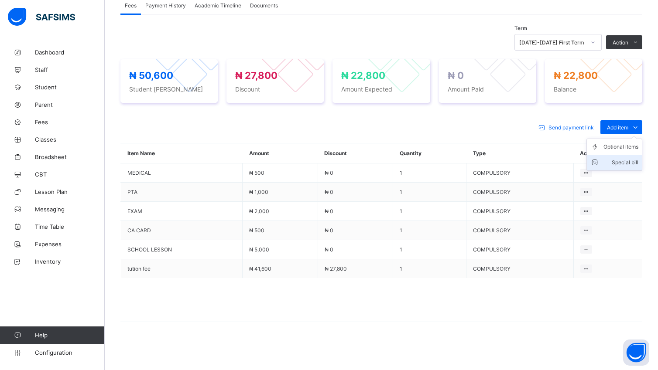
click at [637, 163] on div "Special bill" at bounding box center [620, 162] width 35 height 9
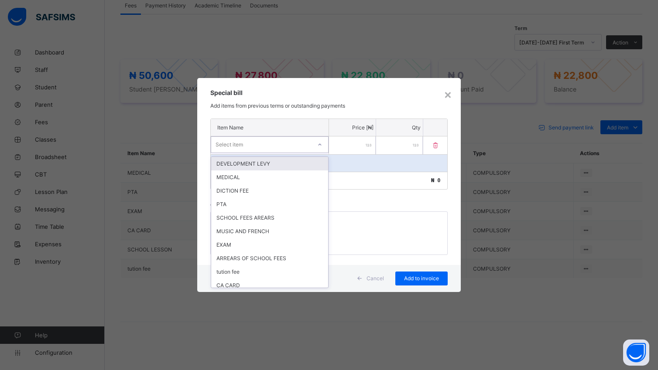
click at [318, 144] on icon at bounding box center [319, 144] width 5 height 9
click at [287, 219] on div "SCHOOL FEES AREARS" at bounding box center [269, 218] width 117 height 14
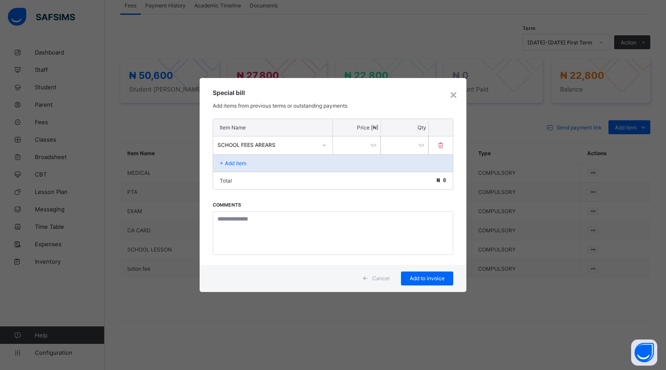
click at [342, 142] on input "number" at bounding box center [357, 146] width 48 height 18
type input "*****"
click at [435, 275] on span "Add to invoice" at bounding box center [427, 278] width 39 height 7
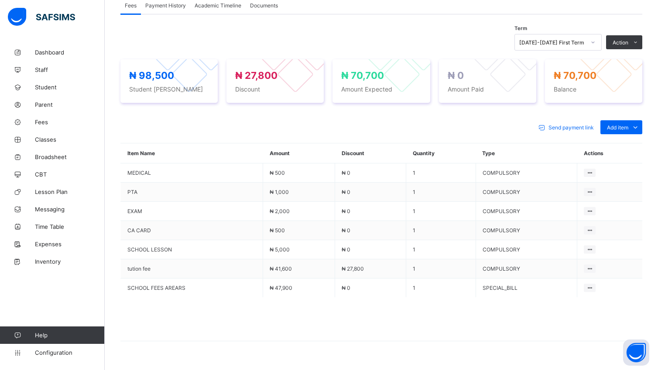
scroll to position [224, 0]
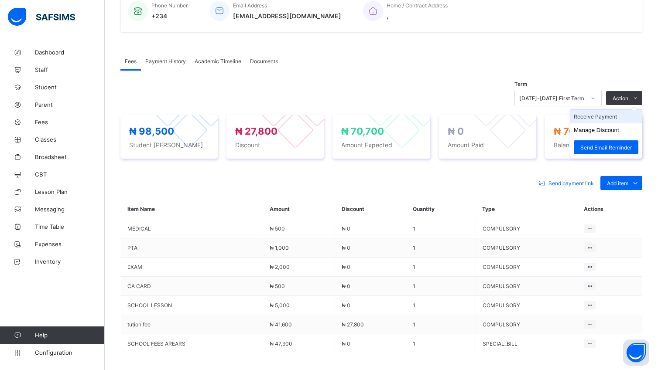
click at [609, 116] on li "Receive Payment" at bounding box center [606, 117] width 72 height 14
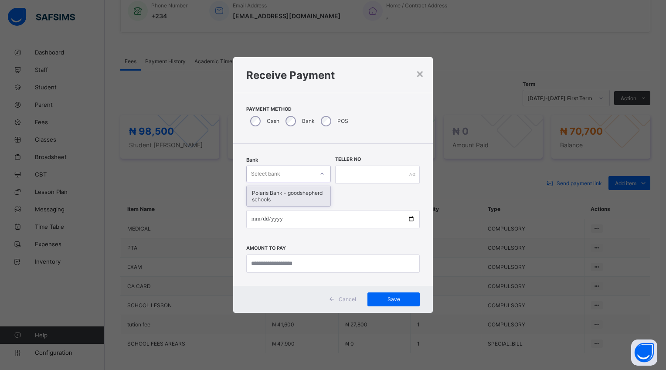
click at [323, 172] on icon at bounding box center [322, 174] width 5 height 9
click at [325, 195] on div "Polaris Bank - goodshepherd schools" at bounding box center [289, 196] width 84 height 20
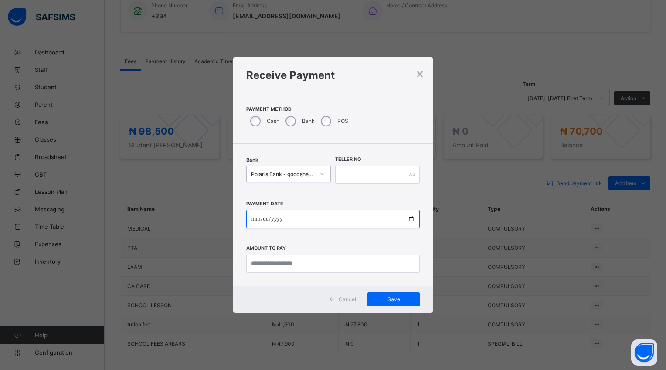
click at [413, 217] on input "date" at bounding box center [333, 219] width 174 height 18
type input "**********"
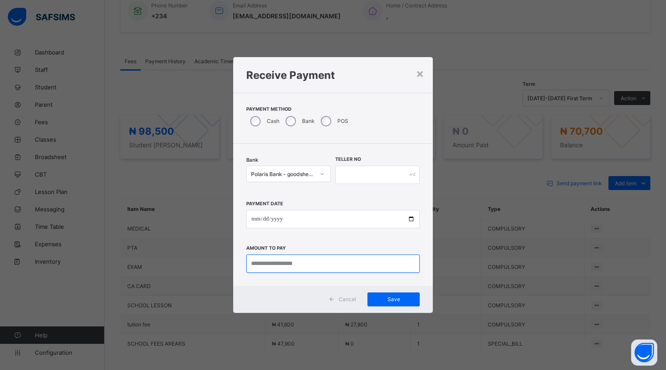
click at [311, 264] on input "currency" at bounding box center [333, 264] width 174 height 18
type input "********"
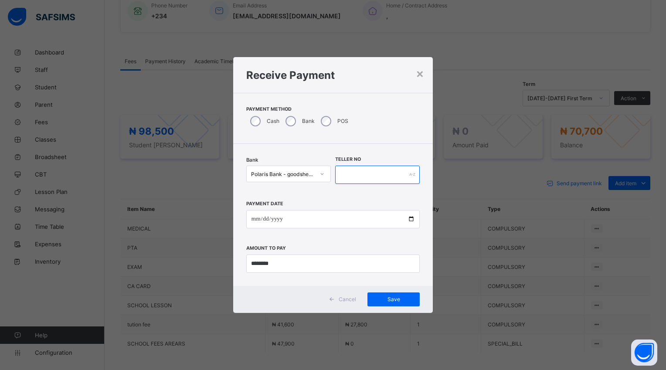
click at [349, 175] on input "text" at bounding box center [377, 175] width 85 height 18
type input "*****"
click at [391, 301] on span "Save" at bounding box center [393, 299] width 39 height 7
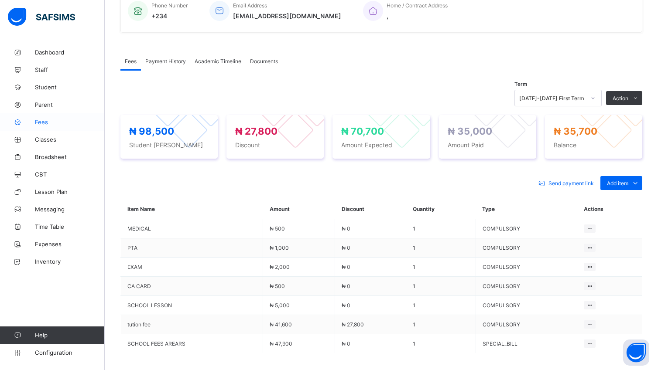
click at [37, 123] on span "Fees" at bounding box center [70, 122] width 70 height 7
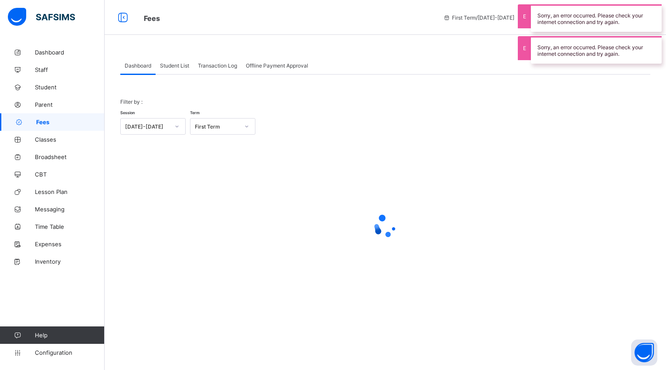
click at [168, 67] on span "Student List" at bounding box center [174, 65] width 29 height 7
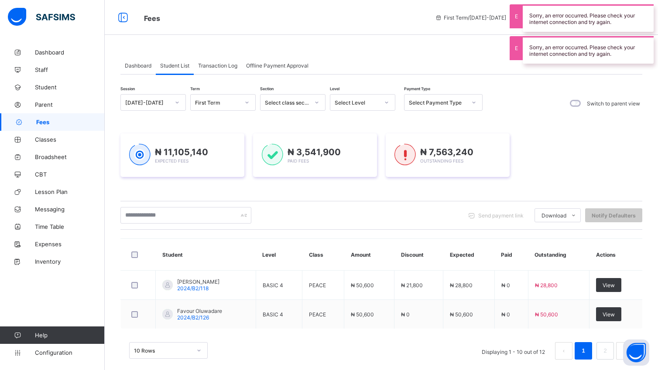
click at [168, 67] on span "Student List" at bounding box center [174, 65] width 29 height 7
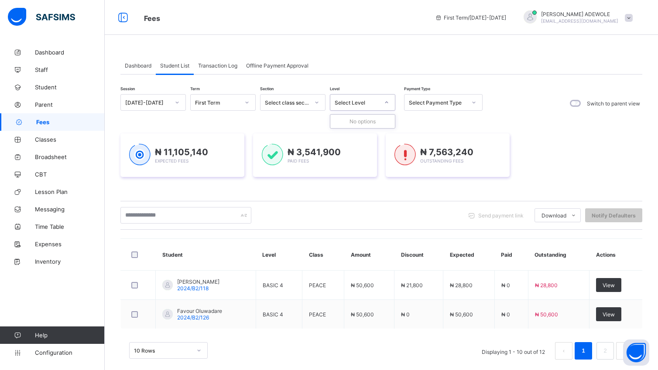
drag, startPoint x: 388, startPoint y: 107, endPoint x: 388, endPoint y: 102, distance: 5.2
click at [388, 102] on div at bounding box center [386, 103] width 15 height 14
click at [388, 102] on icon at bounding box center [386, 102] width 5 height 9
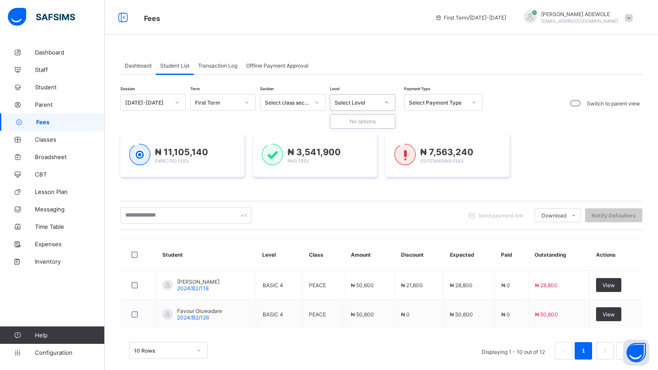
click at [388, 102] on icon at bounding box center [386, 102] width 5 height 9
click at [609, 84] on div "Session [DATE]-[DATE] Term First Term Section Select class section Level Select…" at bounding box center [381, 222] width 522 height 294
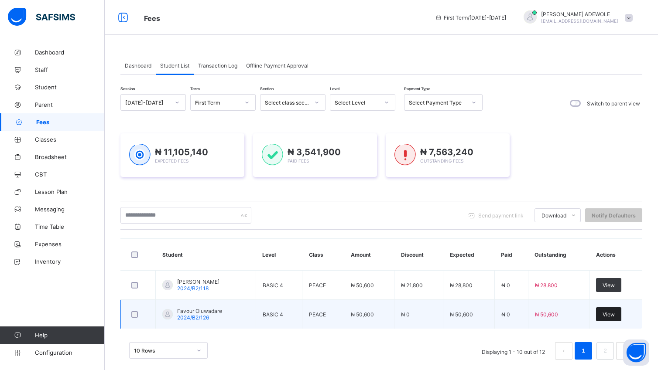
click at [617, 309] on div "View" at bounding box center [608, 314] width 25 height 14
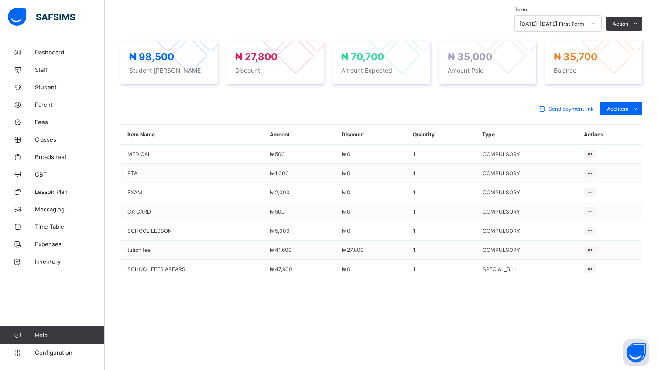
scroll to position [299, 0]
click at [49, 121] on span "Fees" at bounding box center [70, 122] width 70 height 7
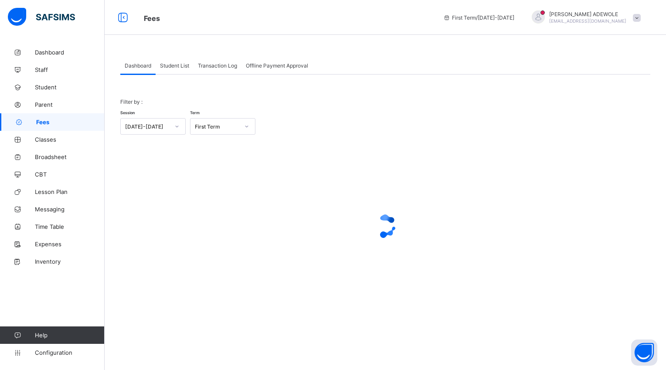
click at [185, 68] on span "Student List" at bounding box center [174, 65] width 29 height 7
click at [171, 68] on span "Student List" at bounding box center [174, 65] width 29 height 7
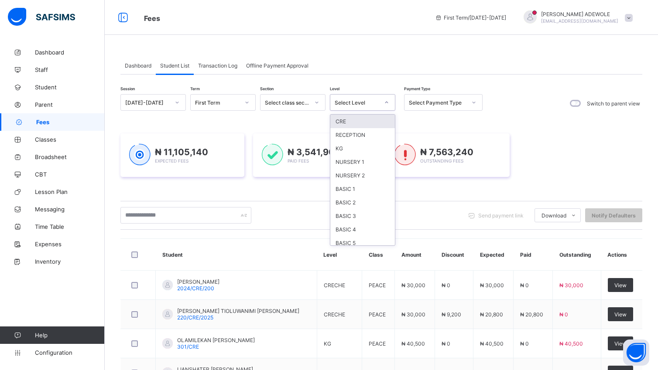
click at [389, 103] on div at bounding box center [386, 103] width 15 height 14
click at [372, 206] on div "BASIC 2" at bounding box center [362, 203] width 65 height 14
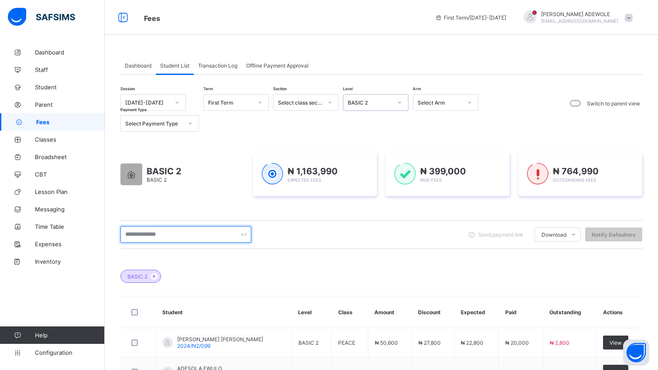
click at [175, 234] on input "text" at bounding box center [185, 234] width 131 height 17
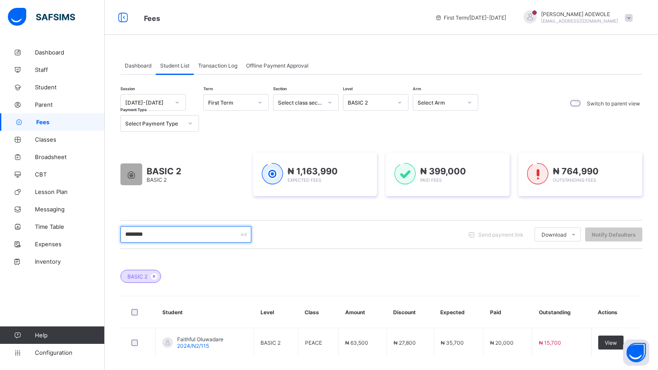
type input "**********"
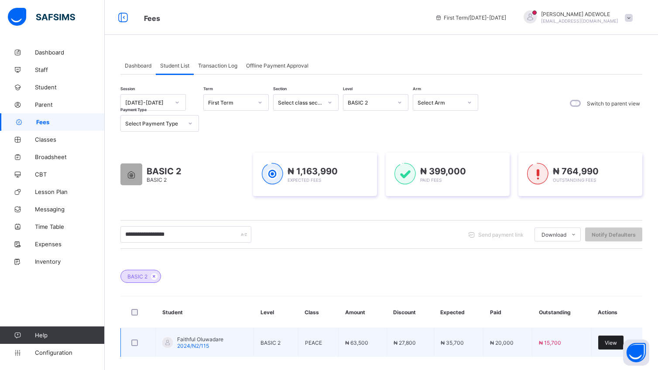
click at [613, 349] on div "View" at bounding box center [610, 343] width 25 height 14
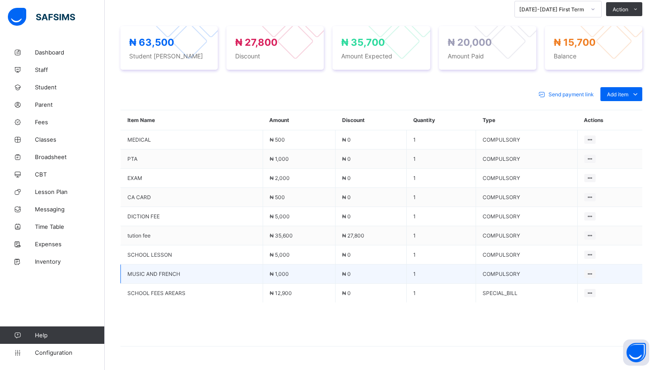
scroll to position [338, 0]
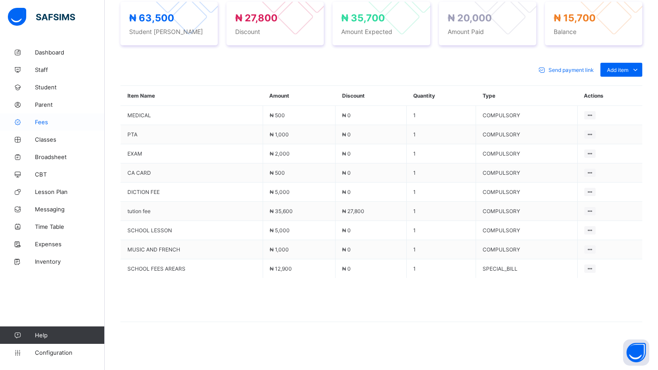
click at [46, 125] on span "Fees" at bounding box center [70, 122] width 70 height 7
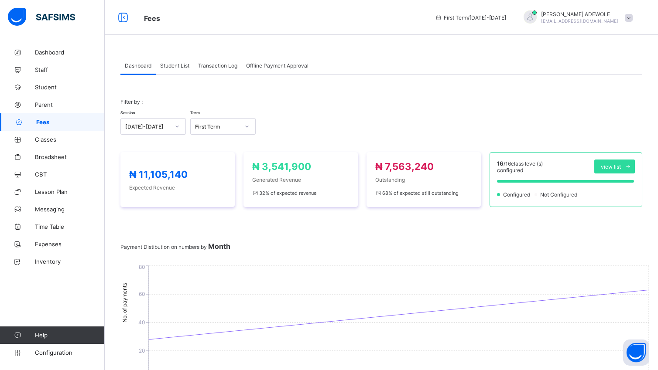
click at [178, 67] on span "Student List" at bounding box center [174, 65] width 29 height 7
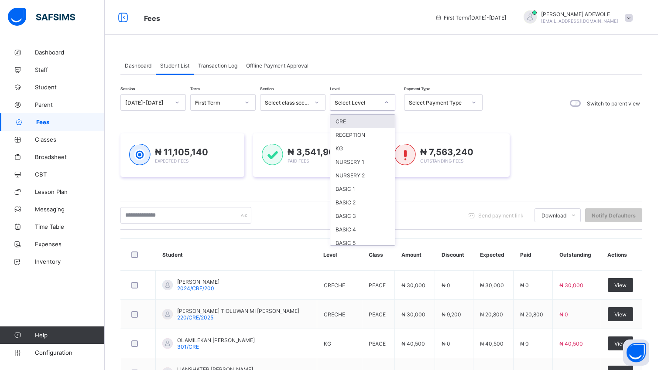
click at [387, 102] on icon at bounding box center [386, 102] width 5 height 9
click at [365, 228] on div "BASIC 4" at bounding box center [362, 230] width 65 height 14
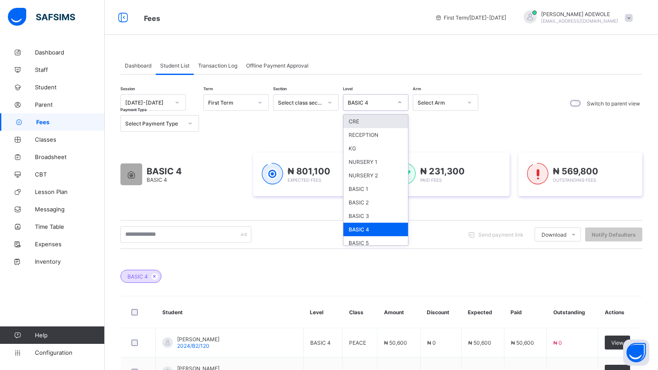
click at [399, 102] on icon at bounding box center [399, 102] width 5 height 9
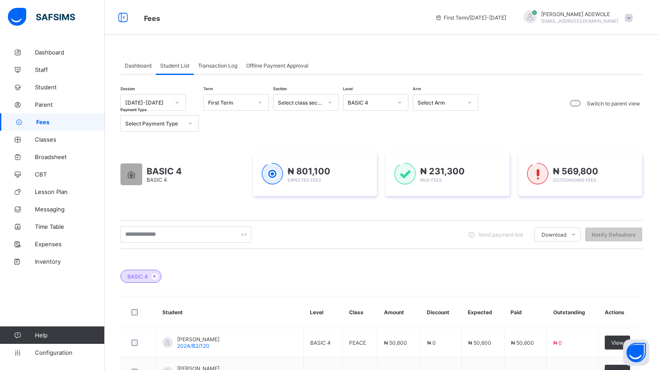
click at [277, 258] on div "BASIC 4" at bounding box center [381, 272] width 522 height 31
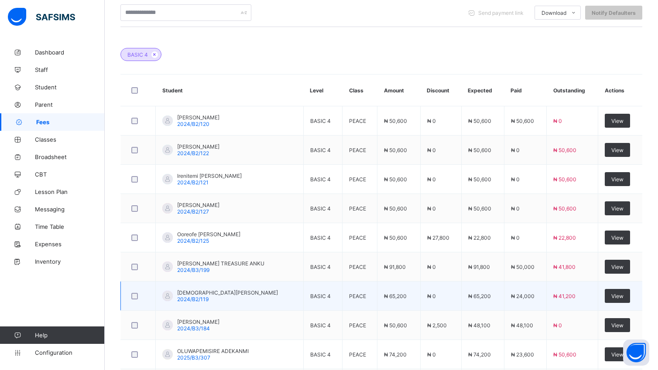
scroll to position [304, 0]
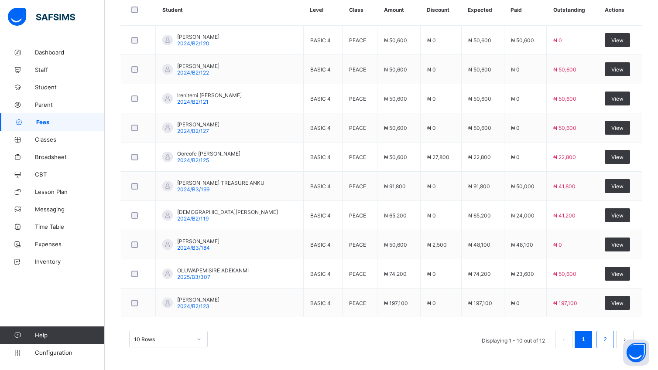
click at [609, 334] on link "2" at bounding box center [605, 339] width 8 height 11
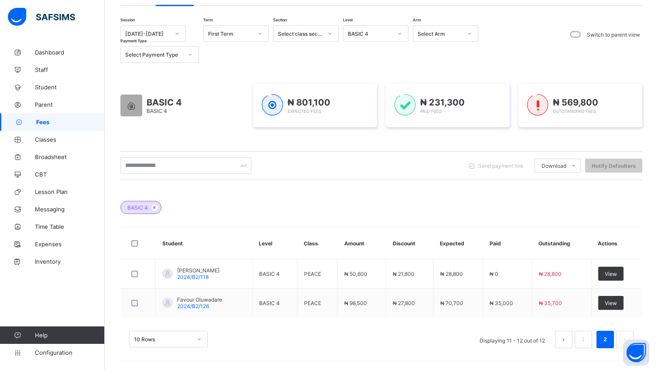
scroll to position [70, 0]
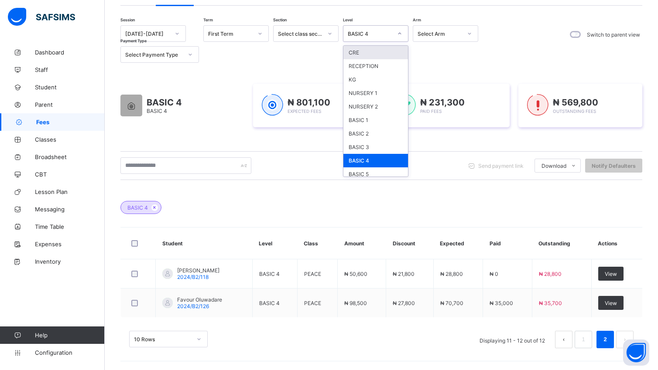
click at [398, 34] on icon at bounding box center [399, 33] width 5 height 9
click at [372, 173] on div "BASIC 5" at bounding box center [375, 174] width 65 height 14
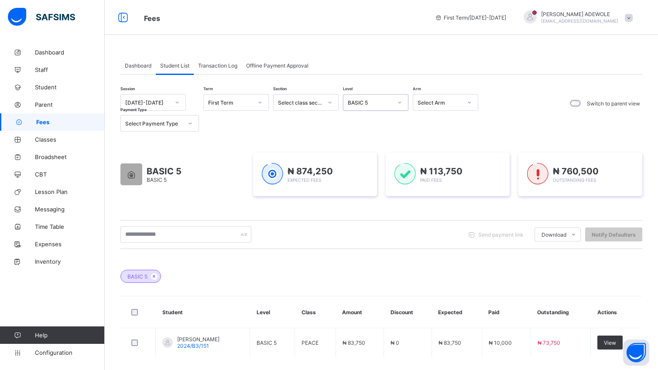
scroll to position [41, 0]
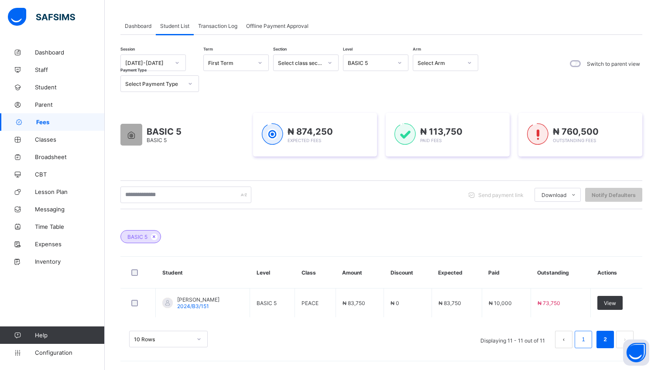
click at [587, 342] on link "1" at bounding box center [583, 339] width 8 height 11
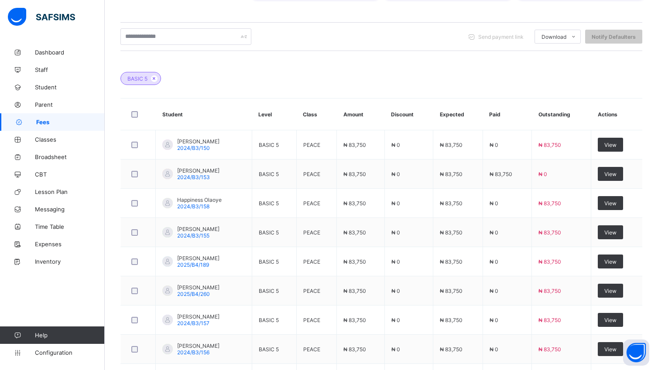
scroll to position [194, 0]
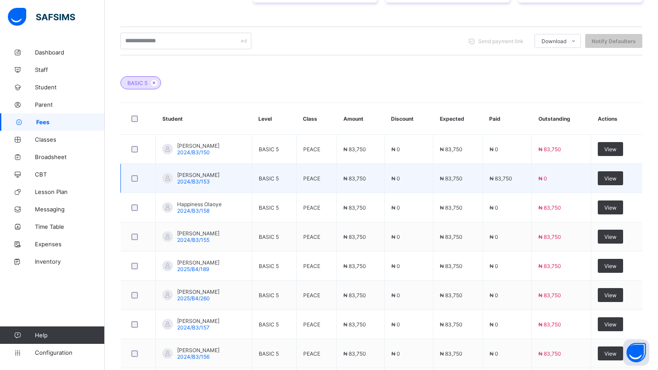
click at [454, 187] on td "₦ 83,750" at bounding box center [458, 178] width 50 height 29
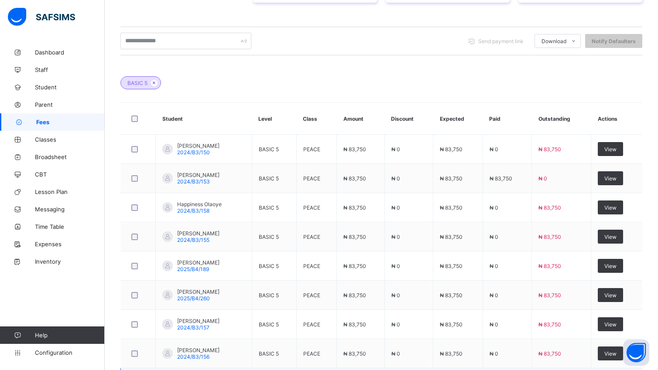
scroll to position [304, 0]
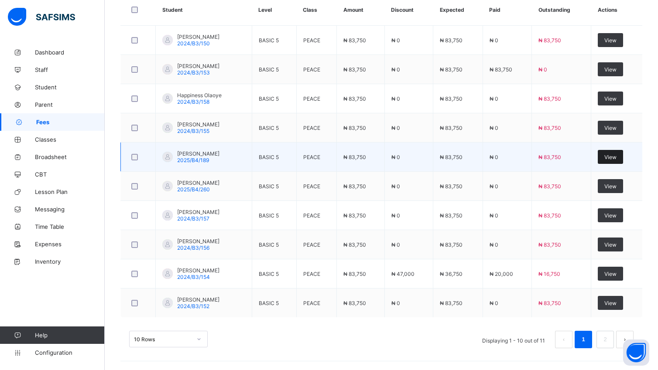
click at [616, 158] on span "View" at bounding box center [610, 157] width 12 height 7
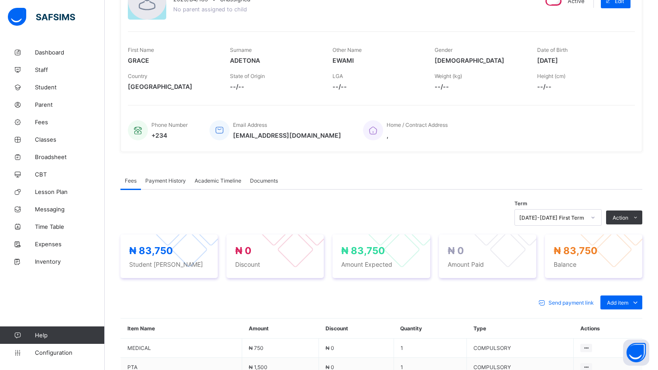
scroll to position [280, 0]
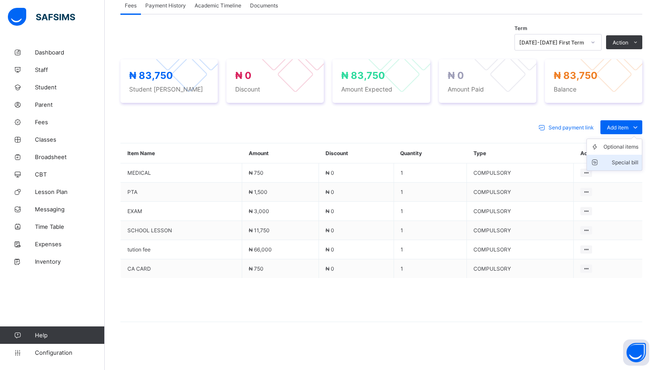
click at [634, 162] on div "Special bill" at bounding box center [620, 162] width 35 height 9
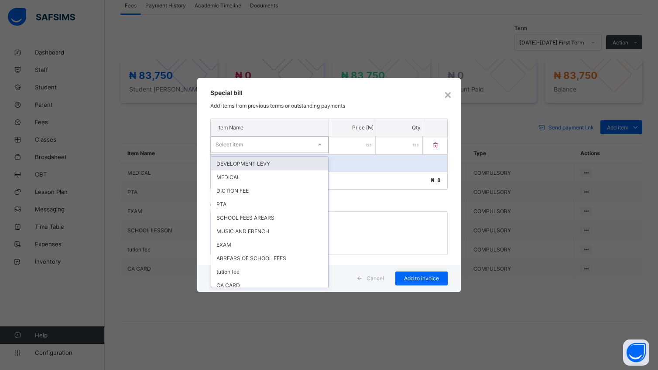
click at [319, 142] on icon at bounding box center [319, 144] width 5 height 9
click at [288, 217] on div "SCHOOL FEES AREARS" at bounding box center [269, 218] width 117 height 14
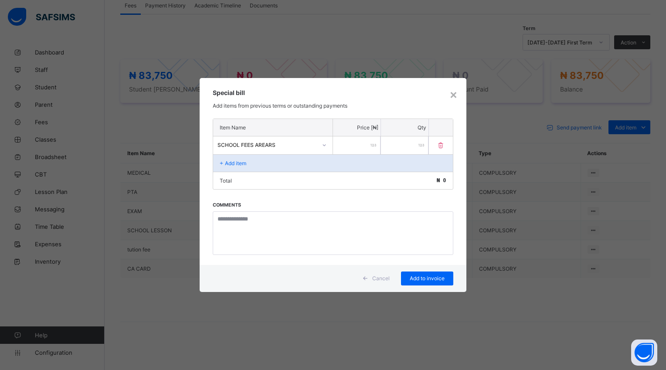
click at [344, 145] on input "number" at bounding box center [357, 146] width 48 height 18
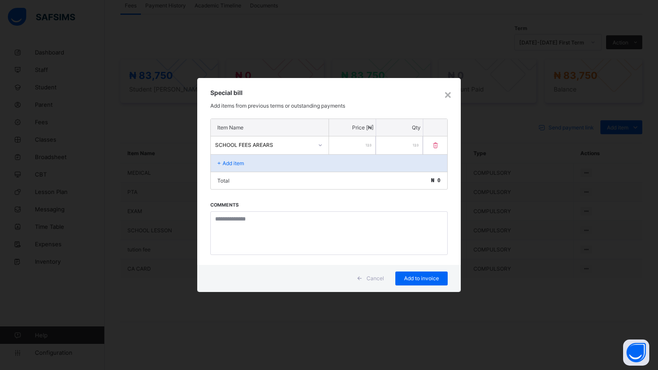
drag, startPoint x: 98, startPoint y: 295, endPoint x: 406, endPoint y: 54, distance: 390.5
click at [406, 54] on div "× Special bill Add items from previous terms or outstanding payments Item Name …" at bounding box center [329, 185] width 658 height 370
click at [341, 144] on input "number" at bounding box center [352, 146] width 47 height 18
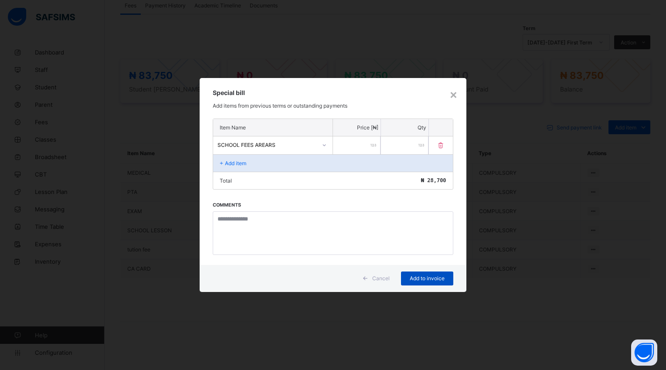
type input "*****"
click at [416, 281] on span "Add to invoice" at bounding box center [427, 278] width 39 height 7
click at [421, 279] on span "Add to invoice" at bounding box center [427, 278] width 39 height 7
click at [431, 280] on span "Add to invoice" at bounding box center [427, 278] width 39 height 7
drag, startPoint x: 451, startPoint y: 96, endPoint x: 457, endPoint y: 102, distance: 8.4
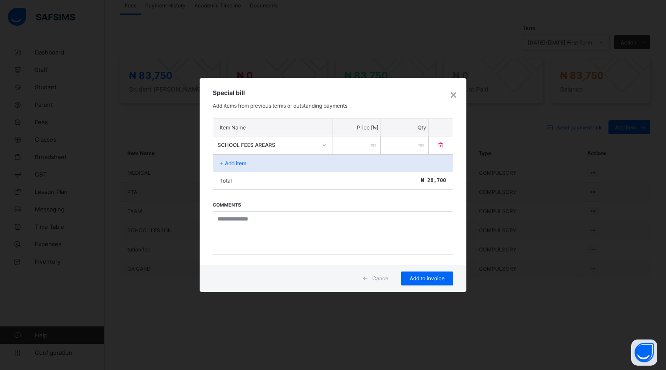
click at [451, 96] on div "×" at bounding box center [454, 94] width 8 height 15
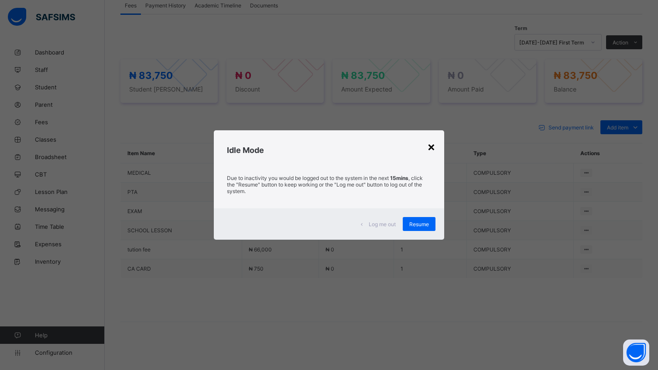
click at [434, 145] on div "×" at bounding box center [431, 146] width 8 height 15
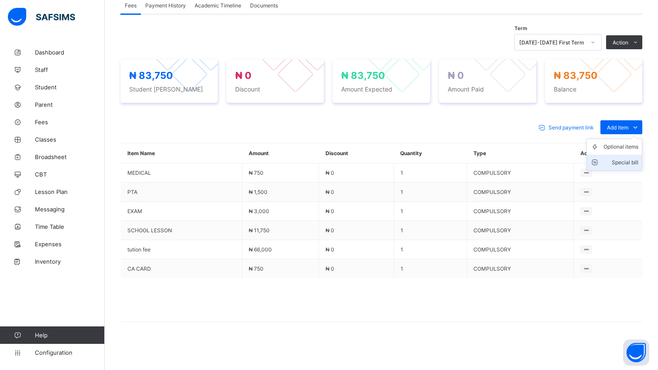
click at [632, 162] on div "Special bill" at bounding box center [620, 162] width 35 height 9
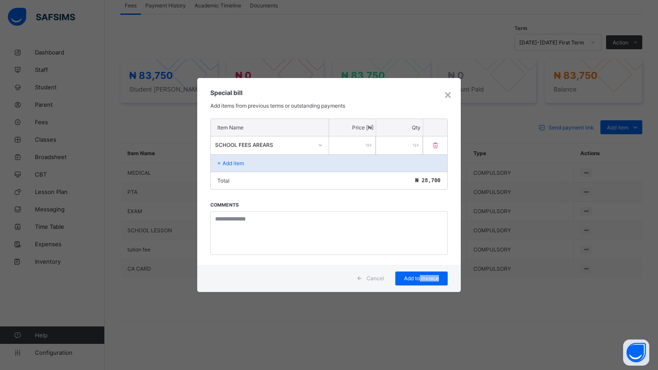
drag, startPoint x: 420, startPoint y: 281, endPoint x: 435, endPoint y: 294, distance: 19.5
click at [435, 294] on div "× Special bill Add items from previous terms or outstanding payments Item Name …" at bounding box center [329, 185] width 658 height 370
drag, startPoint x: 435, startPoint y: 294, endPoint x: 431, endPoint y: 281, distance: 13.7
click at [431, 281] on span "Add to invoice" at bounding box center [421, 278] width 39 height 7
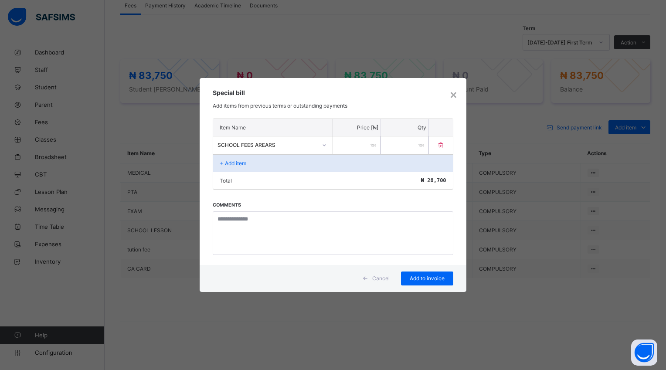
click at [433, 181] on span "₦ 28,700" at bounding box center [433, 181] width 25 height 6
drag, startPoint x: 418, startPoint y: 279, endPoint x: 427, endPoint y: 284, distance: 10.2
click at [427, 284] on div "Add to invoice" at bounding box center [427, 279] width 52 height 14
drag, startPoint x: 427, startPoint y: 284, endPoint x: 506, endPoint y: 268, distance: 81.5
click at [507, 269] on div "× Special bill Add items from previous terms or outstanding payments Item Name …" at bounding box center [333, 185] width 666 height 370
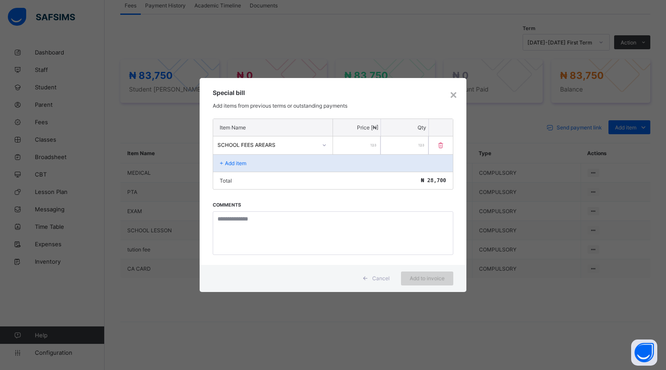
click at [418, 283] on div "Add to invoice" at bounding box center [427, 279] width 52 height 14
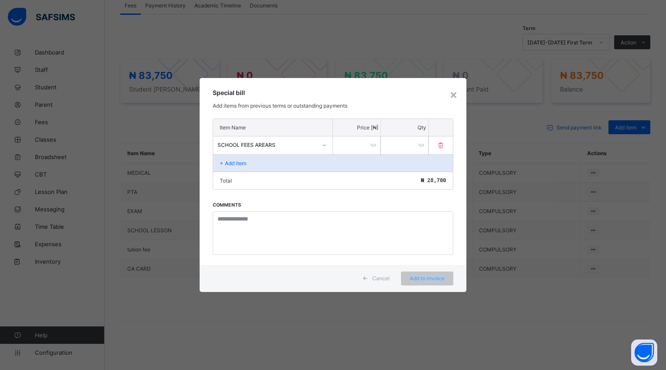
drag, startPoint x: 418, startPoint y: 283, endPoint x: 503, endPoint y: 303, distance: 87.4
click at [503, 303] on div "× Special bill Add items from previous terms or outstanding payments Item Name …" at bounding box center [333, 185] width 666 height 370
click at [306, 314] on div "× Special bill Add items from previous terms or outstanding payments Item Name …" at bounding box center [333, 185] width 666 height 370
